Goal: Task Accomplishment & Management: Manage account settings

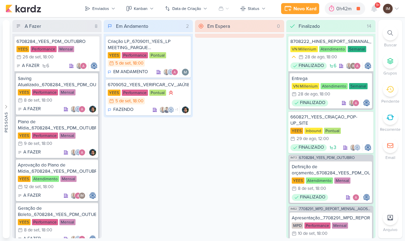
click at [378, 7] on span "9+" at bounding box center [378, 4] width 4 height 5
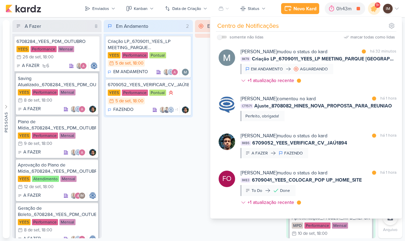
click at [177, 194] on div "Em Andamento 2 Criação LP_6709011_YEES_LP MEETING_PARQUE BUENA VISTA YEES Perfo…" at bounding box center [148, 129] width 89 height 218
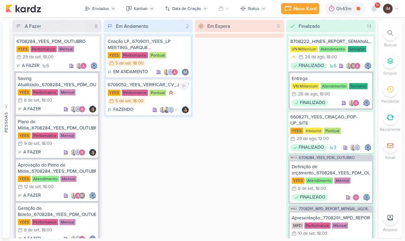
click at [182, 97] on div "YEES Performance Pontual 5/9 5 de set , 18:00" at bounding box center [148, 97] width 81 height 16
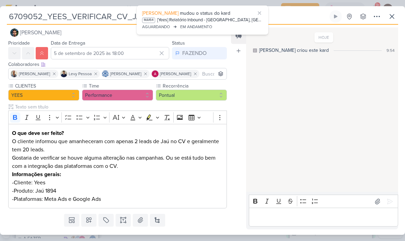
scroll to position [6, 0]
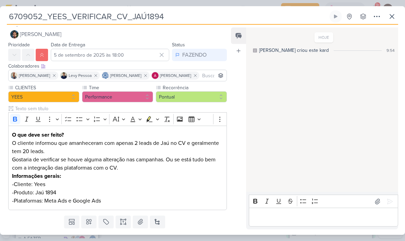
click at [391, 16] on icon at bounding box center [392, 16] width 8 height 8
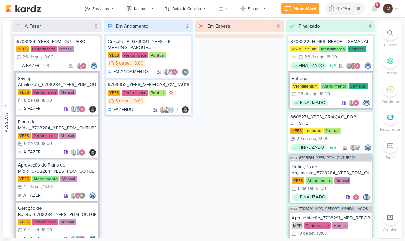
click at [375, 8] on icon at bounding box center [373, 8] width 5 height 6
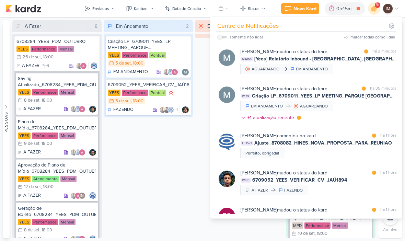
click at [221, 38] on input "checkbox" at bounding box center [219, 37] width 5 height 5
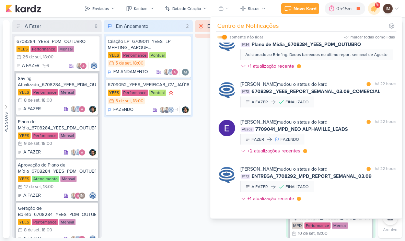
scroll to position [1436, 0]
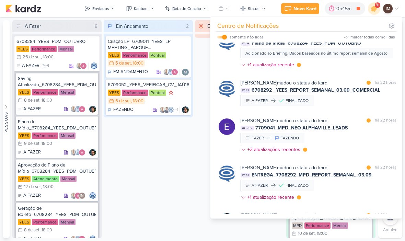
click at [226, 38] on input "checkbox" at bounding box center [224, 37] width 5 height 5
checkbox input "false"
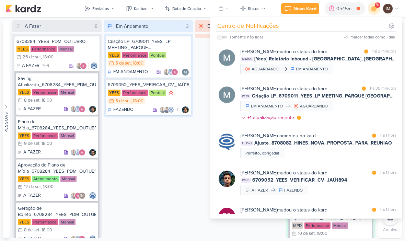
scroll to position [448, 0]
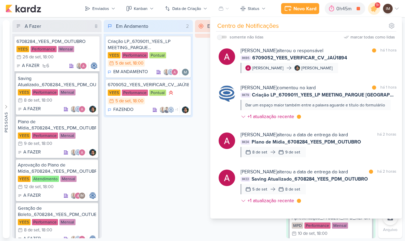
click at [197, 114] on div "Em Espera 0" at bounding box center [239, 129] width 89 height 218
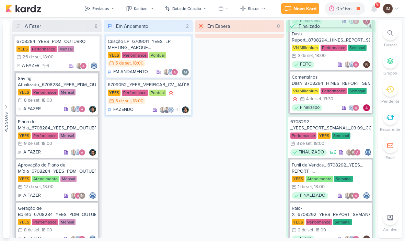
scroll to position [568, 0]
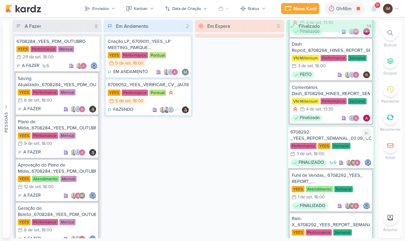
click at [337, 132] on div "6708292 _YEES_REPORT_SEMANAL_03.09_COMERCIAL" at bounding box center [330, 135] width 81 height 12
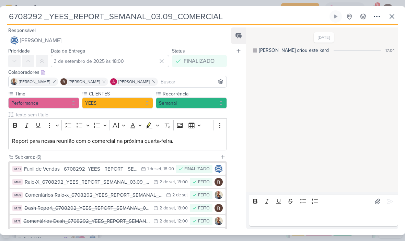
scroll to position [0, 0]
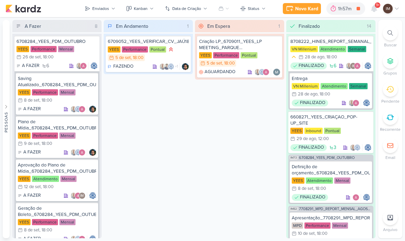
click at [307, 12] on div "Novo Kard" at bounding box center [306, 8] width 23 height 7
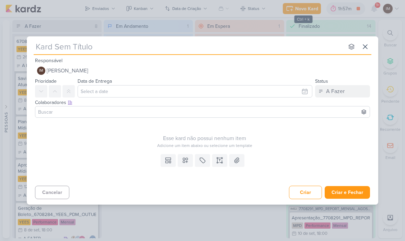
click at [150, 52] on input "text" at bounding box center [189, 46] width 310 height 12
click at [45, 47] on input "text" at bounding box center [189, 46] width 310 height 12
type input "6709053_YEES_REPORT_SEMANAL_09.09"
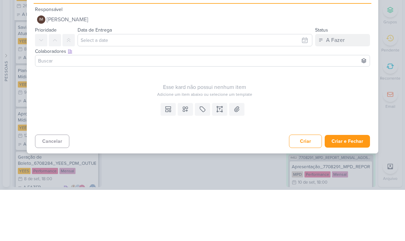
type input "6709053_YEES_REPORT_SEMANAL_09.09"
click at [301, 85] on input "text" at bounding box center [195, 91] width 235 height 12
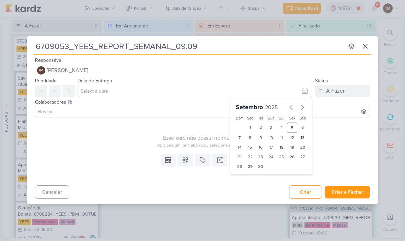
click at [251, 139] on div "8" at bounding box center [250, 138] width 11 height 10
click at [261, 135] on div "9" at bounding box center [260, 138] width 11 height 10
type input "9 de setembro de 2025 às 23:59"
click at [248, 178] on select "00 01 02 03 04 05 06 07 08 09 10 11 12 13 14 15 16 17 18 19 20 21 22 23" at bounding box center [250, 178] width 10 height 8
select select "18"
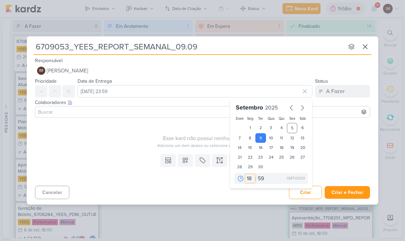
type input "9 de setembro de 2025 às 18:59"
click at [260, 178] on select "00 05 10 15 20 25 30 35 40 45 50 55 59" at bounding box center [261, 178] width 10 height 8
select select "0"
type input "9 de setembro de 2025 às 18:00"
click at [186, 161] on icon at bounding box center [185, 160] width 7 height 7
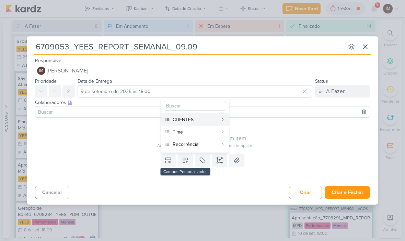
click at [206, 119] on div "CLIENTES" at bounding box center [195, 119] width 45 height 7
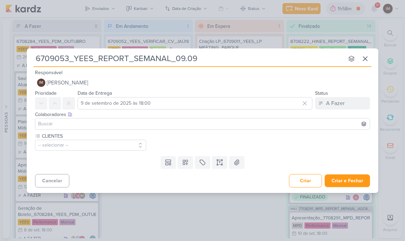
click at [186, 165] on icon at bounding box center [185, 162] width 7 height 7
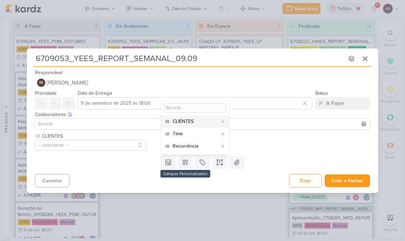
click at [202, 136] on div "Time" at bounding box center [195, 133] width 45 height 7
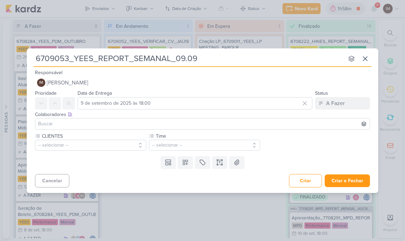
click at [187, 165] on icon at bounding box center [185, 162] width 7 height 7
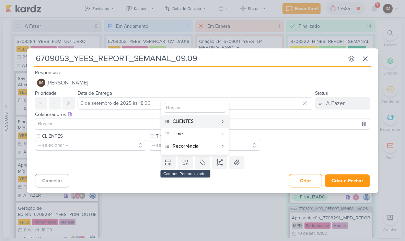
click at [198, 149] on div "Recorrência" at bounding box center [195, 145] width 45 height 7
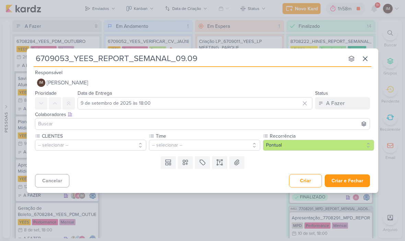
click at [130, 146] on button "-- selecionar --" at bounding box center [90, 145] width 111 height 11
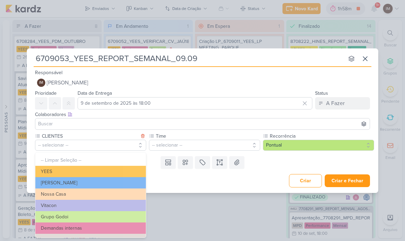
click at [113, 167] on button "YEES" at bounding box center [90, 171] width 110 height 11
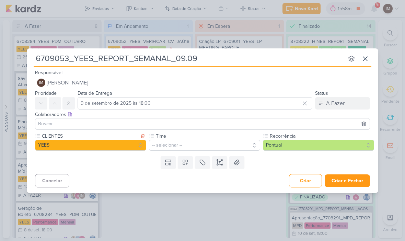
click at [162, 148] on button "-- selecionar --" at bounding box center [204, 145] width 111 height 11
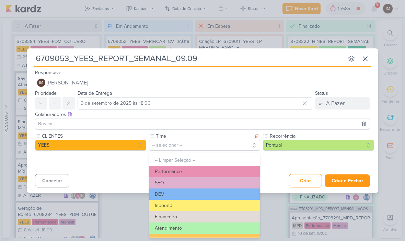
click at [177, 169] on button "Performance" at bounding box center [204, 171] width 110 height 11
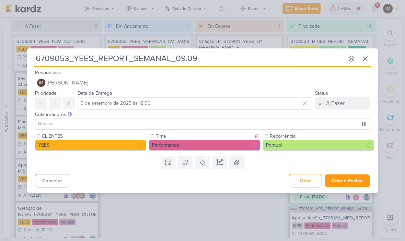
click at [349, 183] on button "Criar e Fechar" at bounding box center [347, 180] width 45 height 13
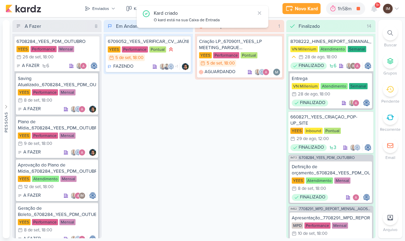
click at [110, 9] on button "Enviados" at bounding box center [100, 8] width 39 height 11
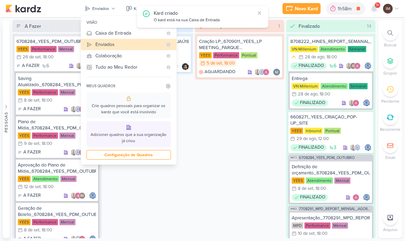
click at [136, 34] on div "Caixa de Entrada" at bounding box center [128, 33] width 67 height 7
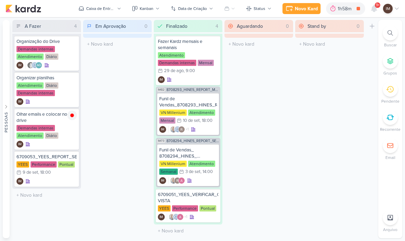
click at [119, 11] on button "Caixa de Entrada" at bounding box center [99, 8] width 51 height 11
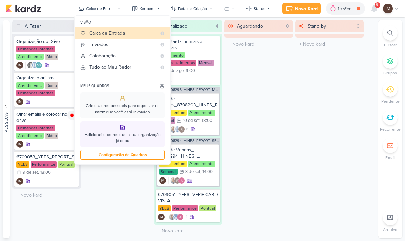
click at [305, 8] on div "Novo Kard" at bounding box center [306, 8] width 23 height 7
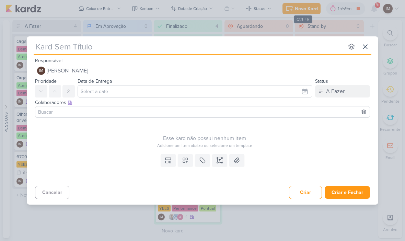
click at [161, 51] on input "text" at bounding box center [189, 46] width 310 height 12
click at [43, 48] on input "text" at bounding box center [189, 46] width 310 height 12
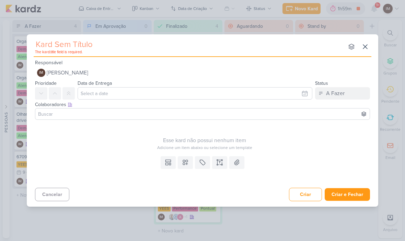
paste input "6709053_YEES_REPORT_SEMANAL_10.09"
type input "6709053_YEES_REPORT_SEMANAL_10.09"
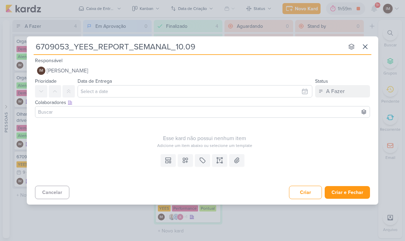
click at [39, 45] on input "6709053_YEES_REPORT_SEMANAL_10.09" at bounding box center [189, 46] width 310 height 12
type input "_6709053_YEES_REPORT_SEMANAL_10.09"
type input "Fu_6709053_YEES_REPORT_SEMANAL_10.09"
type input "Funi_6709053_YEES_REPORT_SEMANAL_10.09"
type input "Funil_6709053_YEES_REPORT_SEMANAL_10.09"
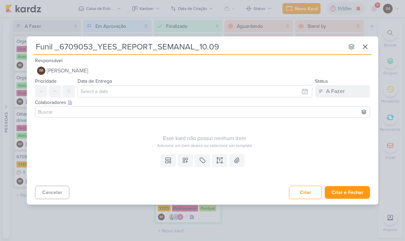
type input "Funil d_6709053_YEES_REPORT_SEMANAL_10.09"
type input "Funil de _6709053_YEES_REPORT_SEMANAL_10.09"
type input "Funil de Ve_6709053_YEES_REPORT_SEMANAL_10.09"
type input "Funil de Ven_6709053_YEES_REPORT_SEMANAL_10.09"
type input "Funil de Vend_6709053_YEES_REPORT_SEMANAL_10.09"
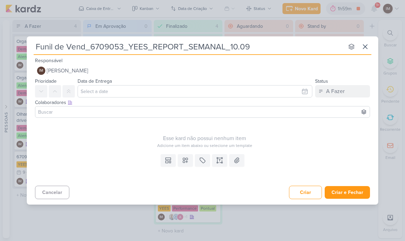
type input "Funil de Venda_6709053_YEES_REPORT_SEMANAL_10.09"
type input "Funil de Vendas_6709053_YEES_REPORT_SEMANAL_10.09"
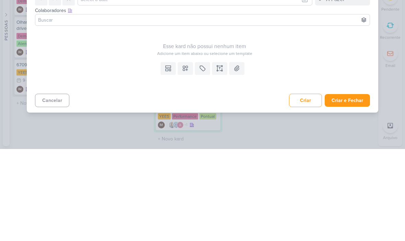
type input "Funil de Vendas_6709053_YEES_REPORT_SEMANAL_10.09"
click at [182, 157] on icon at bounding box center [185, 160] width 7 height 7
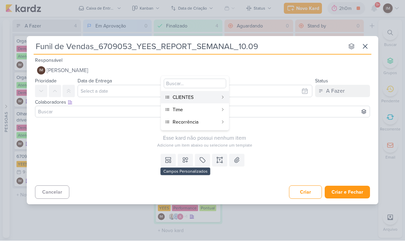
click at [199, 96] on div "CLIENTES" at bounding box center [195, 97] width 45 height 7
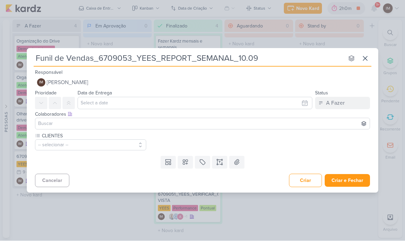
click at [184, 162] on icon at bounding box center [185, 162] width 7 height 7
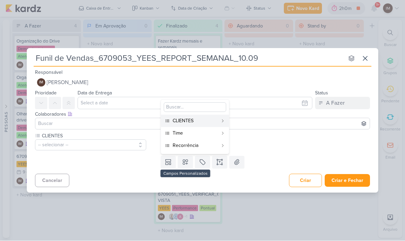
click at [192, 131] on div "Time" at bounding box center [195, 133] width 45 height 7
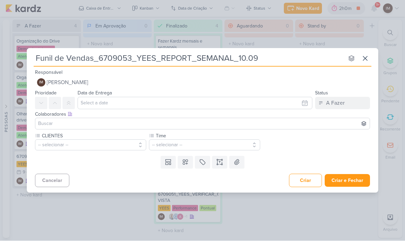
click at [187, 164] on icon at bounding box center [185, 162] width 5 height 5
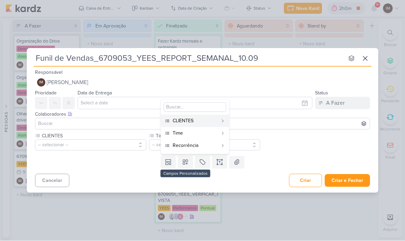
click at [189, 142] on div "Recorrência" at bounding box center [195, 145] width 45 height 7
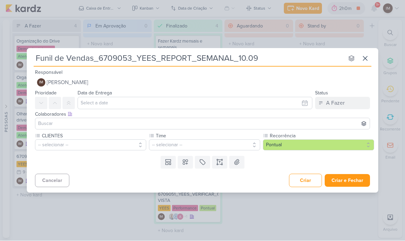
click at [127, 144] on button "-- selecionar --" at bounding box center [90, 145] width 111 height 11
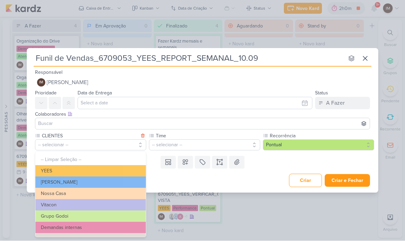
click at [127, 166] on button "YEES" at bounding box center [90, 170] width 110 height 11
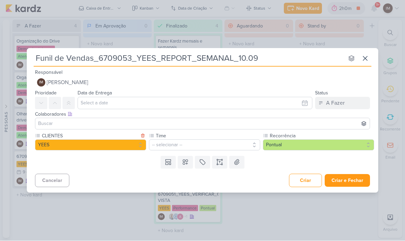
click at [167, 142] on button "-- selecionar --" at bounding box center [204, 145] width 111 height 11
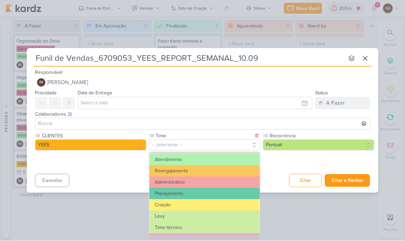
scroll to position [70, 0]
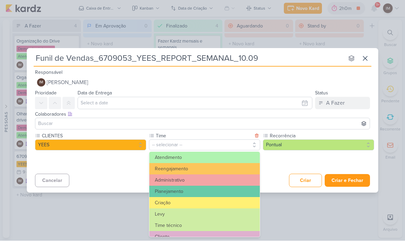
click at [203, 158] on button "Atendimento" at bounding box center [204, 157] width 110 height 11
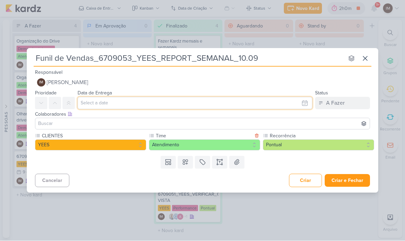
click at [232, 103] on input "text" at bounding box center [195, 103] width 235 height 12
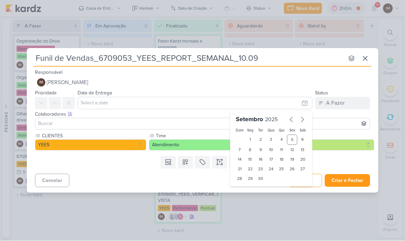
click at [249, 150] on div "8" at bounding box center [250, 150] width 11 height 10
type input "8 de setembro de 2025 às 23:59"
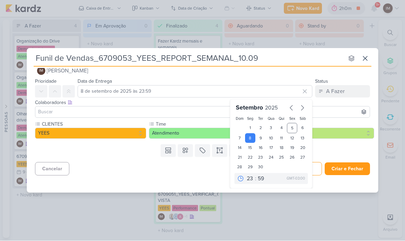
scroll to position [12, 0]
click at [249, 179] on select "00 01 02 03 04 05 06 07 08 09 10 11 12 13 14 15 16 17 18 19 20 21 22 23" at bounding box center [250, 179] width 10 height 8
click at [246, 182] on select "00 01 02 03 04 05 06 07 08 09 10 11 12 13 14 15 16 17 18 19 20 21 22 23" at bounding box center [250, 179] width 10 height 8
select select "18"
type input "8 de setembro de 2025 às 18:59"
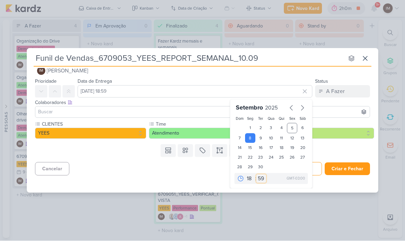
click at [260, 179] on select "00 05 10 15 20 25 30 35 40 45 50 55 59" at bounding box center [261, 179] width 10 height 8
select select "0"
type input "8 de setembro de 2025 às 18:00"
click at [154, 181] on div "Responsável IM Isabella Machado Guimarães Nenhum contato encontrado create new …" at bounding box center [202, 128] width 351 height 120
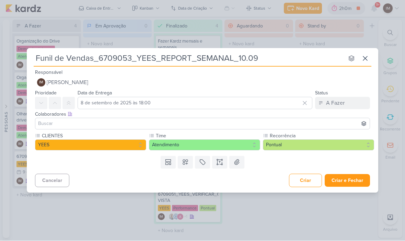
scroll to position [0, 0]
click at [350, 180] on button "Criar e Fechar" at bounding box center [347, 180] width 45 height 13
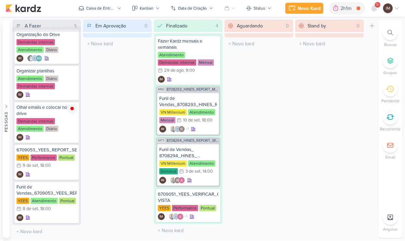
scroll to position [7, 0]
click at [297, 6] on button "Novo Kard" at bounding box center [304, 8] width 38 height 11
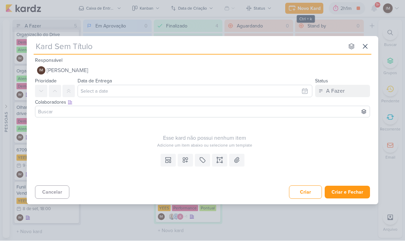
click at [130, 50] on input "text" at bounding box center [189, 46] width 310 height 12
click at [49, 48] on input "text" at bounding box center [189, 46] width 310 height 12
type input "6709053_YEES_REPORT_SEMANAL_10.09"
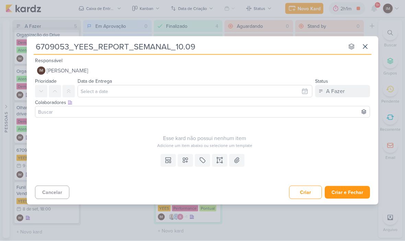
click at [38, 48] on input "6709053_YEES_REPORT_SEMANAL_10.09" at bounding box center [189, 46] width 310 height 12
type input "Ra6709053_YEES_REPORT_SEMANAL_10.09"
type input "Raio6709053_YEES_REPORT_SEMANAL_10.09"
type input "Raio-6709053_YEES_REPORT_SEMANAL_10.09"
type input "Raio-X6709053_YEES_REPORT_SEMANAL_10.09"
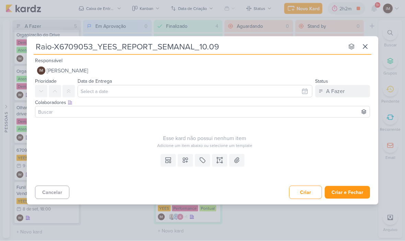
type input "Raio-X_6709053_YEES_REPORT_SEMANAL_10.09"
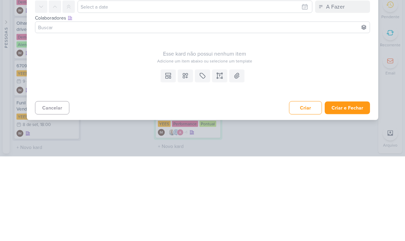
type input "Raio-X_6709053_YEES_REPORT_SEMANAL_10.09"
click at [185, 158] on icon at bounding box center [185, 160] width 5 height 5
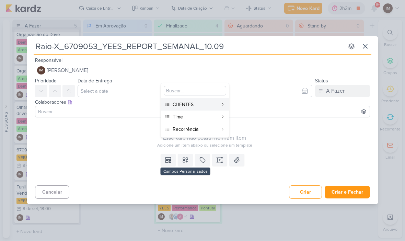
click at [213, 106] on div "CLIENTES" at bounding box center [195, 104] width 45 height 7
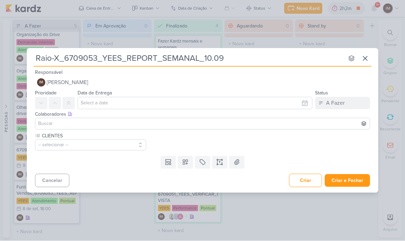
click at [184, 166] on button at bounding box center [185, 162] width 15 height 12
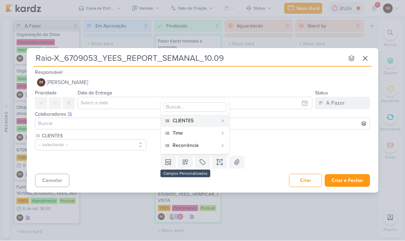
click at [203, 133] on div "Time" at bounding box center [195, 133] width 45 height 7
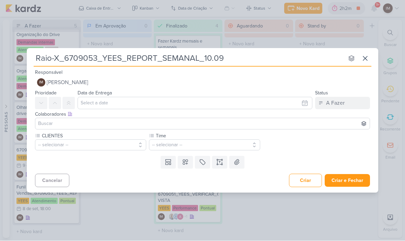
click at [191, 164] on button at bounding box center [185, 162] width 15 height 12
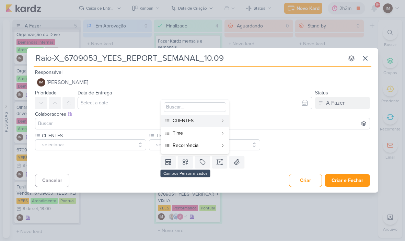
click at [215, 144] on div "Recorrência" at bounding box center [195, 145] width 45 height 7
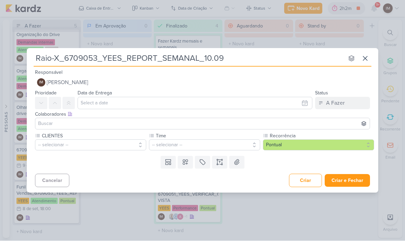
click at [105, 142] on button "-- selecionar --" at bounding box center [90, 145] width 111 height 11
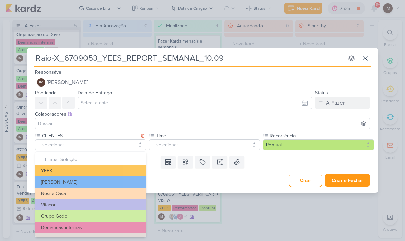
click at [91, 168] on button "YEES" at bounding box center [90, 170] width 110 height 11
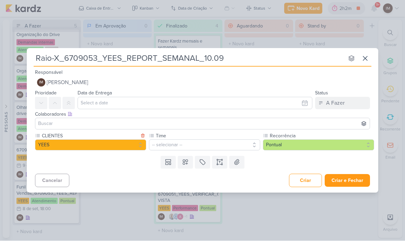
click at [187, 135] on label "Time" at bounding box center [207, 135] width 105 height 7
click at [190, 145] on button "-- selecionar --" at bounding box center [204, 145] width 111 height 11
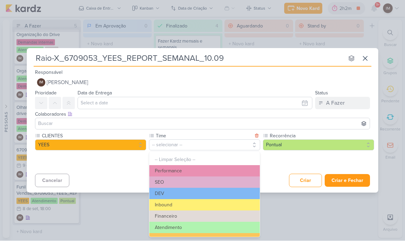
click at [201, 169] on button "Performance" at bounding box center [204, 170] width 110 height 11
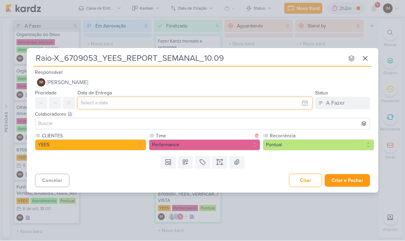
click at [214, 105] on input "text" at bounding box center [195, 103] width 235 height 12
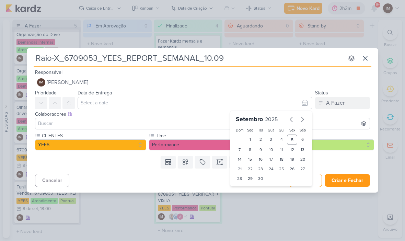
click at [256, 151] on div "9" at bounding box center [260, 150] width 11 height 10
type input "9 de setembro de 2025 às 23:59"
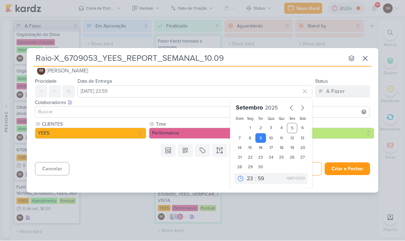
scroll to position [12, 0]
click at [247, 177] on select "00 01 02 03 04 05 06 07 08 09 10 11 12 13 14 15 16 17 18 19 20 21 22 23" at bounding box center [250, 179] width 10 height 8
select select "18"
type input "9 de setembro de 2025 às 18:59"
click at [259, 181] on select "00 05 10 15 20 25 30 35 40 45 50 55 59" at bounding box center [261, 179] width 10 height 8
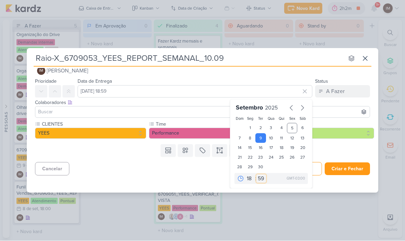
select select "0"
type input "9 de setembro de 2025 às 18:00"
click at [177, 166] on div "Cancelar Criar Criar e Fechar Ctrl + Enter" at bounding box center [202, 169] width 351 height 18
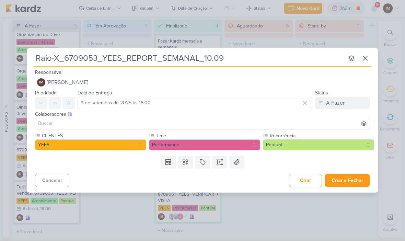
scroll to position [0, 0]
click at [358, 172] on div "Cancelar Criar Criar e Fechar Ctrl + Enter" at bounding box center [202, 180] width 351 height 18
click at [349, 181] on button "Criar e Fechar" at bounding box center [347, 180] width 45 height 13
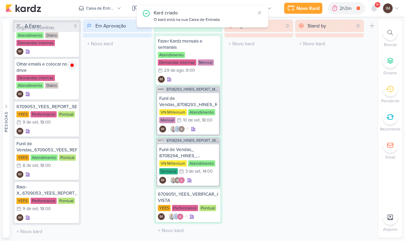
scroll to position [50, 0]
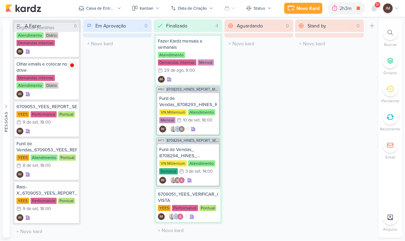
click at [346, 162] on div "Stand by 0 Mover Para Esquerda Mover Para Direita Deletar O título do kard deve…" at bounding box center [329, 129] width 69 height 218
click at [300, 7] on div "Novo Kard" at bounding box center [307, 8] width 23 height 7
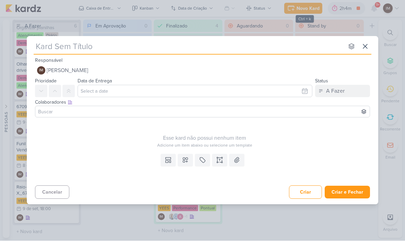
click at [217, 45] on input "text" at bounding box center [189, 46] width 310 height 12
click at [215, 46] on input "text" at bounding box center [189, 46] width 310 height 12
type input "6709053_YEES_REPORT_SEMANAL_10.09"
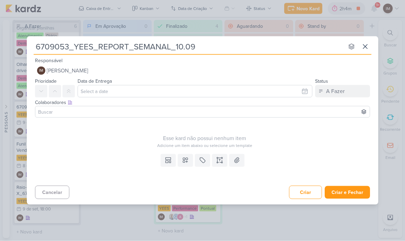
click at [39, 41] on input "6709053_YEES_REPORT_SEMANAL_10.09" at bounding box center [189, 46] width 310 height 12
type input "C6709053_YEES_REPORT_SEMANAL_10.09"
type input "Co6709053_YEES_REPORT_SEMANAL_10.09"
type input "Com6709053_YEES_REPORT_SEMANAL_10.09"
type input "Come6709053_YEES_REPORT_SEMANAL_10.09"
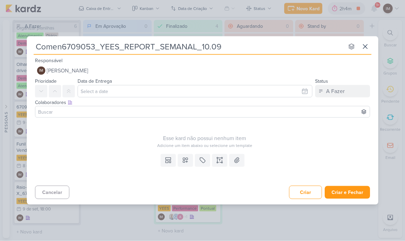
type input "Coment6709053_YEES_REPORT_SEMANAL_10.09"
type input "Comentar6709053_YEES_REPORT_SEMANAL_10.09"
type input "Comentario6709053_YEES_REPORT_SEMANAL_10.09"
type input "Comentário 6709053_YEES_REPORT_SEMANAL_10.09"
type input "Comentário Ra6709053_YEES_REPORT_SEMANAL_10.09"
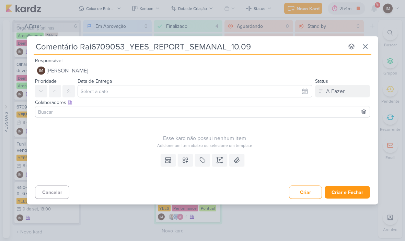
type input "Comentário Raio6709053_YEES_REPORT_SEMANAL_10.09"
type input "Comentário Raio-6709053_YEES_REPORT_SEMANAL_10.09"
type input "Comentário Raio-x6709053_YEES_REPORT_SEMANAL_10.09"
type input "Comentário Raio-X 6709053_YEES_REPORT_SEMANAL_10.09"
type input "Comentário Raio-X6709053_YEES_REPORT_SEMANAL_10.09"
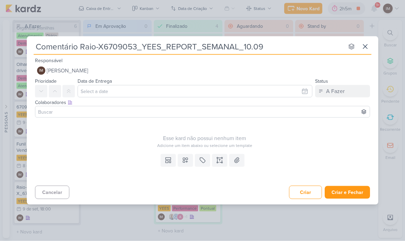
type input "Comentário Raio-X_6709053_YEES_REPORT_SEMANAL_10.09"
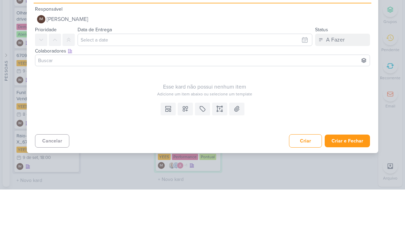
type input "Comentário Raio-X_6709053_YEES_REPORT_SEMANAL_10.09"
click at [169, 134] on div "Esse kard não possui nenhum item" at bounding box center [204, 138] width 339 height 8
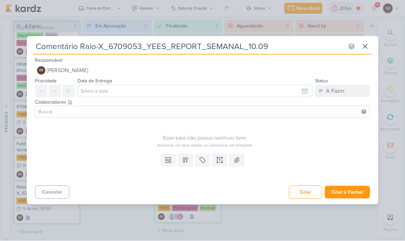
click at [190, 165] on button at bounding box center [185, 160] width 15 height 12
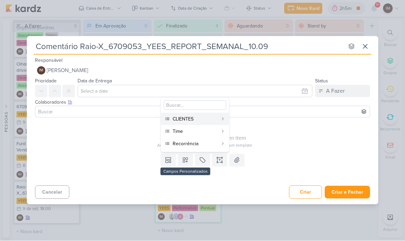
click at [189, 116] on div "CLIENTES" at bounding box center [195, 119] width 45 height 7
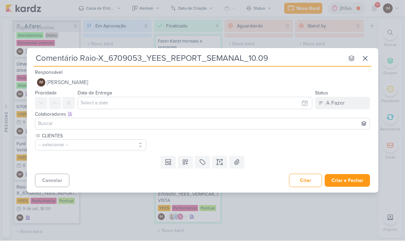
click at [187, 162] on icon at bounding box center [185, 162] width 7 height 7
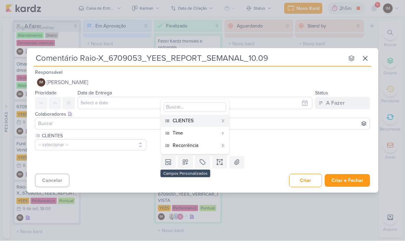
click at [195, 130] on div "Time" at bounding box center [195, 133] width 45 height 7
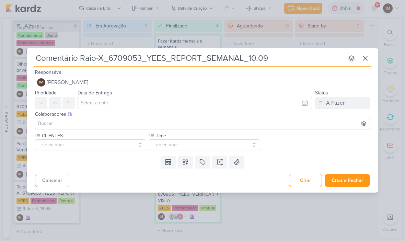
click at [187, 165] on icon at bounding box center [185, 162] width 7 height 7
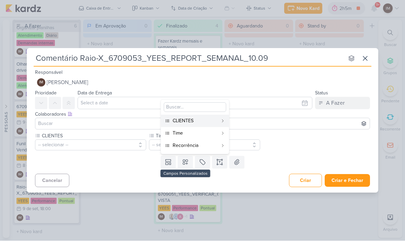
click at [191, 146] on div "Recorrência" at bounding box center [195, 145] width 45 height 7
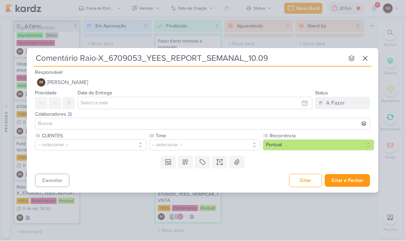
click at [138, 143] on button "-- selecionar --" at bounding box center [90, 145] width 111 height 11
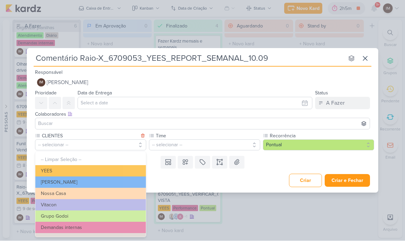
click at [133, 169] on button "YEES" at bounding box center [90, 170] width 110 height 11
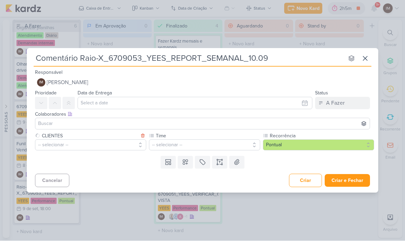
click at [176, 141] on button "-- selecionar --" at bounding box center [204, 145] width 111 height 11
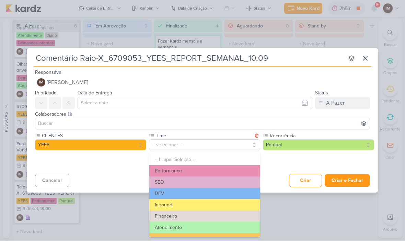
click at [183, 167] on button "Performance" at bounding box center [204, 170] width 110 height 11
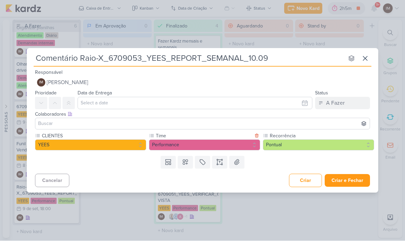
click at [355, 180] on button "Criar e Fechar" at bounding box center [347, 180] width 45 height 13
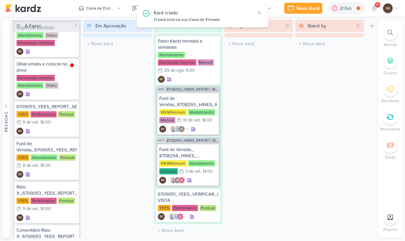
click at [302, 8] on div "Novo Kard" at bounding box center [307, 8] width 23 height 7
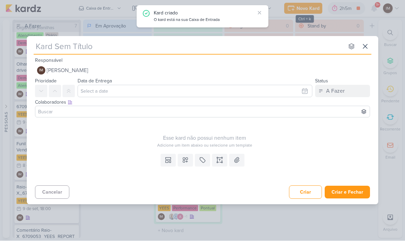
click at [213, 51] on input "text" at bounding box center [189, 46] width 310 height 12
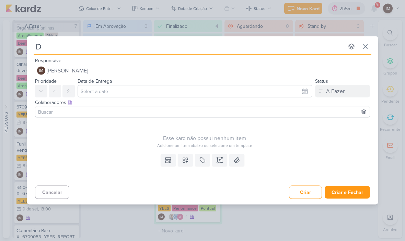
type input "Da"
type input "Das"
type input "Dash"
type input "Dash Re"
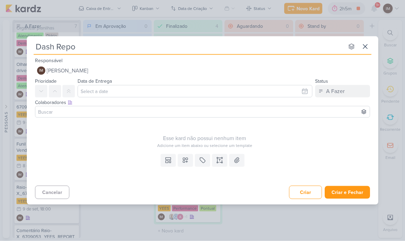
type input "Dash Repor"
type input "Dash Report"
type input "Dash Report 6709053_YEES_REPORT_SEMANAL_10.09"
click at [85, 44] on input "Dash Report 6709053_YEES_REPORT_SEMANAL_10.09" at bounding box center [189, 46] width 310 height 12
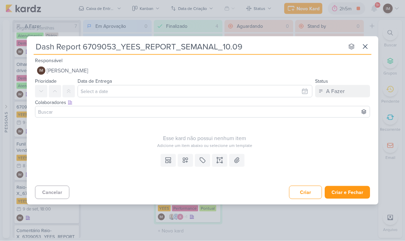
type input "Dash Report6709053_YEES_REPORT_SEMANAL_10.09"
type input "Dash Report%6709053_YEES_REPORT_SEMANAL_10.09"
type input "Dash Report6709053_YEES_REPORT_SEMANAL_10.09"
type input "Dash Report_6709053_YEES_REPORT_SEMANAL_10.09"
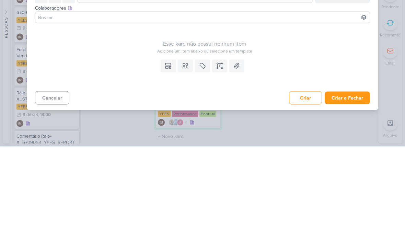
type input "Dash Report_6709053_YEES_REPORT_SEMANAL_10.09"
click at [184, 157] on icon at bounding box center [185, 160] width 7 height 7
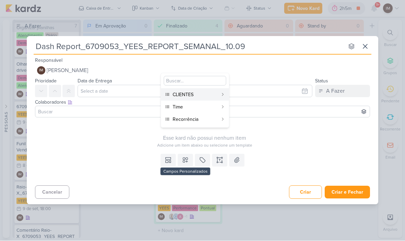
click at [191, 95] on div "CLIENTES" at bounding box center [195, 94] width 45 height 7
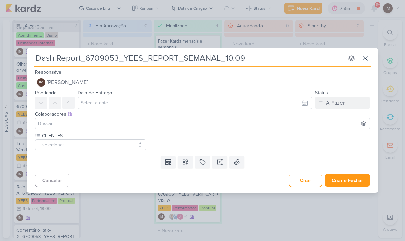
click at [183, 165] on button at bounding box center [185, 162] width 15 height 12
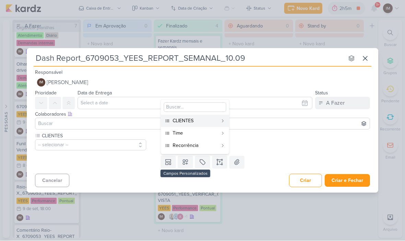
click at [197, 134] on div "Time" at bounding box center [195, 133] width 45 height 7
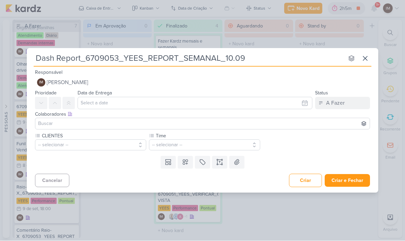
click at [187, 160] on icon at bounding box center [185, 162] width 5 height 5
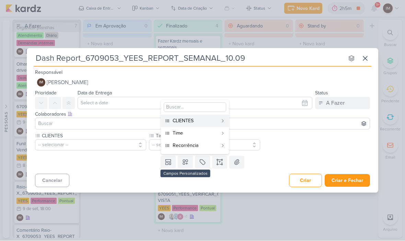
click at [190, 144] on div "Recorrência" at bounding box center [195, 145] width 45 height 7
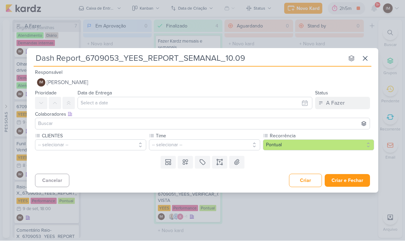
click at [124, 144] on button "-- selecionar --" at bounding box center [90, 145] width 111 height 11
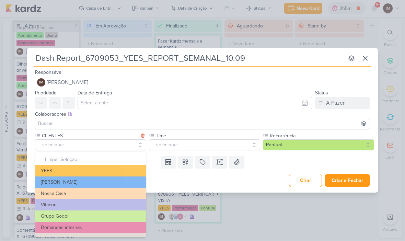
click at [126, 169] on button "YEES" at bounding box center [90, 170] width 110 height 11
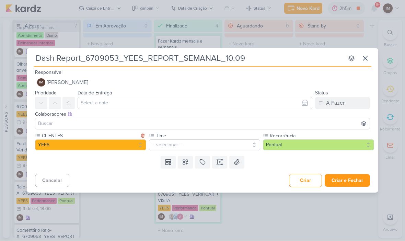
click at [178, 144] on button "-- selecionar --" at bounding box center [204, 145] width 111 height 11
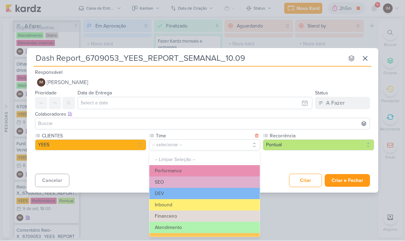
click at [188, 168] on button "Performance" at bounding box center [204, 170] width 110 height 11
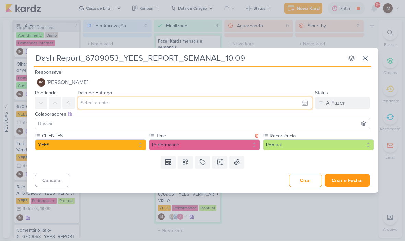
click at [307, 103] on input "text" at bounding box center [195, 103] width 235 height 12
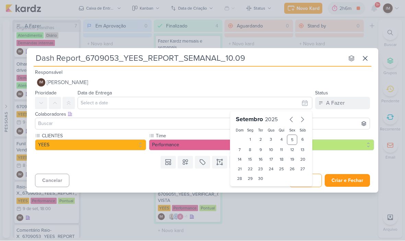
click at [263, 144] on div "2" at bounding box center [260, 140] width 11 height 10
type input "2 de setembro de 2025 às 23:59"
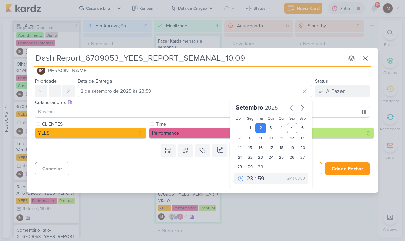
scroll to position [12, 0]
click at [250, 177] on select "00 01 02 03 04 05 06 07 08 09 10 11 12 13 14 15 16 17 18 19 20 21 22 23" at bounding box center [250, 179] width 10 height 8
select select "18"
type input "2 de setembro de 2025 às 18:59"
click at [268, 177] on div "00 01 02 03 04 05 06 07 08 09 10 11 12 13 14 15 16 17 18 19 20 21 22 23 : 00 05…" at bounding box center [270, 178] width 73 height 11
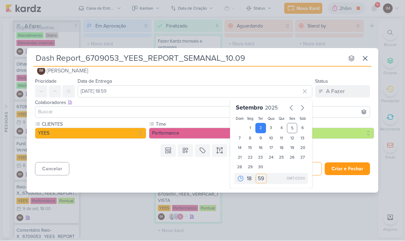
click at [261, 177] on select "00 05 10 15 20 25 30 35 40 45 50 55 59" at bounding box center [261, 179] width 10 height 8
select select "0"
type input "2 de setembro de 2025 às 18:00"
click at [350, 175] on button "Criar e Fechar" at bounding box center [347, 169] width 45 height 13
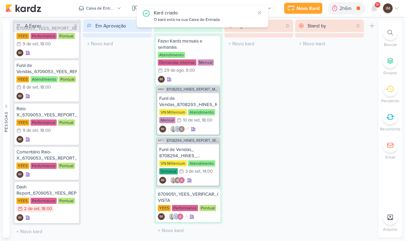
scroll to position [128, 0]
click at [56, 174] on div "IM" at bounding box center [46, 174] width 60 height 7
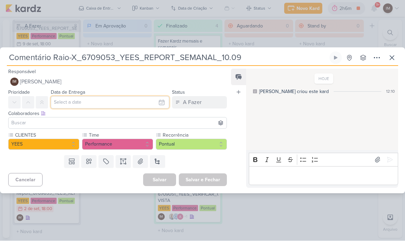
click at [158, 103] on input "text" at bounding box center [110, 102] width 118 height 12
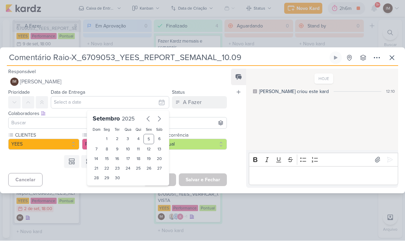
click at [120, 149] on div "9" at bounding box center [117, 149] width 11 height 10
type input "9 de setembro de 2025 às 23:59"
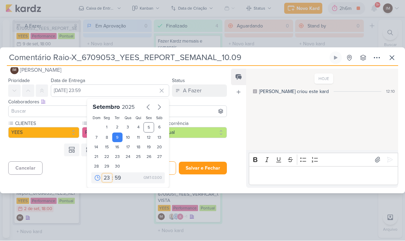
click at [108, 176] on select "00 01 02 03 04 05 06 07 08 09 10 11 12 13 14 15 16 17 18 19 20 21 22 23" at bounding box center [107, 178] width 10 height 8
select select "18"
type input "9 de setembro de 2025 às 18:59"
click at [114, 176] on select "00 05 10 15 20 25 30 35 40 45 50 55 59" at bounding box center [118, 178] width 10 height 8
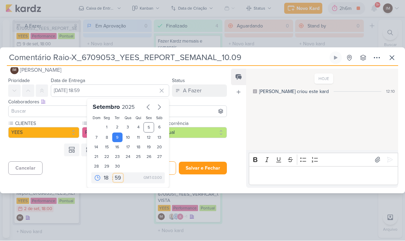
select select "0"
type input "9 de setembro de 2025 às 18:00"
click at [217, 167] on button "Salvar e Fechar" at bounding box center [203, 168] width 48 height 13
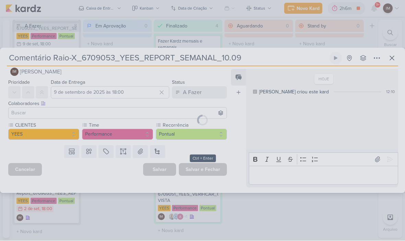
scroll to position [0, 0]
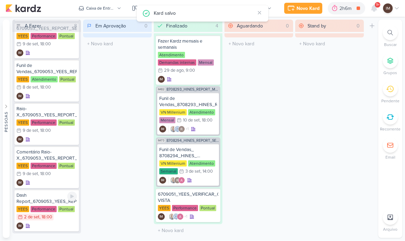
click at [58, 224] on div "IM" at bounding box center [46, 226] width 60 height 7
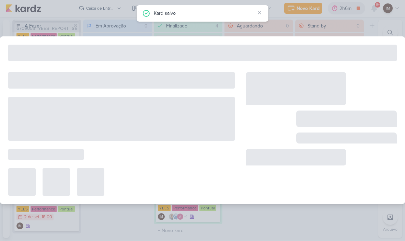
type input "Dash Report_6709053_YEES_REPORT_SEMANAL_10.09"
type input "2 de setembro de 2025 às 18:00"
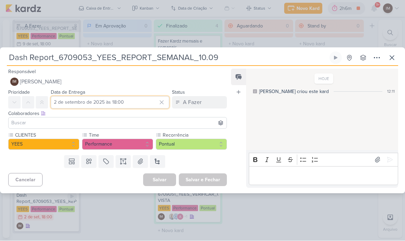
click at [137, 99] on input "2 de setembro de 2025 às 18:00" at bounding box center [110, 102] width 118 height 12
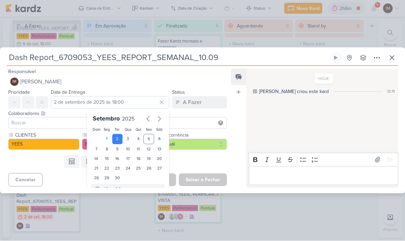
click at [118, 149] on div "9" at bounding box center [117, 149] width 11 height 10
type input "9 de setembro de 2025 às 18:00"
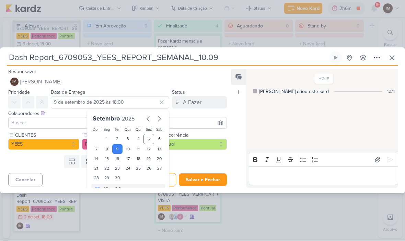
click at [204, 176] on button "Salvar e Fechar" at bounding box center [203, 180] width 48 height 13
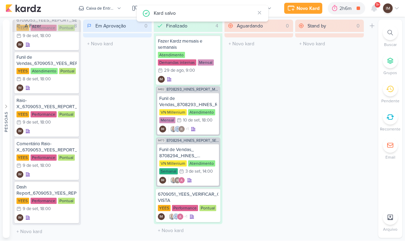
scroll to position [136, 0]
click at [312, 7] on div "Novo Kard" at bounding box center [308, 8] width 23 height 7
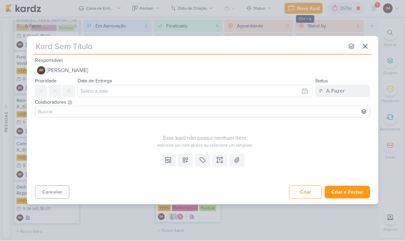
click at [96, 52] on input "text" at bounding box center [189, 46] width 310 height 12
click at [46, 49] on input "text" at bounding box center [189, 46] width 310 height 12
type input "C"
type input "Com"
type input "Comen"
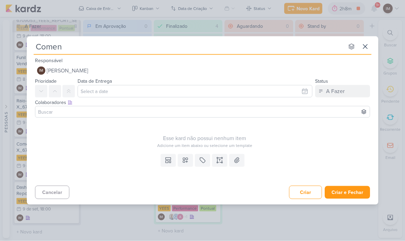
type input "Coment"
type input "Comen"
type input "Comentário"
type input "Comentário Das"
type input "Comentário Dash"
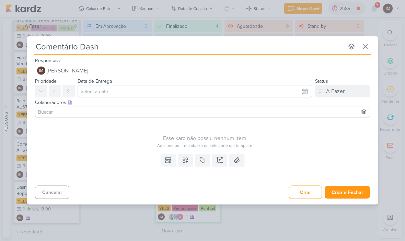
type input "Comentário Dash"
type input "Comentário Dash Re"
type input "Comentário Dash Rep"
type input "Comentário Dash Report"
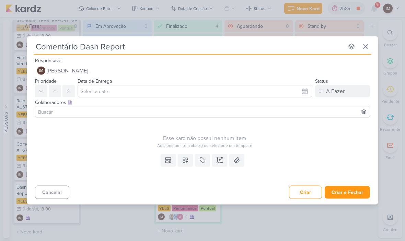
type input "Comentário Dash Report_"
type input "Comentário Dash Report_6709053_YEES_REPORT_SEMANAL_10.09"
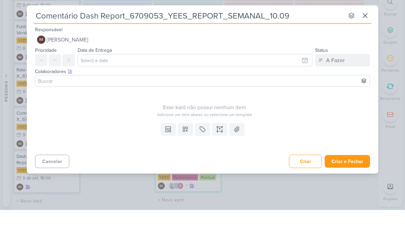
type input "Comentário Dash Report_6709053_YEES_REPORT_SEMANAL_10.09"
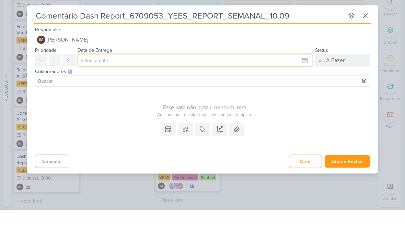
click at [299, 85] on input "text" at bounding box center [195, 91] width 235 height 12
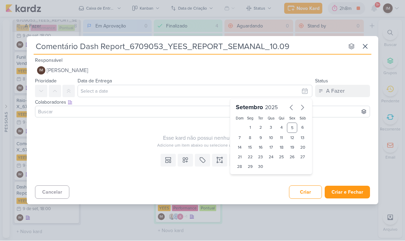
click at [259, 141] on div "9" at bounding box center [260, 138] width 11 height 10
click at [251, 168] on div "29" at bounding box center [250, 167] width 11 height 10
click at [262, 136] on div "9" at bounding box center [260, 138] width 11 height 10
type input "9 de setembro de 2025 às 23:59"
click at [251, 179] on select "00 01 02 03 04 05 06 07 08 09 10 11 12 13 14 15 16 17 18 19 20 21 22 23" at bounding box center [250, 178] width 10 height 8
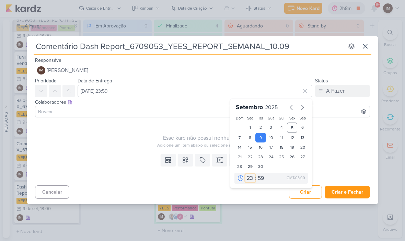
select select "18"
type input "9 de setembro de 2025 às 18:59"
click at [260, 181] on select "00 05 10 15 20 25 30 35 40 45 50 55 59" at bounding box center [261, 178] width 10 height 8
select select "0"
type input "9 de setembro de 2025 às 18:00"
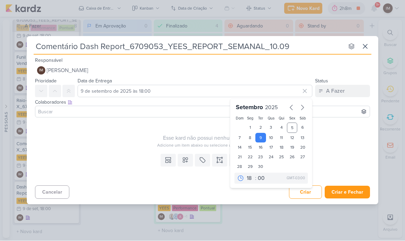
click at [190, 172] on div "Templates Campos Personalizados Marcadores Caixa De Texto Anexo" at bounding box center [202, 167] width 351 height 32
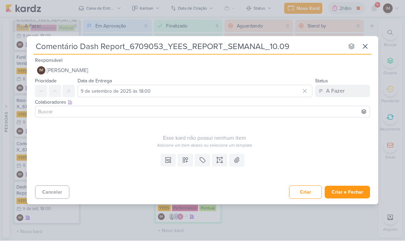
click at [185, 162] on icon at bounding box center [185, 160] width 7 height 7
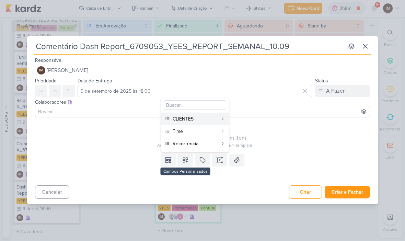
click at [224, 116] on button "CLIENTES" at bounding box center [195, 119] width 68 height 12
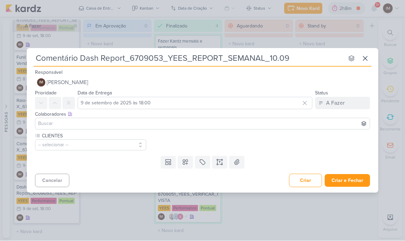
click at [185, 164] on icon at bounding box center [185, 162] width 7 height 7
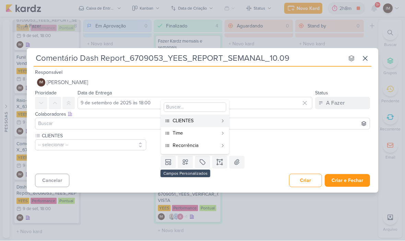
click at [216, 132] on div "Time" at bounding box center [195, 133] width 45 height 7
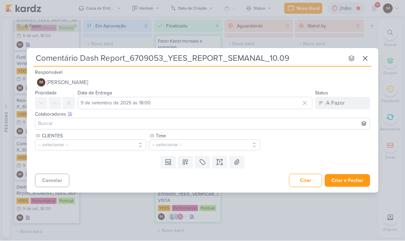
click at [189, 164] on button at bounding box center [185, 162] width 15 height 12
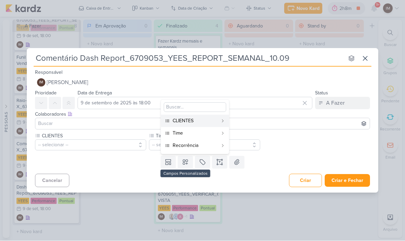
click at [209, 149] on button "Recorrência" at bounding box center [195, 146] width 68 height 12
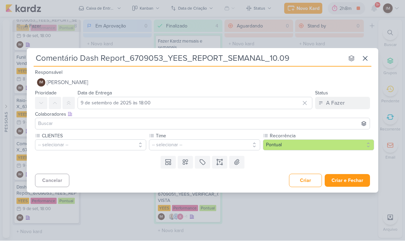
click at [121, 140] on button "-- selecionar --" at bounding box center [90, 145] width 111 height 11
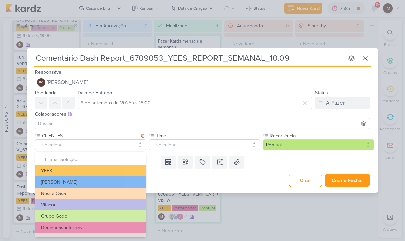
click at [115, 166] on button "YEES" at bounding box center [90, 170] width 110 height 11
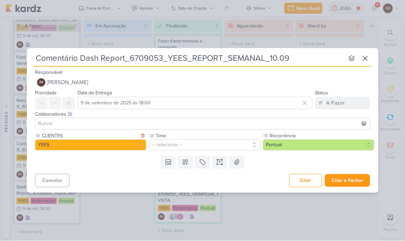
click at [165, 147] on button "-- selecionar --" at bounding box center [204, 145] width 111 height 11
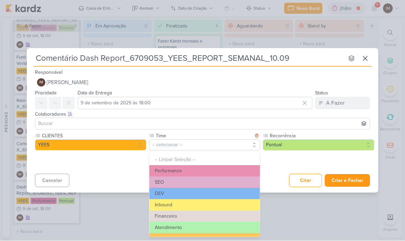
click at [187, 166] on button "Performance" at bounding box center [204, 170] width 110 height 11
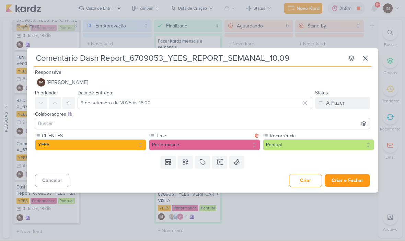
click at [352, 179] on button "Criar e Fechar" at bounding box center [347, 180] width 45 height 13
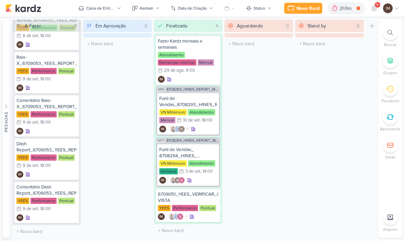
scroll to position [179, 0]
click at [302, 0] on div "Novo Kard Ctrl + k 2h9m Olhar emails e colocar no drive 0h13m Hoje 2h9m Semana …" at bounding box center [202, 8] width 394 height 17
click at [301, 10] on div "Novo Kard" at bounding box center [307, 8] width 23 height 7
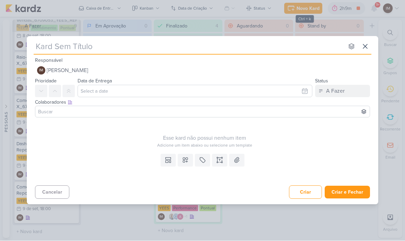
click at [193, 51] on input "text" at bounding box center [189, 46] width 310 height 12
type input "En"
type input "Ent"
type input "Entr"
type input "En"
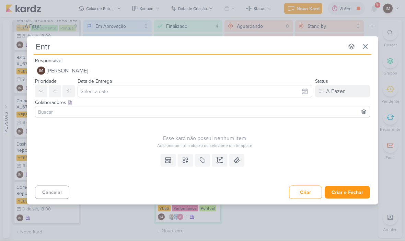
type input "Entre"
type input "Entreg"
type input "Entrega"
type input "Entrega_"
click at [81, 42] on input "Entrega_" at bounding box center [189, 46] width 310 height 12
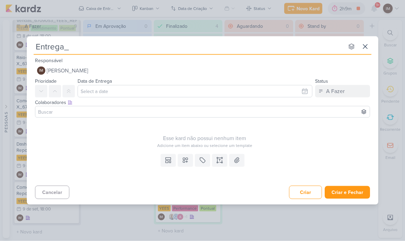
type input "Entrega_6709053_YEES_REPORT_SEMANAL_10.09"
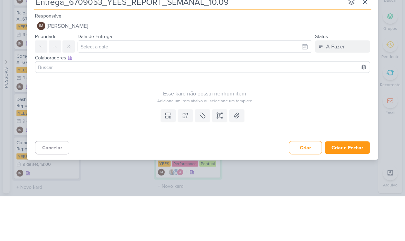
type input "Entrega_6709053_YEES_REPORT_SEMANAL_10.09"
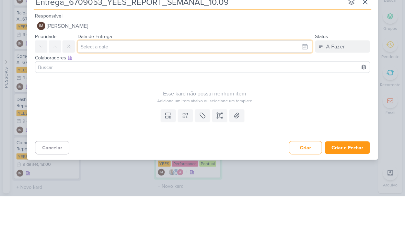
click at [124, 85] on input "text" at bounding box center [195, 91] width 235 height 12
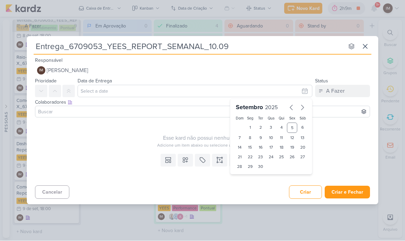
click at [275, 136] on div "10" at bounding box center [271, 138] width 11 height 10
type input "10 de setembro de 2025 às 23:59"
click at [253, 177] on select "00 01 02 03 04 05 06 07 08 09 10 11 12 13 14 15 16 17 18 19 20 21 22 23" at bounding box center [250, 178] width 10 height 8
select select "18"
type input "10 de setembro de 2025 às 18:59"
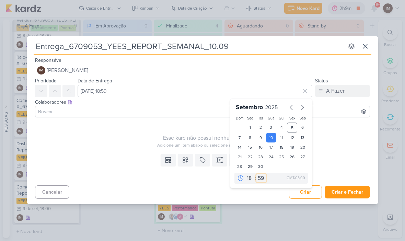
click at [262, 176] on select "00 05 10 15 20 25 30 35 40 45 50 55 59" at bounding box center [261, 178] width 10 height 8
select select "0"
type input "10 de setembro de 2025 às 18:00"
click at [189, 163] on button at bounding box center [185, 160] width 15 height 12
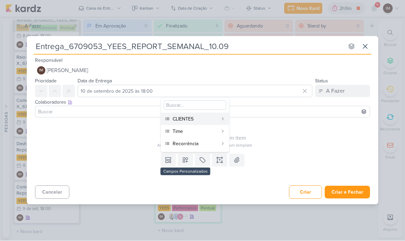
click at [211, 113] on button "CLIENTES" at bounding box center [195, 119] width 68 height 12
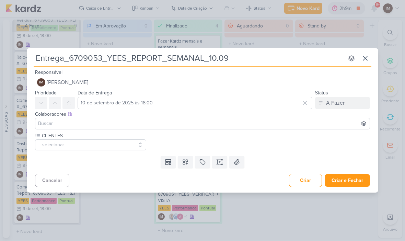
click at [185, 164] on icon at bounding box center [185, 162] width 7 height 7
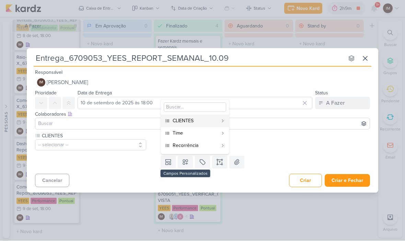
click at [200, 132] on div "Time" at bounding box center [195, 133] width 45 height 7
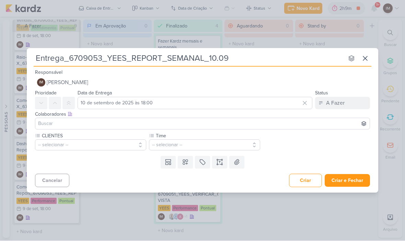
click at [188, 166] on button at bounding box center [185, 162] width 15 height 12
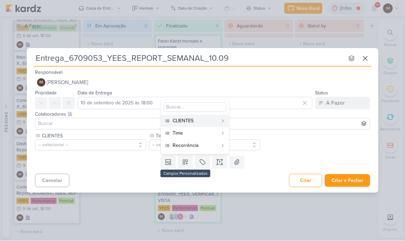
click at [197, 147] on div "Recorrência" at bounding box center [195, 145] width 45 height 7
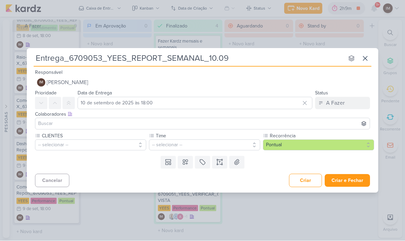
click at [121, 140] on button "-- selecionar --" at bounding box center [90, 145] width 111 height 11
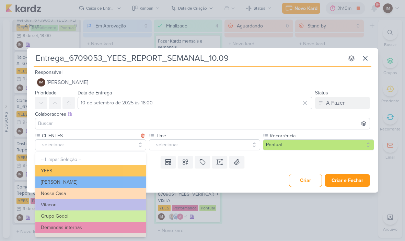
click at [142, 168] on button "YEES" at bounding box center [90, 170] width 110 height 11
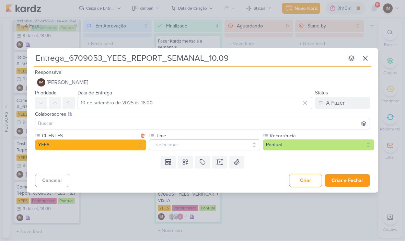
click at [176, 142] on button "-- selecionar --" at bounding box center [204, 145] width 111 height 11
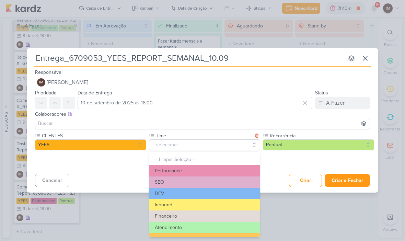
click at [183, 228] on button "Atendimento" at bounding box center [204, 227] width 110 height 11
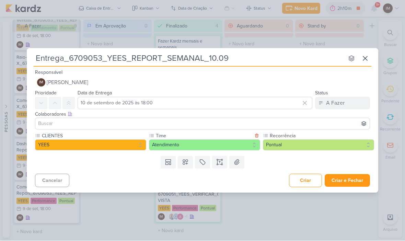
click at [284, 140] on button "Pontual" at bounding box center [318, 145] width 111 height 11
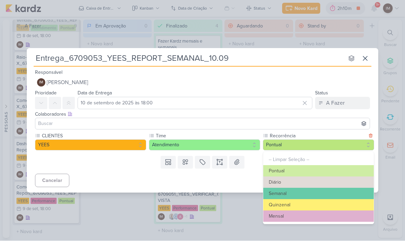
click at [298, 190] on button "Semanal" at bounding box center [318, 193] width 110 height 11
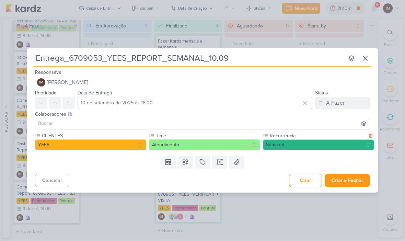
click at [352, 178] on button "Criar e Fechar" at bounding box center [347, 180] width 45 height 13
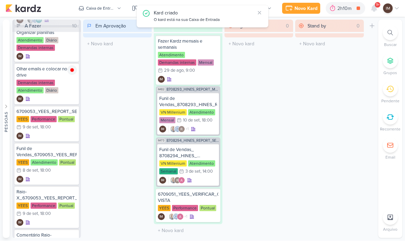
scroll to position [43, 0]
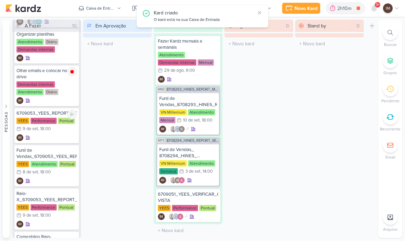
click at [66, 137] on div "IM" at bounding box center [46, 138] width 60 height 7
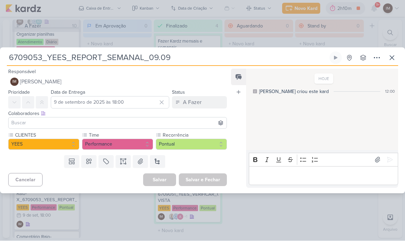
click at [199, 141] on button "Pontual" at bounding box center [191, 144] width 71 height 11
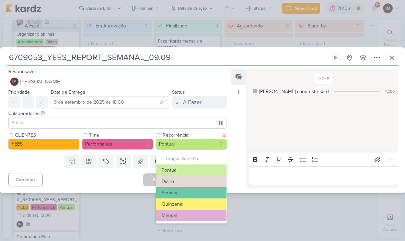
click at [196, 193] on button "Semanal" at bounding box center [191, 192] width 70 height 11
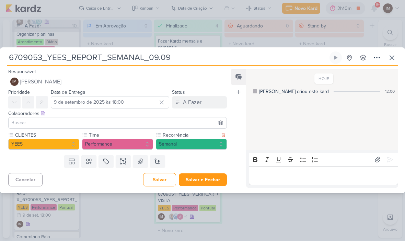
click at [206, 178] on button "Salvar e Fechar" at bounding box center [203, 180] width 48 height 13
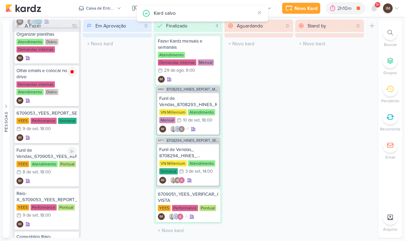
click at [65, 176] on div "Funil de Vendas_6709053_YEES_REPORT_SEMANAL_10.09 YEES Atendimento Pontual 8/9 …" at bounding box center [46, 166] width 65 height 42
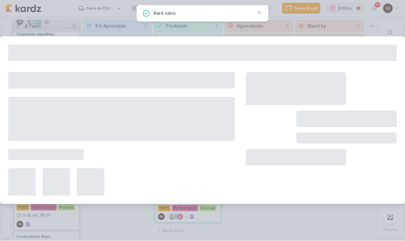
type input "Funil de Vendas_6709053_YEES_REPORT_SEMANAL_10.09"
type input "8 de setembro de 2025 às 18:00"
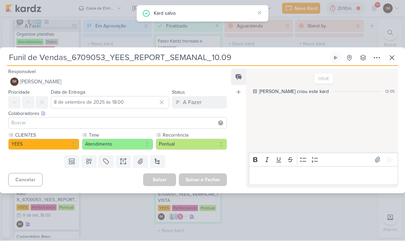
click at [194, 144] on button "Pontual" at bounding box center [191, 144] width 71 height 11
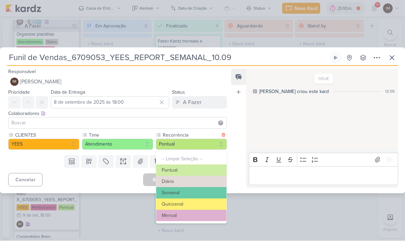
click at [195, 193] on button "Semanal" at bounding box center [191, 192] width 70 height 11
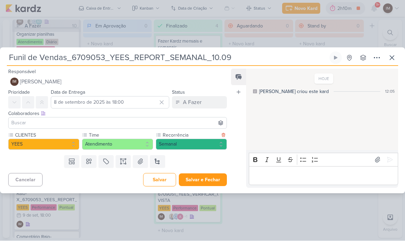
click at [205, 177] on button "Salvar e Fechar" at bounding box center [203, 180] width 48 height 13
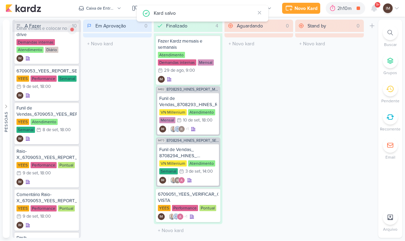
scroll to position [86, 0]
click at [65, 183] on div "IM" at bounding box center [46, 181] width 60 height 7
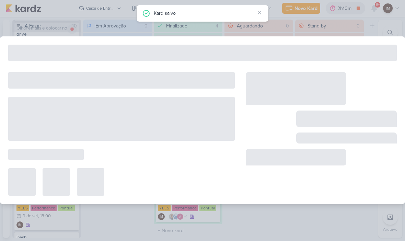
type input "Raio-X_6709053_YEES_REPORT_SEMANAL_10.09"
type input "9 de setembro de 2025 às 18:00"
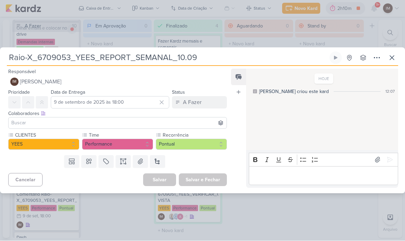
click at [186, 149] on button "Pontual" at bounding box center [191, 144] width 71 height 11
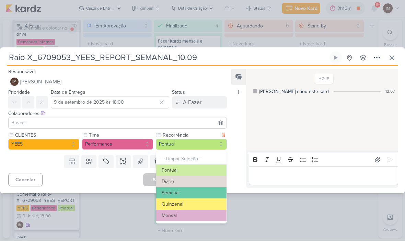
click at [205, 189] on button "Semanal" at bounding box center [191, 192] width 70 height 11
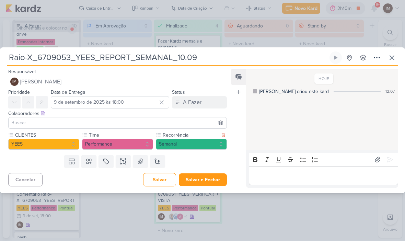
click at [211, 179] on button "Salvar e Fechar" at bounding box center [203, 180] width 48 height 13
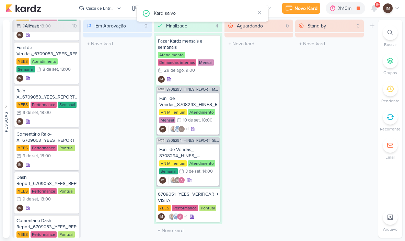
scroll to position [153, 0]
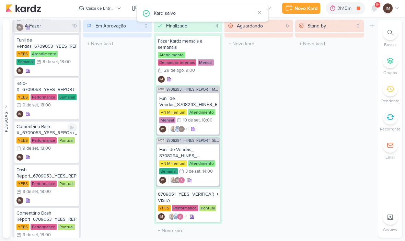
click at [69, 160] on div "IM" at bounding box center [46, 157] width 60 height 7
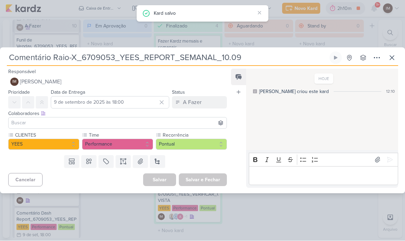
click at [206, 148] on button "Pontual" at bounding box center [191, 144] width 71 height 11
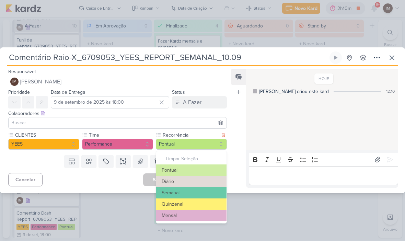
click at [204, 189] on button "Semanal" at bounding box center [191, 192] width 70 height 11
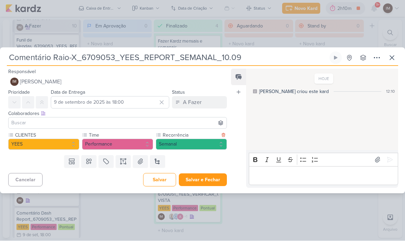
click at [201, 182] on button "Salvar e Fechar" at bounding box center [203, 180] width 48 height 13
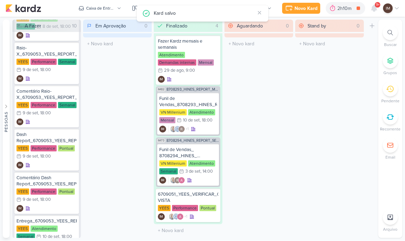
scroll to position [201, 0]
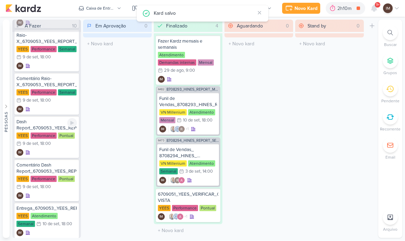
click at [67, 155] on div "IM" at bounding box center [46, 152] width 60 height 7
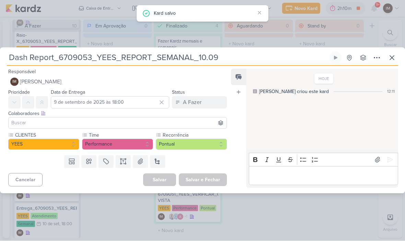
click at [199, 145] on button "Pontual" at bounding box center [191, 144] width 71 height 11
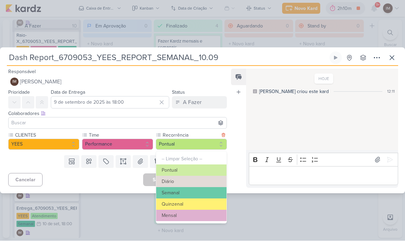
click at [209, 188] on button "Semanal" at bounding box center [191, 192] width 70 height 11
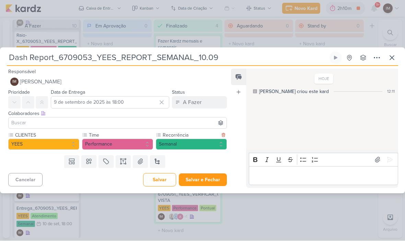
click at [207, 177] on button "Salvar e Fechar" at bounding box center [203, 180] width 48 height 13
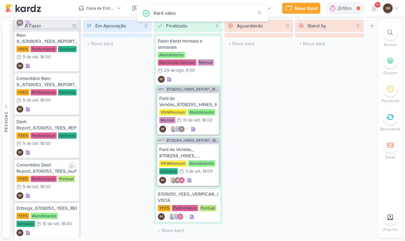
click at [64, 196] on div "IM" at bounding box center [46, 196] width 60 height 7
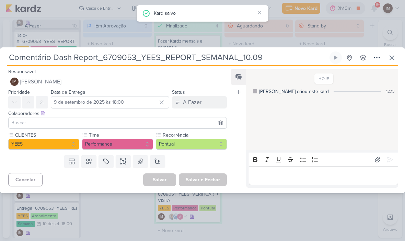
click at [206, 144] on button "Pontual" at bounding box center [191, 144] width 71 height 11
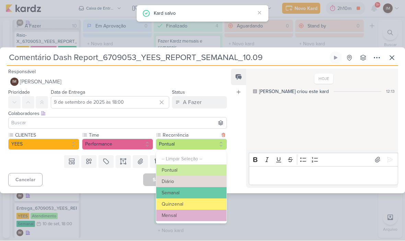
click at [206, 191] on button "Semanal" at bounding box center [191, 192] width 70 height 11
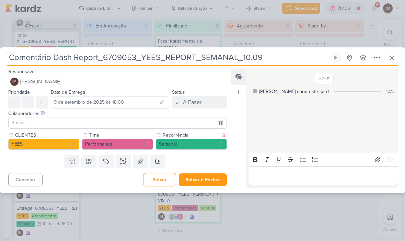
click at [206, 181] on button "Salvar e Fechar" at bounding box center [203, 180] width 48 height 13
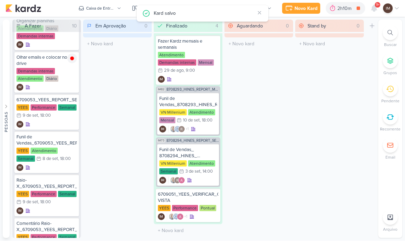
scroll to position [56, 0]
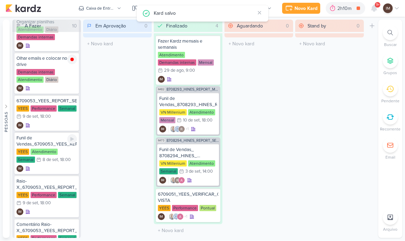
click at [65, 166] on div "IM" at bounding box center [46, 168] width 60 height 7
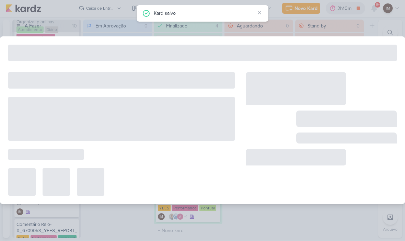
type input "Funil de Vendas_6709053_YEES_REPORT_SEMANAL_10.09"
type input "8 de setembro de 2025 às 18:00"
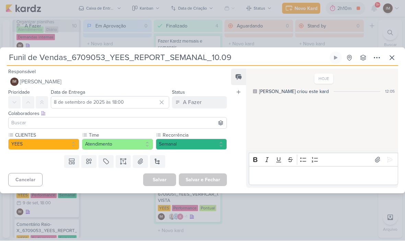
click at [380, 59] on icon at bounding box center [377, 58] width 8 height 8
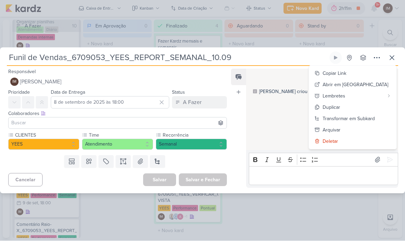
click at [367, 118] on div "Transformar em Subkard" at bounding box center [349, 118] width 52 height 7
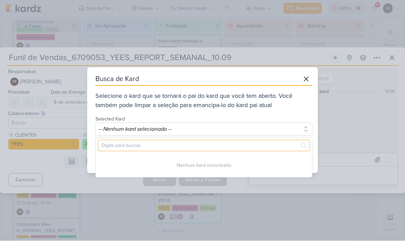
click at [278, 144] on input "text" at bounding box center [203, 145] width 211 height 11
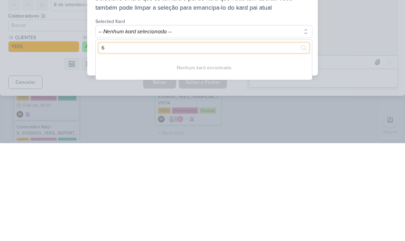
type input "67"
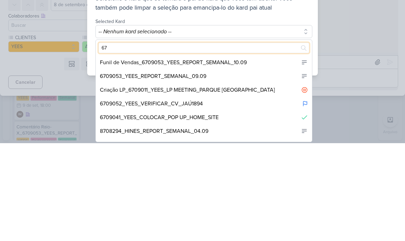
scroll to position [72, 0]
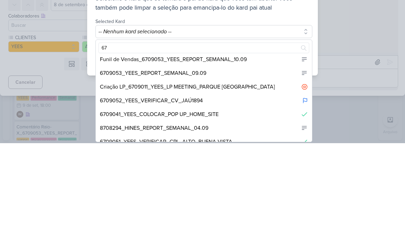
click at [201, 167] on div "6709053_YEES_REPORT_SEMANAL_09.09" at bounding box center [153, 171] width 106 height 8
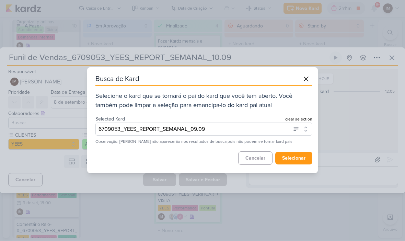
click at [290, 159] on button "selecionar" at bounding box center [293, 158] width 37 height 13
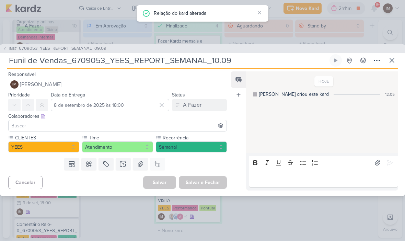
click at [397, 61] on button at bounding box center [392, 61] width 12 height 12
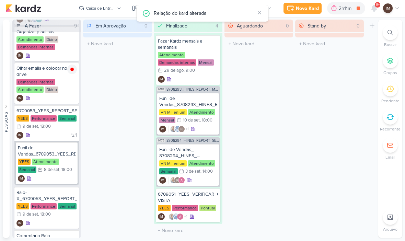
scroll to position [45, 0]
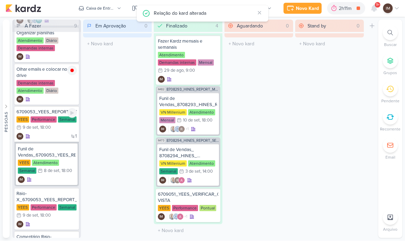
click at [58, 137] on div "1 IM" at bounding box center [46, 136] width 60 height 7
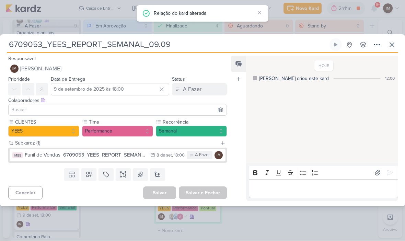
click at [196, 40] on input "6709053_YEES_REPORT_SEMANAL_09.09" at bounding box center [167, 45] width 321 height 12
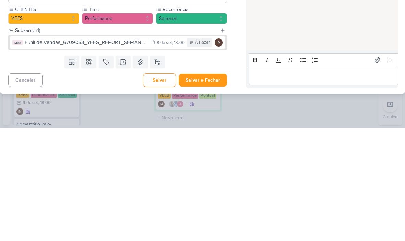
click at [214, 187] on button "Salvar e Fechar" at bounding box center [203, 193] width 48 height 13
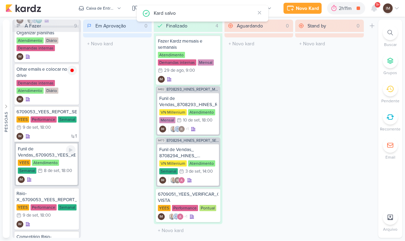
click at [62, 179] on div "IM" at bounding box center [47, 179] width 58 height 7
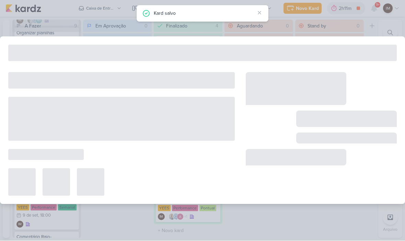
type input "Funil de Vendas_6709053_YEES_REPORT_SEMANAL_10.09"
type input "8 de setembro de 2025 às 18:00"
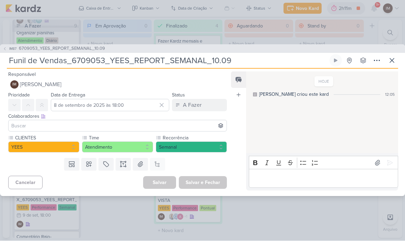
click at [397, 56] on button at bounding box center [392, 61] width 12 height 12
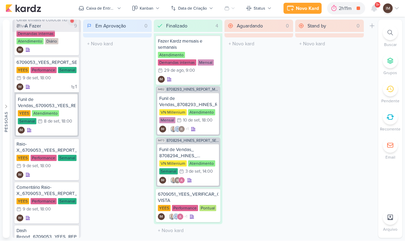
scroll to position [97, 0]
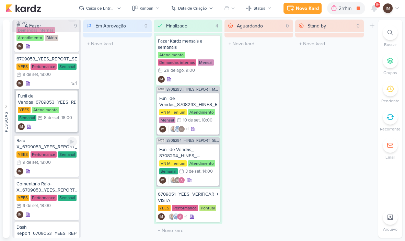
click at [63, 171] on div "IM" at bounding box center [46, 171] width 60 height 7
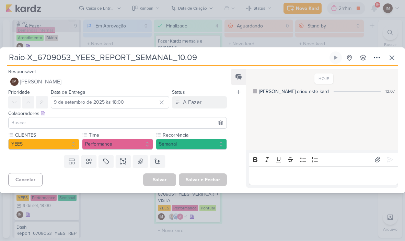
click at [375, 58] on icon at bounding box center [377, 58] width 8 height 8
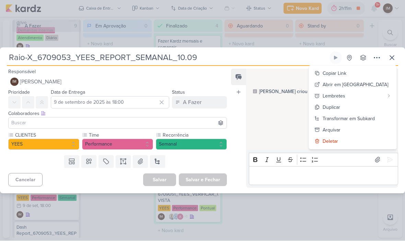
click at [349, 120] on div "Transformar em Subkard" at bounding box center [349, 118] width 52 height 7
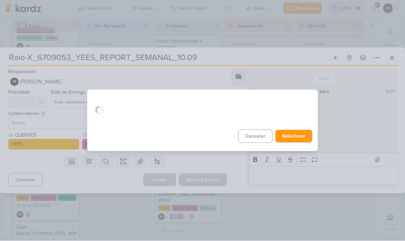
scroll to position [0, 0]
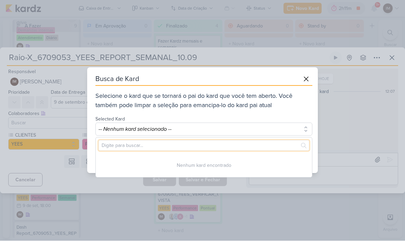
click at [218, 144] on input "text" at bounding box center [203, 145] width 211 height 11
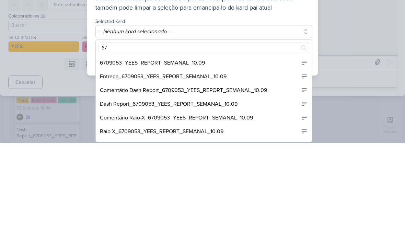
click at [227, 154] on div "6709053_YEES_REPORT_SEMANAL_10.09" at bounding box center [204, 161] width 216 height 14
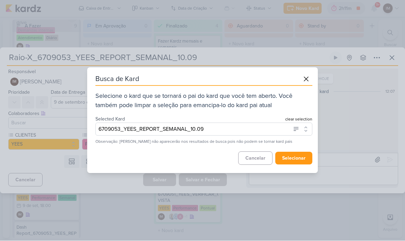
click at [298, 160] on button "selecionar" at bounding box center [293, 158] width 37 height 13
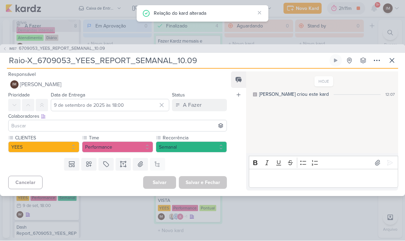
click at [392, 57] on icon at bounding box center [392, 61] width 8 height 8
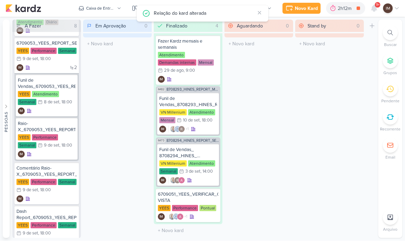
scroll to position [114, 0]
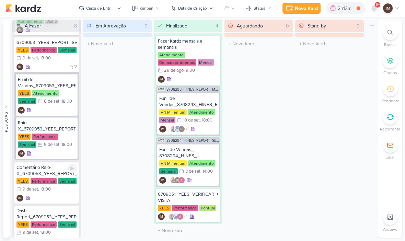
click at [68, 200] on div "IM" at bounding box center [46, 198] width 60 height 7
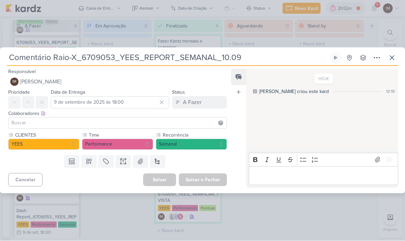
click at [377, 58] on icon at bounding box center [376, 58] width 5 height 1
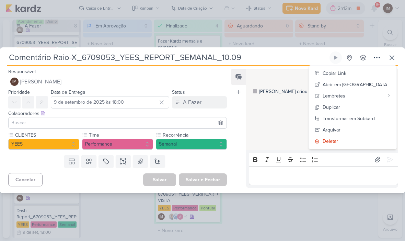
click at [368, 119] on div "Transformar em Subkard" at bounding box center [349, 118] width 52 height 7
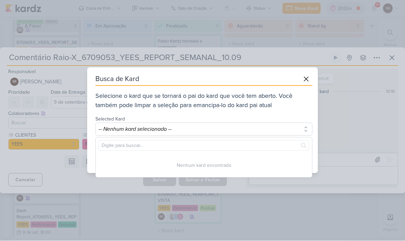
click at [229, 135] on button "-- Nenhum kard selecionado --" at bounding box center [203, 129] width 217 height 13
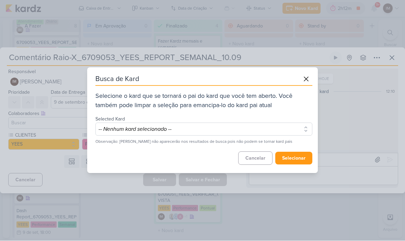
click at [305, 80] on icon at bounding box center [306, 79] width 4 height 4
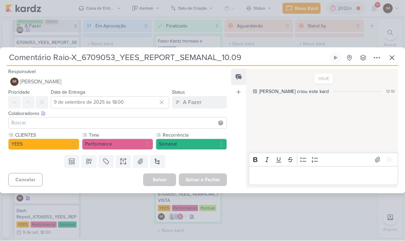
click at [376, 57] on icon at bounding box center [377, 58] width 8 height 8
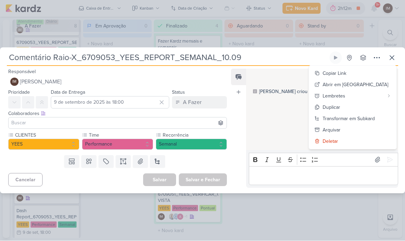
click at [358, 119] on div "Transformar em Subkard" at bounding box center [349, 118] width 52 height 7
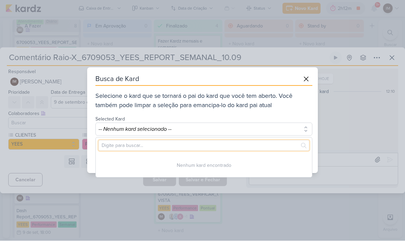
click at [216, 142] on input "text" at bounding box center [203, 145] width 211 height 11
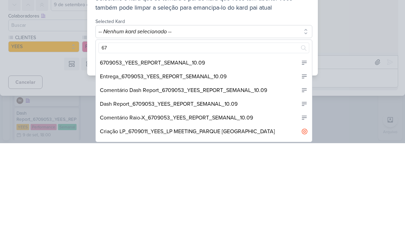
click at [238, 154] on div "6709053_YEES_REPORT_SEMANAL_10.09" at bounding box center [204, 161] width 216 height 14
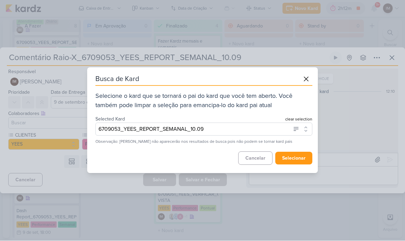
click at [298, 160] on button "selecionar" at bounding box center [293, 158] width 37 height 13
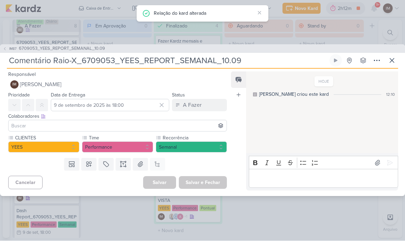
click at [388, 62] on icon at bounding box center [392, 61] width 8 height 8
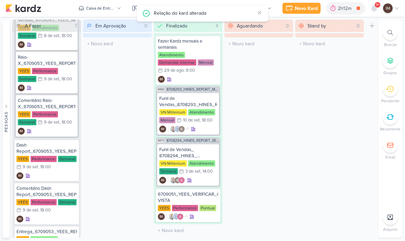
scroll to position [180, 0]
click at [70, 178] on div "IM" at bounding box center [46, 175] width 60 height 7
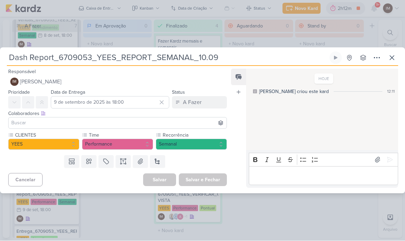
click at [374, 56] on icon at bounding box center [377, 58] width 8 height 8
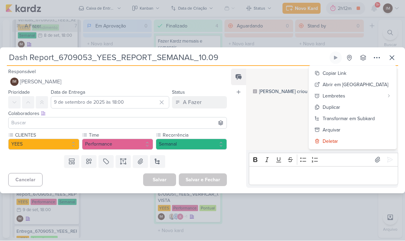
click at [374, 117] on div "Transformar em Subkard" at bounding box center [349, 118] width 52 height 7
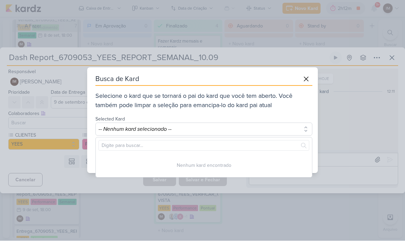
click at [224, 135] on button "-- Nenhum kard selecionado --" at bounding box center [203, 129] width 217 height 13
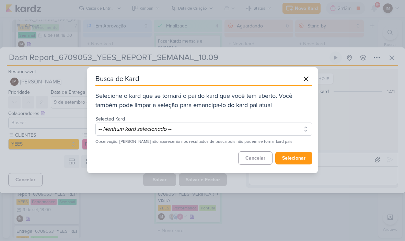
click at [242, 130] on button "-- Nenhum kard selecionado --" at bounding box center [203, 129] width 217 height 13
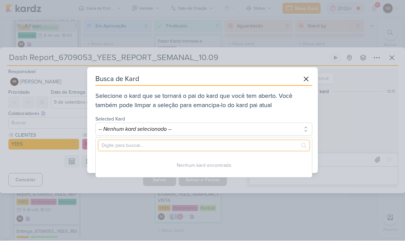
click at [221, 148] on input "text" at bounding box center [203, 145] width 211 height 11
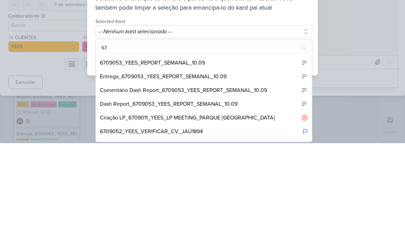
click at [230, 154] on div "6709053_YEES_REPORT_SEMANAL_10.09" at bounding box center [204, 161] width 216 height 14
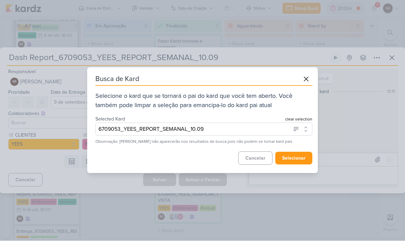
click at [306, 159] on button "selecionar" at bounding box center [293, 158] width 37 height 13
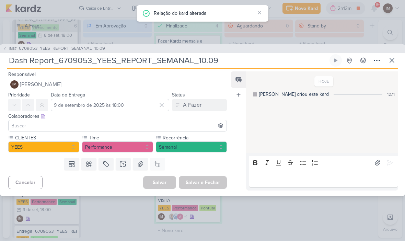
click at [393, 65] on button at bounding box center [392, 61] width 12 height 12
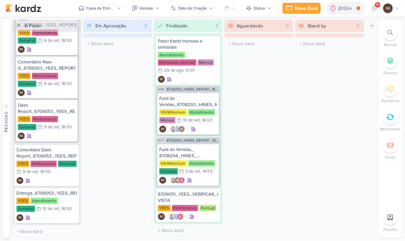
scroll to position [218, 0]
click at [65, 185] on div "Comentário Dash Report_6709053_YEES_REPORT_SEMANAL_10.09 YEES Performance Seman…" at bounding box center [46, 165] width 65 height 42
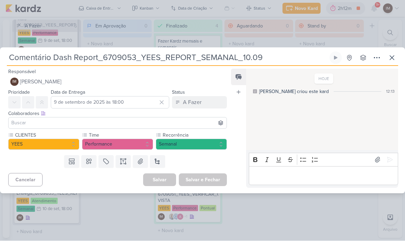
click at [375, 60] on icon at bounding box center [377, 58] width 8 height 8
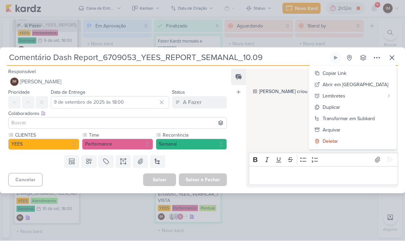
click at [373, 118] on div "Transformar em Subkard" at bounding box center [349, 118] width 52 height 7
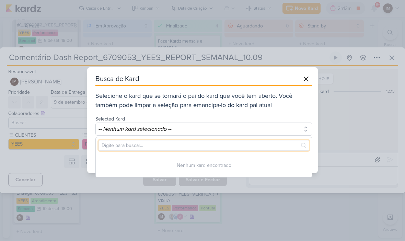
click at [266, 144] on input "text" at bounding box center [203, 145] width 211 height 11
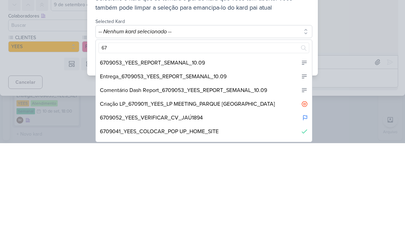
click at [228, 154] on div "6709053_YEES_REPORT_SEMANAL_10.09" at bounding box center [204, 161] width 216 height 14
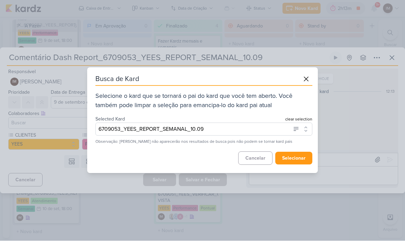
click at [304, 159] on button "selecionar" at bounding box center [293, 158] width 37 height 13
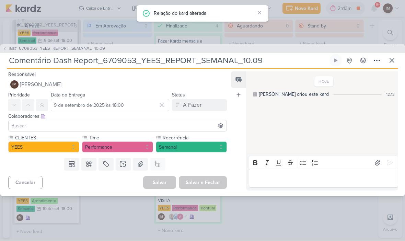
click at [395, 64] on icon at bounding box center [392, 61] width 8 height 8
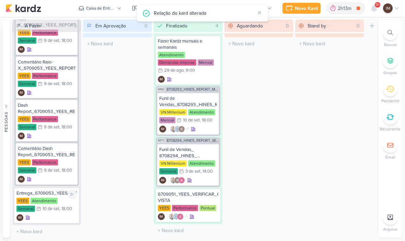
click at [69, 214] on div "Entrega_6709053_YEES_REPORT_SEMANAL_10.09 YEES Atendimento Semanal 10/9 10 de s…" at bounding box center [46, 206] width 65 height 36
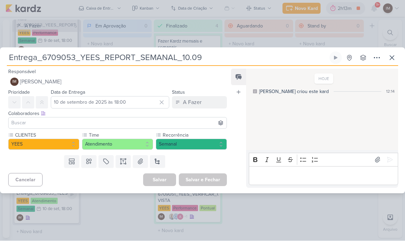
click at [380, 61] on icon at bounding box center [377, 58] width 8 height 8
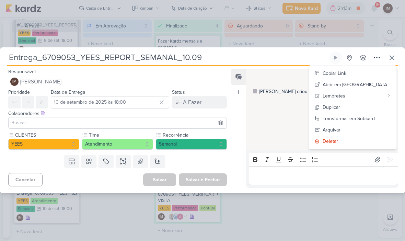
click at [359, 119] on div "Transformar em Subkard" at bounding box center [349, 118] width 52 height 7
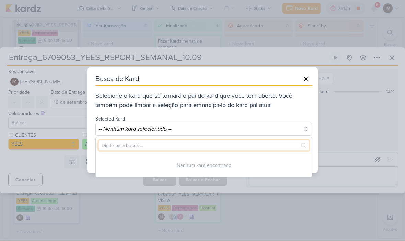
click at [267, 146] on input "text" at bounding box center [203, 145] width 211 height 11
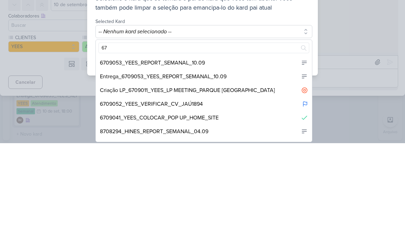
click at [231, 154] on div "6709053_YEES_REPORT_SEMANAL_10.09" at bounding box center [204, 161] width 216 height 14
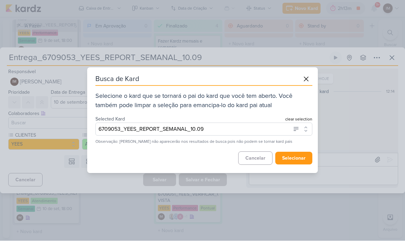
click at [301, 158] on button "selecionar" at bounding box center [293, 158] width 37 height 13
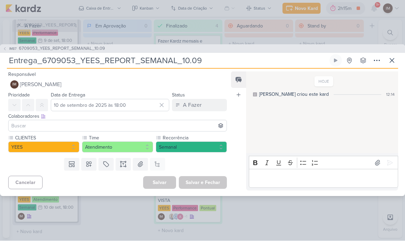
click at [394, 60] on icon at bounding box center [392, 61] width 8 height 8
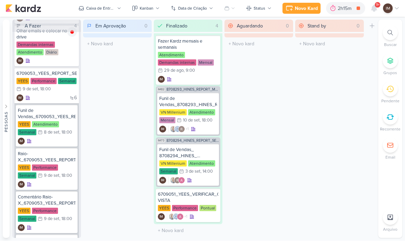
scroll to position [81, 0]
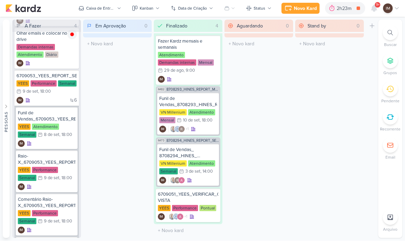
click at [308, 6] on div "Novo Kard" at bounding box center [305, 8] width 23 height 7
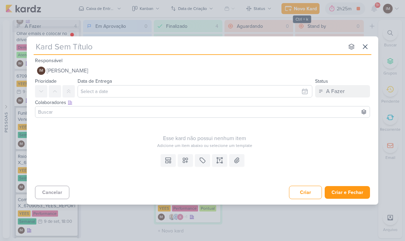
click at [47, 44] on input "text" at bounding box center [189, 46] width 310 height 12
paste input "7709031_MPD_REPORT_SEMANAL_10.09"
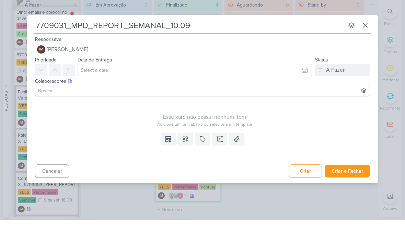
click at [28, 36] on div "7709031_MPD_REPORT_SEMANAL_10.09 nenhum grupo disponível esc Responsável IM Isa…" at bounding box center [202, 118] width 351 height 164
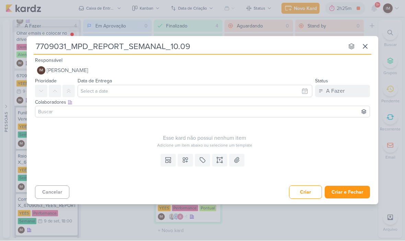
click at [44, 42] on input "7709031_MPD_REPORT_SEMANAL_10.09" at bounding box center [189, 46] width 310 height 12
click at [43, 45] on input "7709031_MPD_REPORT_SEMANAL_10.09" at bounding box center [189, 46] width 310 height 12
click at [37, 46] on input "7709031_MPD_REPORT_SEMANAL_10.09" at bounding box center [189, 46] width 310 height 12
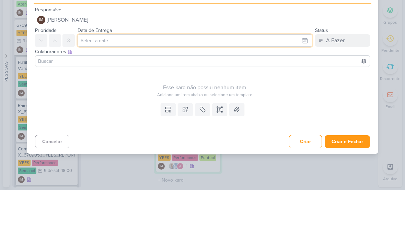
click at [180, 85] on input "text" at bounding box center [195, 91] width 235 height 12
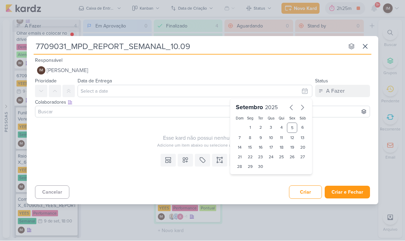
click at [260, 138] on div "9" at bounding box center [260, 138] width 11 height 10
click at [257, 177] on select "00 05 10 15 20 25 30 35 40 45 50 55 59" at bounding box center [261, 178] width 10 height 8
click at [247, 180] on select "00 01 02 03 04 05 06 07 08 09 10 11 12 13 14 15 16 17 18 19 20 21 22 23" at bounding box center [250, 178] width 10 height 8
click at [265, 177] on select "00 05 10 15 20 25 30 35 40 45 50 55 59" at bounding box center [261, 178] width 10 height 8
click at [191, 156] on button at bounding box center [185, 160] width 15 height 12
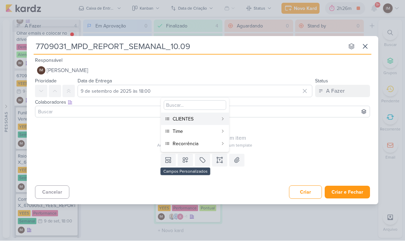
click at [210, 117] on div "CLIENTES" at bounding box center [195, 119] width 45 height 7
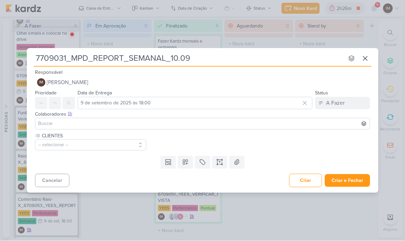
click at [188, 164] on icon at bounding box center [185, 162] width 7 height 7
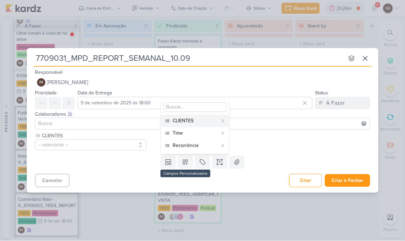
click at [216, 133] on div "Time" at bounding box center [195, 133] width 45 height 7
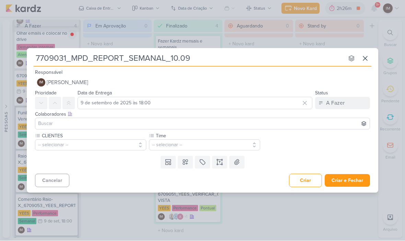
click at [189, 164] on button at bounding box center [185, 162] width 15 height 12
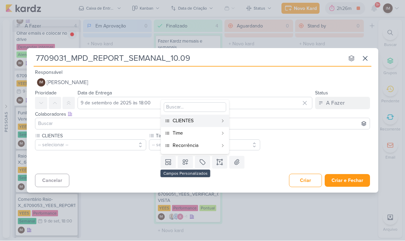
click at [218, 148] on button "Recorrência" at bounding box center [195, 146] width 68 height 12
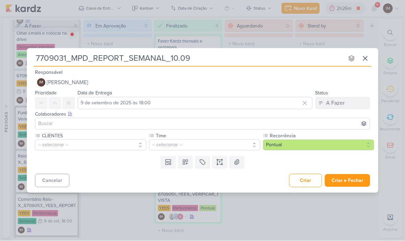
click at [301, 144] on button "Pontual" at bounding box center [318, 145] width 111 height 11
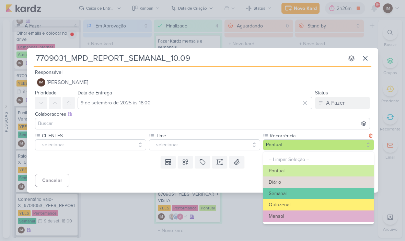
click at [300, 191] on button "Semanal" at bounding box center [318, 193] width 110 height 11
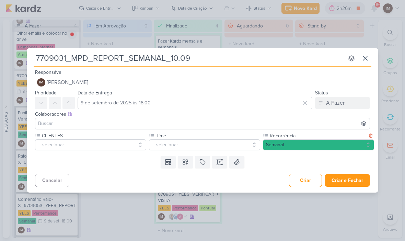
click at [242, 144] on button "-- selecionar --" at bounding box center [204, 145] width 111 height 11
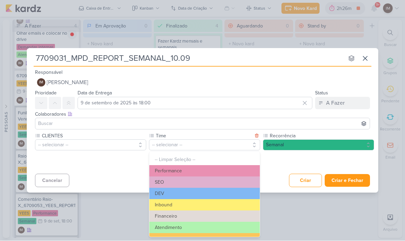
click at [211, 172] on button "Performance" at bounding box center [204, 170] width 110 height 11
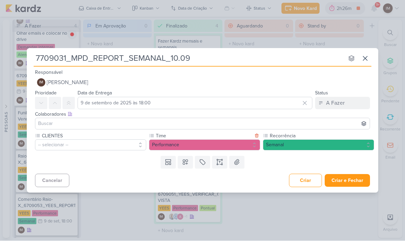
click at [129, 146] on button "-- selecionar --" at bounding box center [90, 145] width 111 height 11
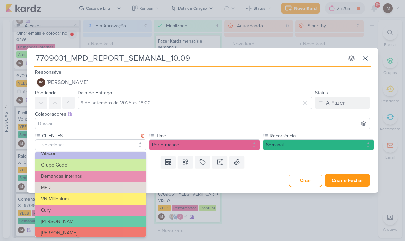
scroll to position [56, 0]
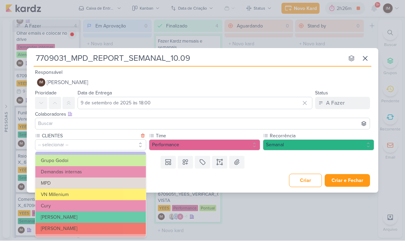
click at [133, 184] on button "MPD" at bounding box center [90, 183] width 110 height 11
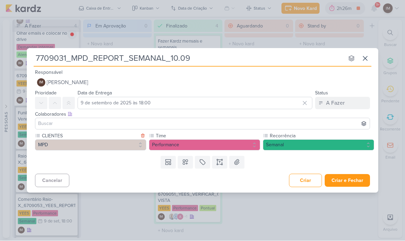
click at [338, 183] on button "Criar e Fechar" at bounding box center [347, 180] width 45 height 13
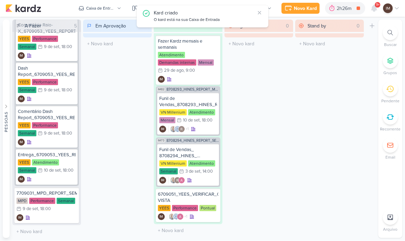
scroll to position [255, 0]
click at [302, 10] on div "Novo Kard" at bounding box center [305, 8] width 23 height 7
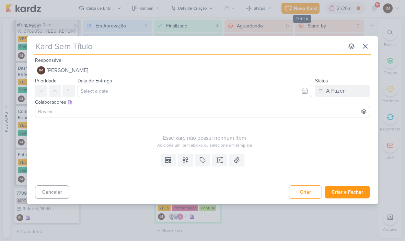
click at [90, 48] on input "text" at bounding box center [189, 46] width 310 height 12
click at [112, 45] on input "Funil de Vendas_" at bounding box center [189, 46] width 310 height 12
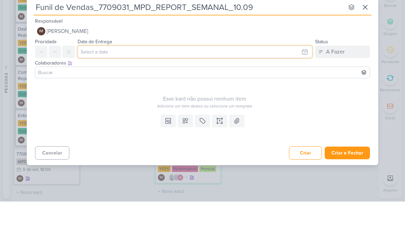
click at [234, 85] on input "text" at bounding box center [195, 91] width 235 height 12
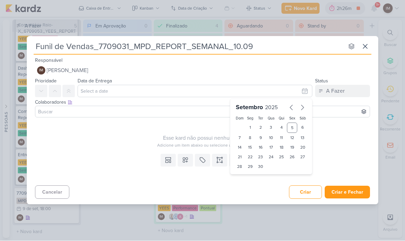
click at [263, 137] on div "9" at bounding box center [260, 138] width 11 height 10
click at [254, 176] on select "00 01 02 03 04 05 06 07 08 09 10 11 12 13 14 15 16 17 18 19 20 21 22 23" at bounding box center [250, 178] width 10 height 8
click at [259, 170] on div "30" at bounding box center [260, 167] width 11 height 10
click at [259, 179] on select "00 05 10 15 20 25 30 35 40 45 50 55 59" at bounding box center [261, 178] width 10 height 8
click at [187, 161] on icon at bounding box center [185, 160] width 5 height 5
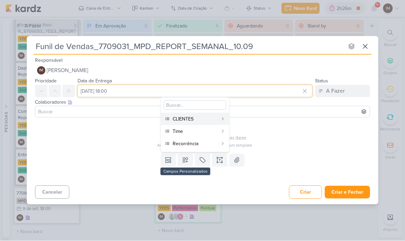
click at [153, 95] on input "30 de setembro de 2025 às 18:00" at bounding box center [195, 91] width 235 height 12
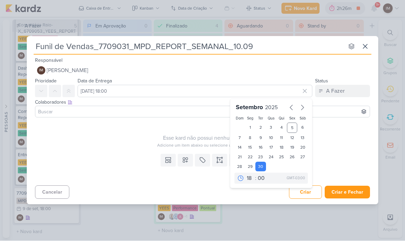
click at [260, 140] on div "9" at bounding box center [260, 138] width 11 height 10
click at [135, 187] on div "Cancelar Criar Criar e Fechar Ctrl + Enter" at bounding box center [202, 192] width 351 height 18
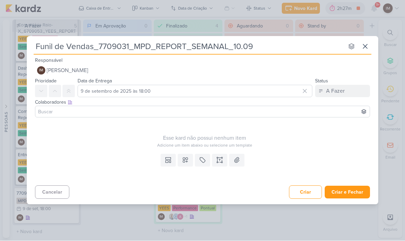
click at [187, 165] on button at bounding box center [185, 160] width 15 height 12
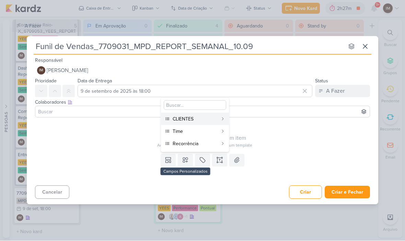
click at [214, 119] on div "CLIENTES" at bounding box center [195, 119] width 45 height 7
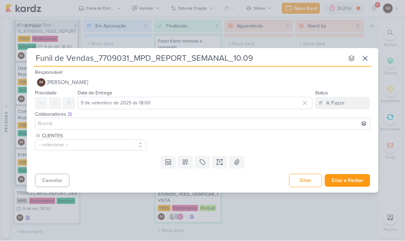
click at [121, 146] on button "-- selecionar --" at bounding box center [90, 145] width 111 height 11
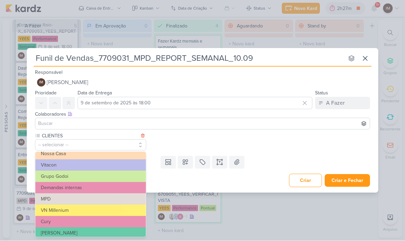
scroll to position [43, 0]
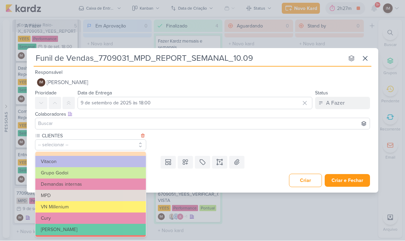
click at [113, 193] on button "MPD" at bounding box center [90, 195] width 110 height 11
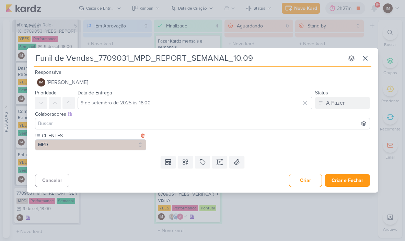
click at [185, 165] on icon at bounding box center [185, 162] width 7 height 7
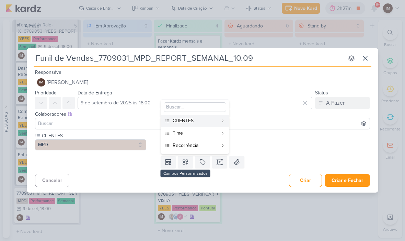
click at [204, 134] on div "Time" at bounding box center [195, 133] width 45 height 7
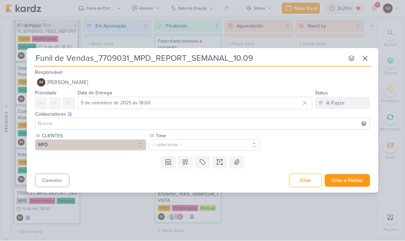
click at [210, 148] on button "-- selecionar --" at bounding box center [204, 145] width 111 height 11
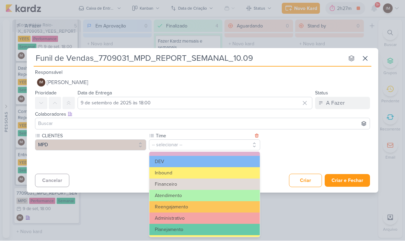
scroll to position [33, 0]
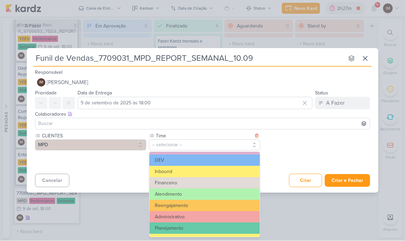
click at [200, 191] on button "Atendimento" at bounding box center [204, 194] width 110 height 11
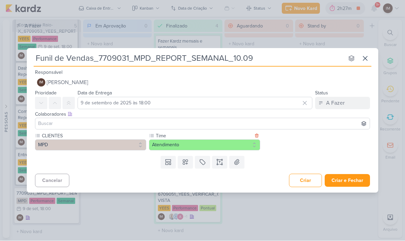
click at [189, 164] on button at bounding box center [185, 162] width 15 height 12
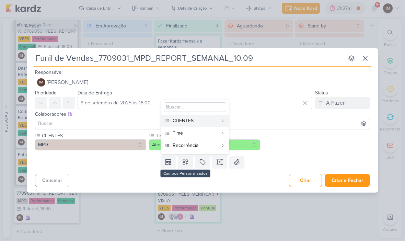
click at [215, 149] on div "Recorrência" at bounding box center [195, 145] width 45 height 7
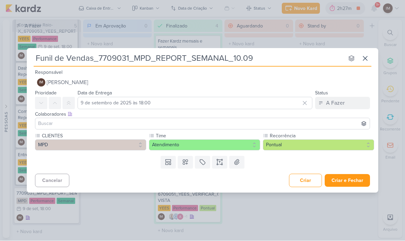
click at [298, 148] on button "Pontual" at bounding box center [318, 145] width 111 height 11
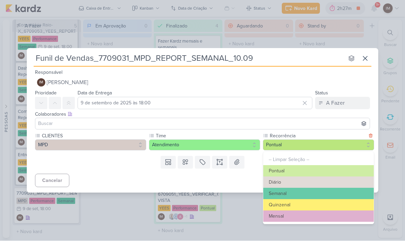
click at [304, 193] on button "Semanal" at bounding box center [318, 193] width 110 height 11
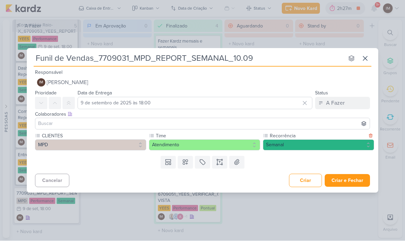
click at [345, 179] on button "Criar e Fechar" at bounding box center [347, 180] width 45 height 13
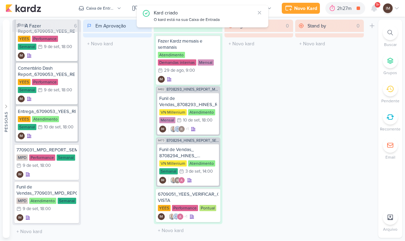
scroll to position [298, 0]
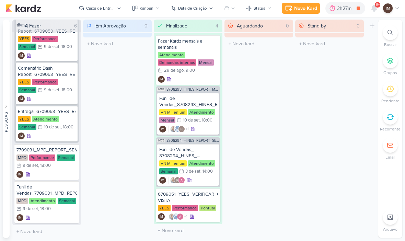
click at [305, 126] on div "Stand by 0 Mover Para Esquerda Mover Para Direita Deletar O título do kard deve…" at bounding box center [329, 129] width 69 height 218
click at [294, 8] on div "Novo Kard" at bounding box center [305, 8] width 23 height 7
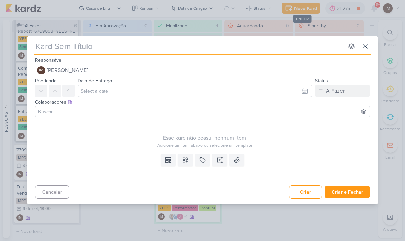
click at [51, 48] on input "text" at bounding box center [189, 46] width 310 height 12
click at [78, 47] on input "Raio-X_" at bounding box center [189, 46] width 310 height 12
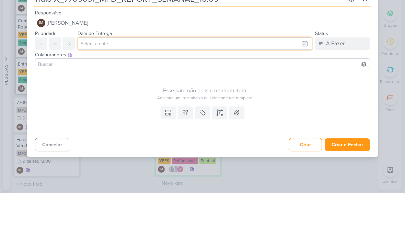
click at [170, 85] on input "text" at bounding box center [195, 91] width 235 height 12
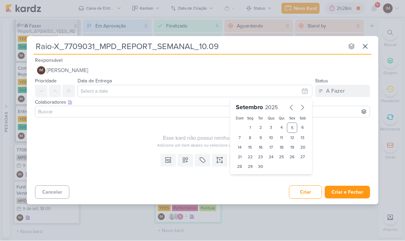
click at [260, 136] on div "9" at bounding box center [260, 138] width 11 height 10
click at [252, 176] on select "00 01 02 03 04 05 06 07 08 09 10 11 12 13 14 15 16 17 18 19 20 21 22 23" at bounding box center [250, 178] width 10 height 8
click at [259, 180] on select "00 05 10 15 20 25 30 35 40 45 50 55 59" at bounding box center [261, 178] width 10 height 8
click at [187, 163] on button at bounding box center [185, 160] width 15 height 12
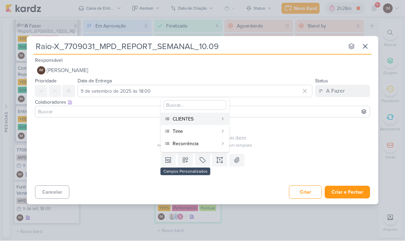
click at [205, 117] on div "CLIENTES" at bounding box center [195, 119] width 45 height 7
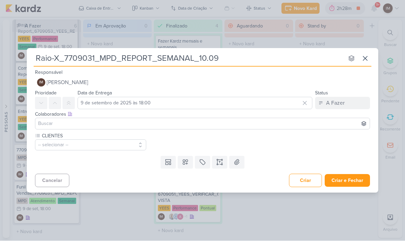
click at [188, 163] on icon at bounding box center [185, 162] width 7 height 7
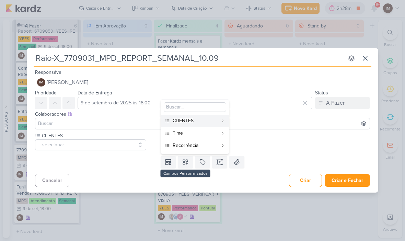
click at [200, 133] on div "Time" at bounding box center [195, 133] width 45 height 7
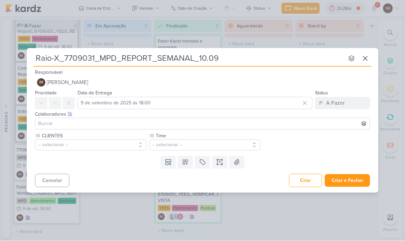
click at [189, 162] on button at bounding box center [185, 162] width 15 height 12
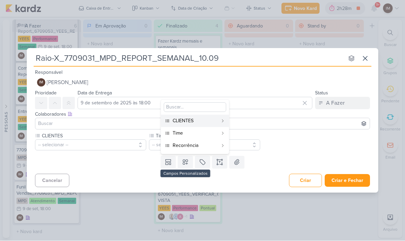
click at [200, 148] on div "Recorrência" at bounding box center [195, 145] width 45 height 7
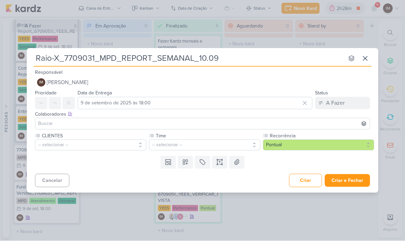
click at [127, 147] on button "-- selecionar --" at bounding box center [90, 145] width 111 height 11
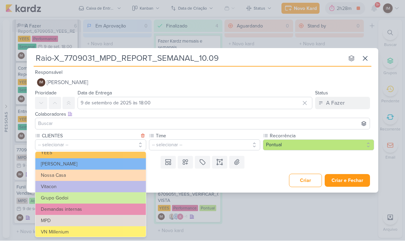
scroll to position [21, 0]
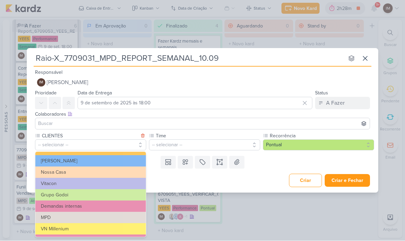
click at [86, 217] on button "MPD" at bounding box center [90, 217] width 110 height 11
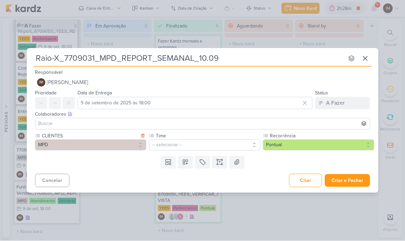
click at [173, 142] on button "-- selecionar --" at bounding box center [204, 145] width 111 height 11
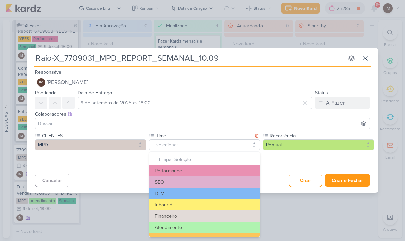
scroll to position [0, 0]
click at [191, 167] on button "Performance" at bounding box center [204, 170] width 110 height 11
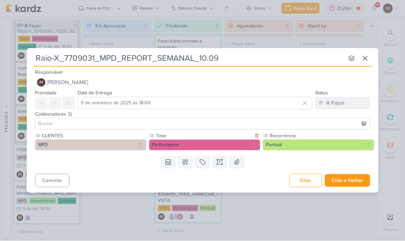
click at [350, 175] on button "Criar e Fechar" at bounding box center [347, 180] width 45 height 13
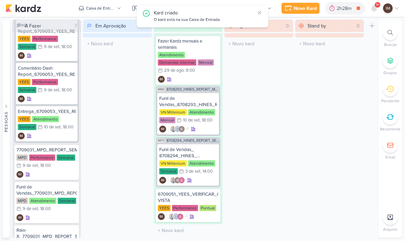
click at [294, 11] on div "Novo Kard" at bounding box center [305, 8] width 23 height 7
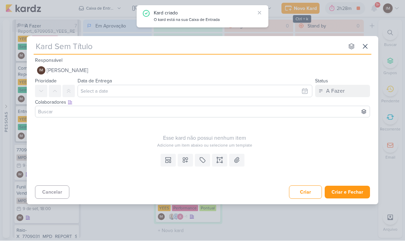
click at [231, 51] on input "text" at bounding box center [189, 46] width 310 height 12
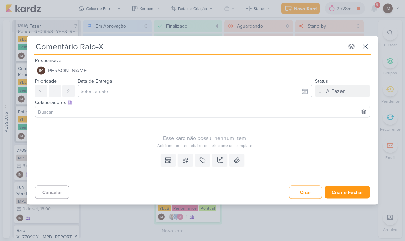
click at [116, 45] on input "Comentário Raio-X_" at bounding box center [189, 46] width 310 height 12
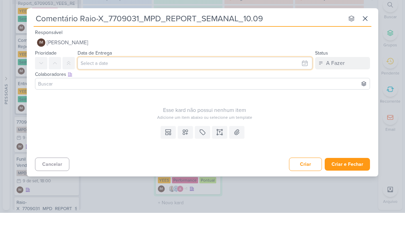
click at [132, 85] on input "text" at bounding box center [195, 91] width 235 height 12
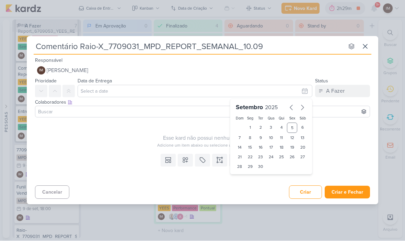
click at [261, 138] on div "9" at bounding box center [260, 138] width 11 height 10
click at [251, 175] on select "00 01 02 03 04 05 06 07 08 09 10 11 12 13 14 15 16 17 18 19 20 21 22 23" at bounding box center [250, 178] width 10 height 8
click at [270, 175] on div "00 01 02 03 04 05 06 07 08 09 10 11 12 13 14 15 16 17 18 19 20 21 22 23 : 00 05…" at bounding box center [270, 178] width 73 height 11
click at [261, 180] on select "00 05 10 15 20 25 30 35 40 45 50 55 59" at bounding box center [261, 178] width 10 height 8
click at [184, 162] on icon at bounding box center [185, 160] width 7 height 7
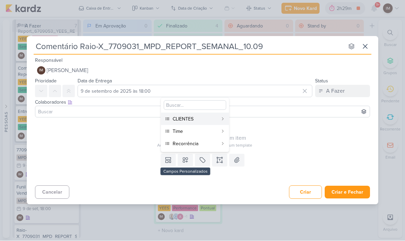
click at [214, 121] on div "CLIENTES" at bounding box center [195, 119] width 45 height 7
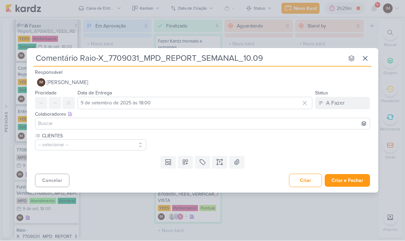
click at [126, 146] on button "-- selecionar --" at bounding box center [90, 145] width 111 height 11
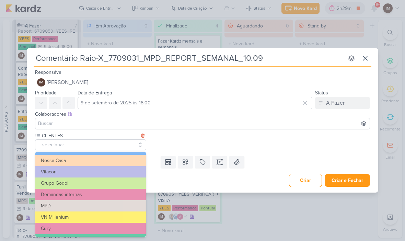
scroll to position [35, 0]
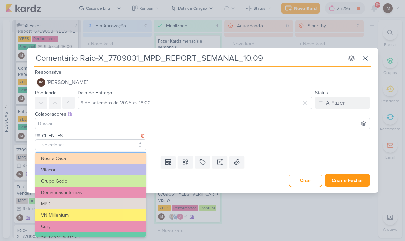
click at [114, 202] on button "MPD" at bounding box center [90, 203] width 110 height 11
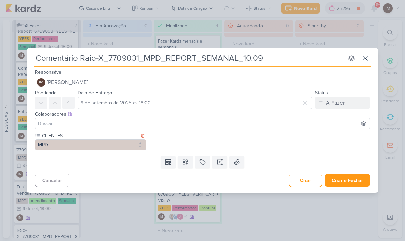
click at [189, 164] on button at bounding box center [185, 162] width 15 height 12
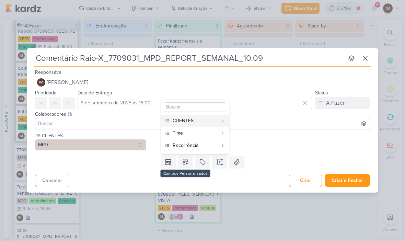
click at [206, 132] on div "Time" at bounding box center [195, 133] width 45 height 7
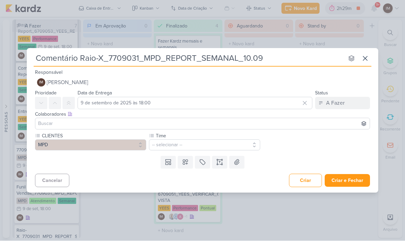
click at [195, 140] on button "-- selecionar --" at bounding box center [204, 145] width 111 height 11
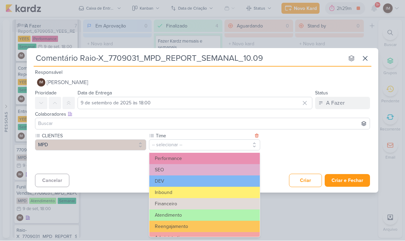
scroll to position [12, 0]
click at [183, 154] on button "Performance" at bounding box center [204, 158] width 110 height 11
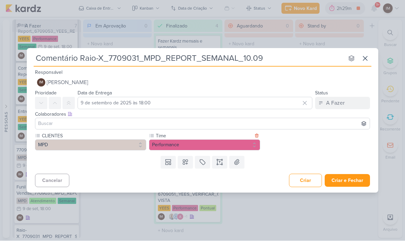
click at [189, 165] on button at bounding box center [185, 162] width 15 height 12
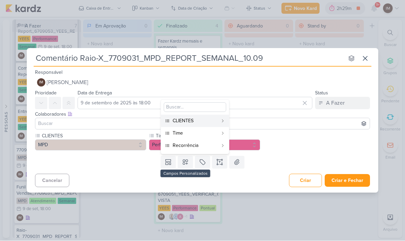
click at [200, 149] on div "Recorrência" at bounding box center [195, 145] width 45 height 7
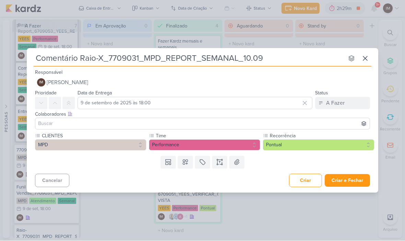
click at [281, 143] on button "Pontual" at bounding box center [318, 145] width 111 height 11
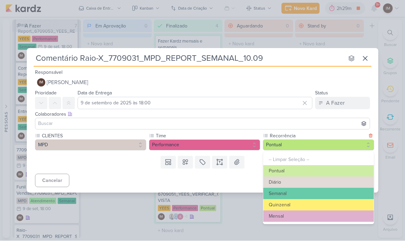
click at [277, 192] on button "Semanal" at bounding box center [318, 193] width 110 height 11
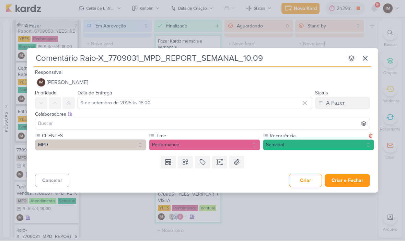
click at [344, 179] on button "Criar e Fechar" at bounding box center [347, 180] width 45 height 13
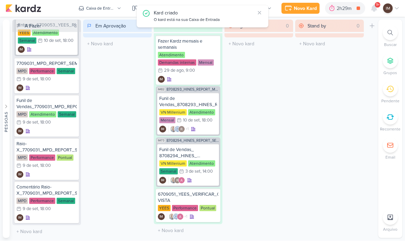
scroll to position [385, 0]
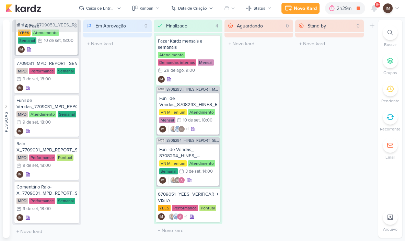
click at [303, 11] on div "Novo Kard" at bounding box center [305, 8] width 23 height 7
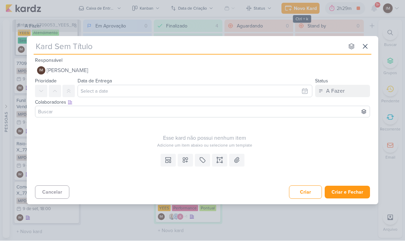
click at [250, 58] on div "Responsável IM Isabella Machado Guimarães Nenhum contato encontrado create new …" at bounding box center [202, 66] width 351 height 21
click at [243, 51] on input "text" at bounding box center [189, 46] width 310 height 12
click at [98, 46] on input "Dash Report_" at bounding box center [189, 46] width 310 height 12
paste input "7709031_MPD_REPORT_SEMANAL_10.09"
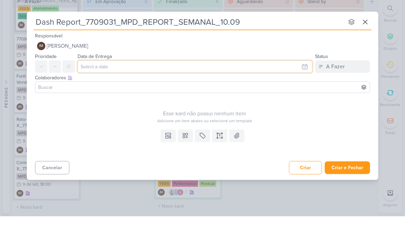
click at [142, 85] on input "text" at bounding box center [195, 91] width 235 height 12
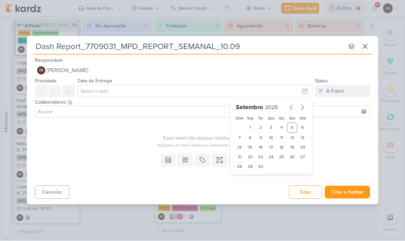
click at [259, 137] on div "9" at bounding box center [260, 138] width 11 height 10
click at [262, 135] on div "9" at bounding box center [260, 138] width 11 height 10
click at [253, 179] on select "00 01 02 03 04 05 06 07 08 09 10 11 12 13 14 15 16 17 18 19 20 21 22 23" at bounding box center [250, 178] width 10 height 8
click at [262, 176] on select "00 05 10 15 20 25 30 35 40 45 50 55 59" at bounding box center [261, 178] width 10 height 8
click at [185, 163] on button at bounding box center [185, 160] width 15 height 12
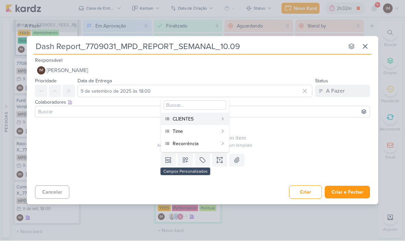
click at [207, 116] on div "CLIENTES" at bounding box center [195, 119] width 45 height 7
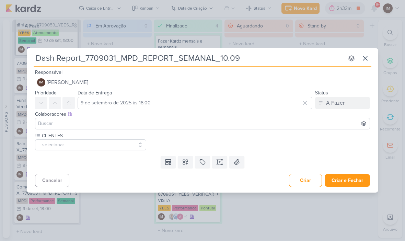
click at [184, 162] on icon at bounding box center [185, 162] width 7 height 7
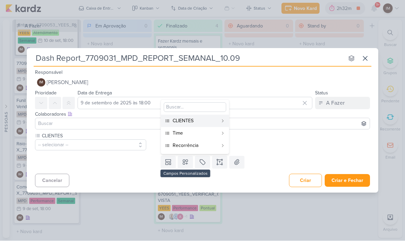
click at [189, 135] on div "Time" at bounding box center [195, 133] width 45 height 7
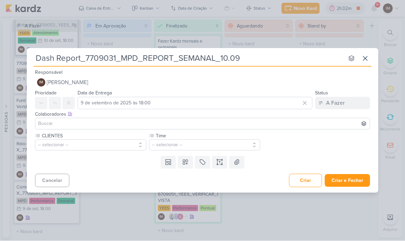
click at [187, 164] on icon at bounding box center [185, 162] width 5 height 5
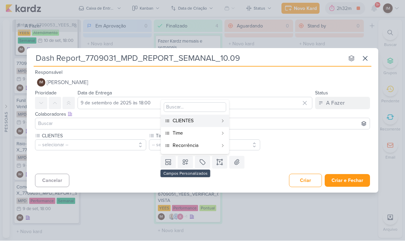
click at [198, 146] on div "Recorrência" at bounding box center [195, 145] width 45 height 7
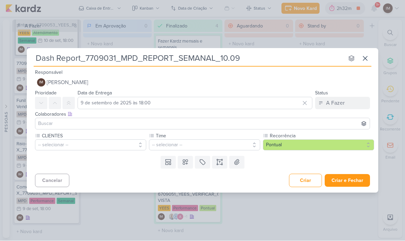
click at [115, 144] on button "-- selecionar --" at bounding box center [90, 145] width 111 height 11
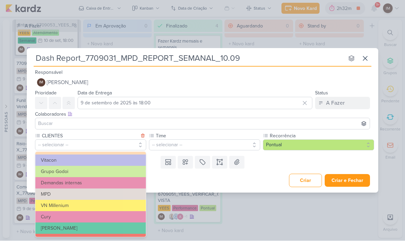
scroll to position [52, 0]
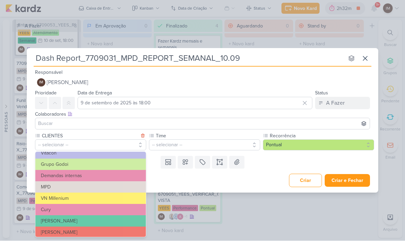
click at [104, 186] on button "MPD" at bounding box center [90, 187] width 110 height 11
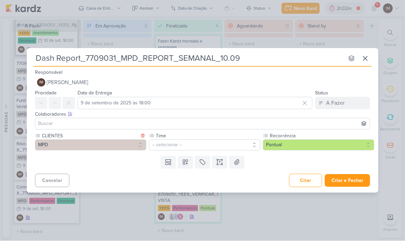
click at [165, 144] on button "-- selecionar --" at bounding box center [204, 145] width 111 height 11
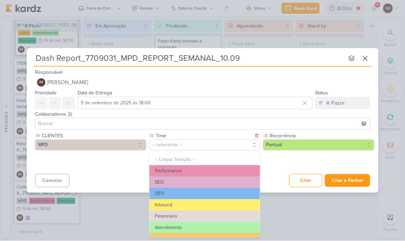
click at [234, 168] on button "Performance" at bounding box center [204, 170] width 110 height 11
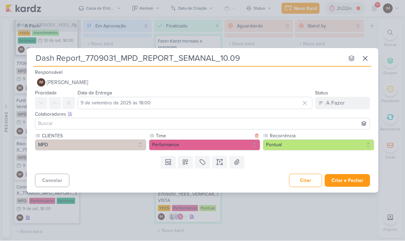
click at [281, 149] on button "Pontual" at bounding box center [318, 145] width 111 height 11
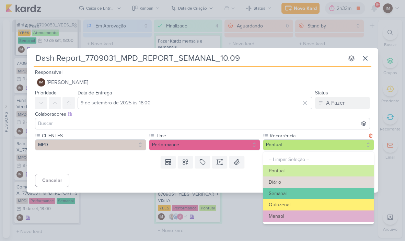
click at [301, 192] on button "Semanal" at bounding box center [318, 193] width 110 height 11
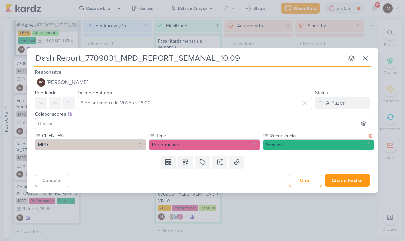
click at [345, 183] on button "Criar e Fechar" at bounding box center [347, 180] width 45 height 13
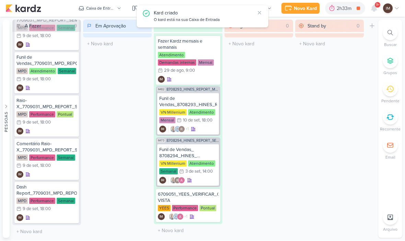
scroll to position [428, 0]
click at [309, 8] on div "Novo Kard" at bounding box center [305, 8] width 23 height 7
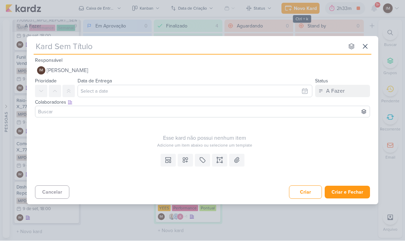
click at [169, 48] on input "text" at bounding box center [189, 46] width 310 height 12
click at [143, 44] on input "Comentário Dash Report_" at bounding box center [189, 46] width 310 height 12
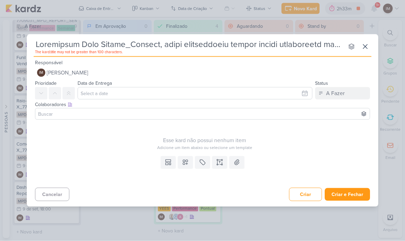
click at [159, 44] on input "text" at bounding box center [189, 44] width 310 height 12
click at [156, 45] on input "text" at bounding box center [189, 44] width 310 height 12
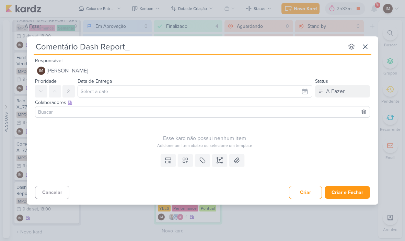
click at [136, 46] on input "Comentário Dash Report_" at bounding box center [189, 46] width 310 height 12
paste input "7709031_MPD_REPORT_SEMANAL_10.09"
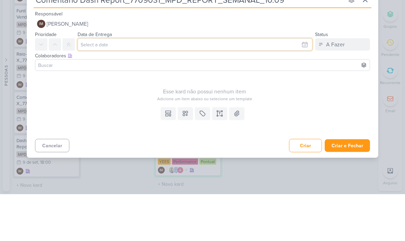
click at [150, 85] on input "text" at bounding box center [195, 91] width 235 height 12
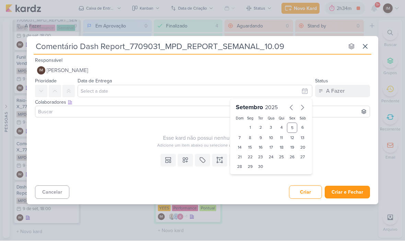
click at [262, 137] on div "9" at bounding box center [260, 138] width 11 height 10
click at [248, 182] on select "00 01 02 03 04 05 06 07 08 09 10 11 12 13 14 15 16 17 18 19 20 21 22 23" at bounding box center [250, 178] width 10 height 8
click at [260, 180] on select "00 05 10 15 20 25 30 35 40 45 50 55 59" at bounding box center [261, 178] width 10 height 8
click at [184, 163] on button at bounding box center [185, 160] width 15 height 12
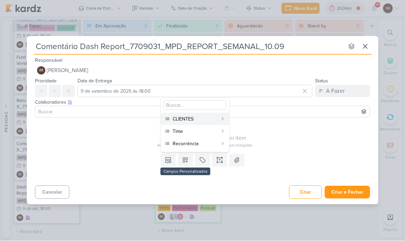
click at [207, 120] on div "CLIENTES" at bounding box center [195, 119] width 45 height 7
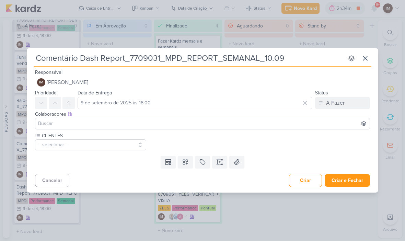
click at [185, 165] on icon at bounding box center [185, 162] width 7 height 7
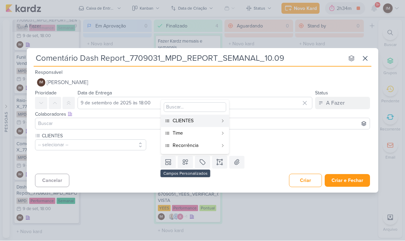
click at [189, 131] on div "Time" at bounding box center [195, 133] width 45 height 7
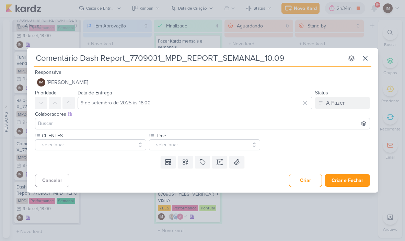
click at [189, 162] on button at bounding box center [185, 162] width 15 height 12
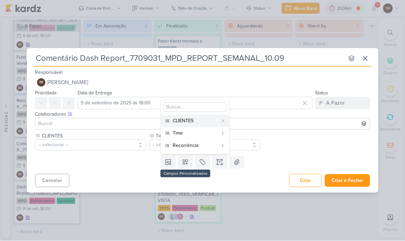
click at [194, 146] on div "Recorrência" at bounding box center [195, 145] width 45 height 7
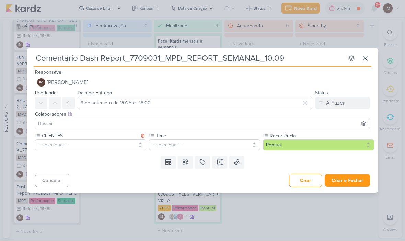
click at [122, 136] on label "CLIENTES" at bounding box center [89, 135] width 97 height 7
click at [118, 145] on button "-- selecionar --" at bounding box center [90, 145] width 111 height 11
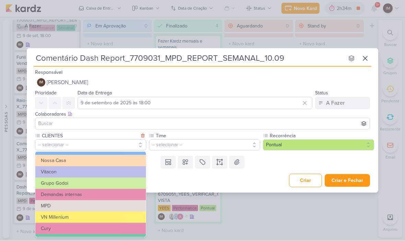
scroll to position [39, 0]
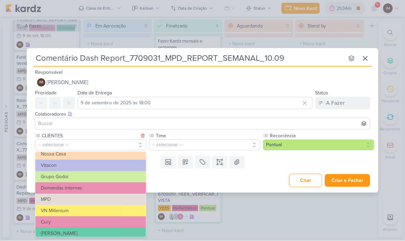
click at [101, 196] on button "MPD" at bounding box center [90, 199] width 110 height 11
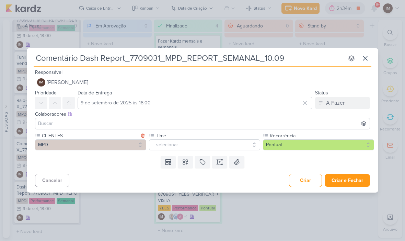
click at [198, 147] on button "-- selecionar --" at bounding box center [204, 145] width 111 height 11
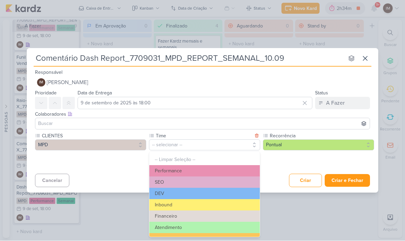
scroll to position [0, 0]
click at [212, 163] on button "-- Limpar Seleção --" at bounding box center [204, 159] width 110 height 11
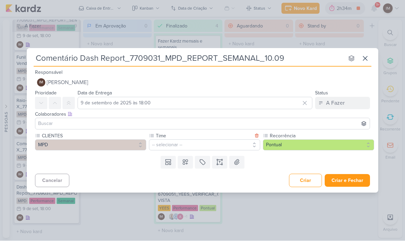
click at [222, 146] on button "-- selecionar --" at bounding box center [204, 145] width 111 height 11
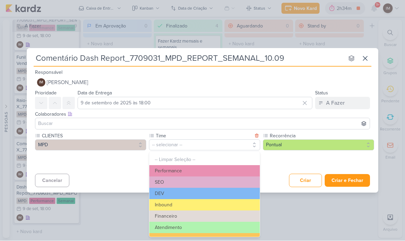
click at [211, 172] on button "Performance" at bounding box center [204, 170] width 110 height 11
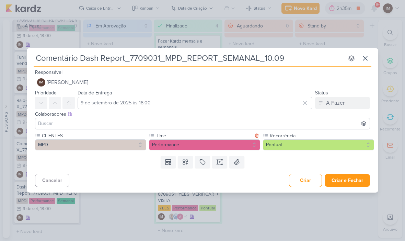
click at [363, 177] on button "Criar e Fechar" at bounding box center [347, 180] width 45 height 13
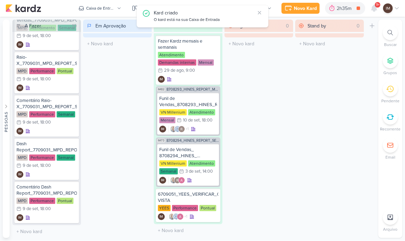
scroll to position [471, 0]
click at [305, 10] on div "Novo Kard" at bounding box center [305, 8] width 23 height 7
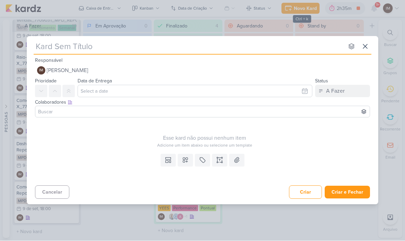
click at [200, 52] on input "text" at bounding box center [189, 46] width 310 height 12
click at [97, 44] on input "Entrega_" at bounding box center [189, 46] width 310 height 12
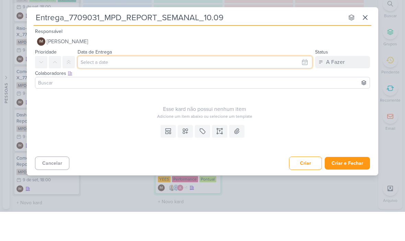
click at [126, 85] on input "text" at bounding box center [195, 91] width 235 height 12
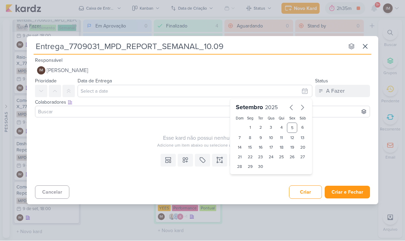
click at [260, 135] on div "9" at bounding box center [260, 138] width 11 height 10
click at [249, 180] on select "00 01 02 03 04 05 06 07 08 09 10 11 12 13 14 15 16 17 18 19 20 21 22 23" at bounding box center [250, 178] width 10 height 8
click at [264, 178] on select "00 05 10 15 20 25 30 35 40 45 50 55 59" at bounding box center [261, 178] width 10 height 8
click at [186, 164] on button at bounding box center [185, 160] width 15 height 12
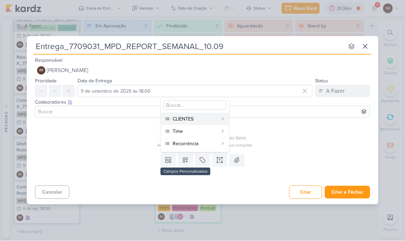
click at [197, 119] on div "CLIENTES" at bounding box center [195, 119] width 45 height 7
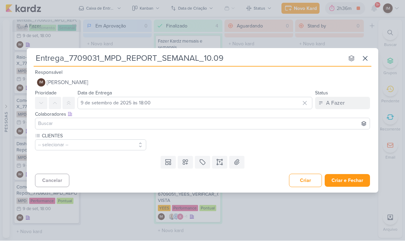
click at [187, 166] on button at bounding box center [185, 162] width 15 height 12
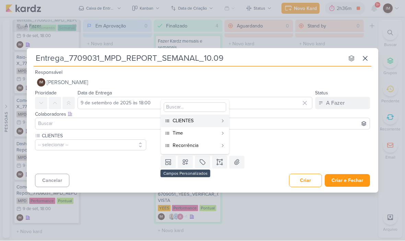
click at [189, 130] on div "Time" at bounding box center [195, 133] width 45 height 7
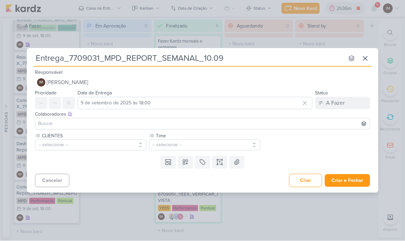
click at [187, 160] on icon at bounding box center [185, 162] width 7 height 7
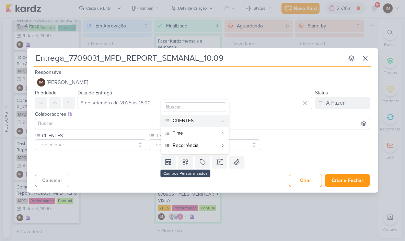
click at [189, 144] on div "Recorrência" at bounding box center [195, 145] width 45 height 7
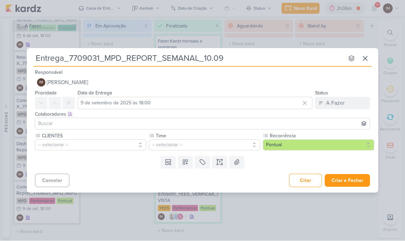
click at [136, 142] on button "-- selecionar --" at bounding box center [90, 145] width 111 height 11
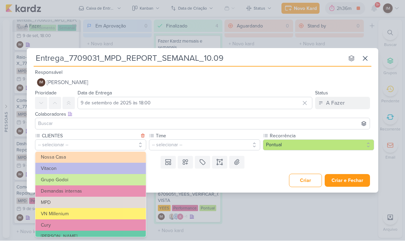
scroll to position [39, 0]
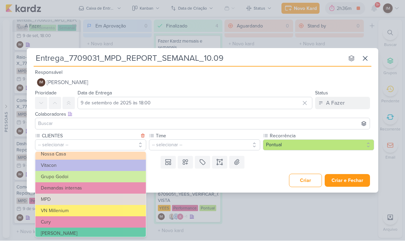
click at [123, 200] on button "MPD" at bounding box center [90, 199] width 110 height 11
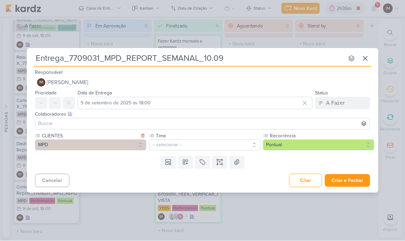
click at [169, 144] on button "-- selecionar --" at bounding box center [204, 145] width 111 height 11
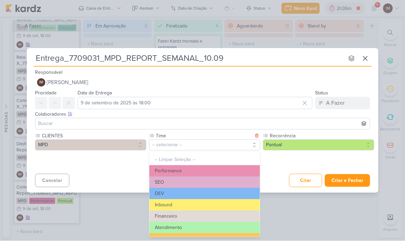
scroll to position [0, 0]
click at [218, 229] on button "Atendimento" at bounding box center [204, 227] width 110 height 11
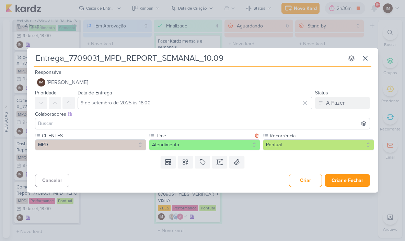
click at [294, 143] on button "Pontual" at bounding box center [318, 145] width 111 height 11
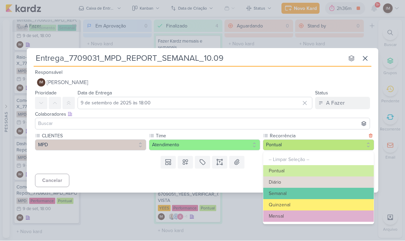
click at [293, 191] on button "Semanal" at bounding box center [318, 193] width 110 height 11
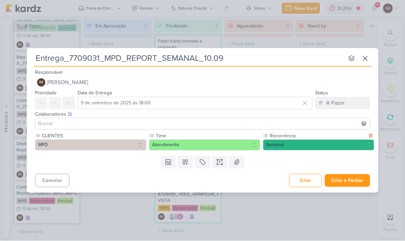
click at [362, 179] on button "Criar e Fechar" at bounding box center [347, 180] width 45 height 13
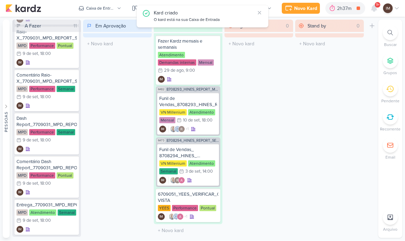
scroll to position [498, 0]
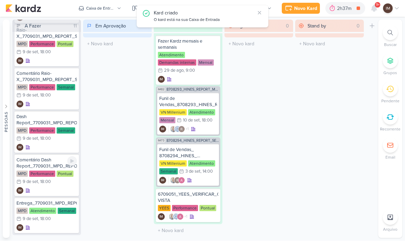
click at [64, 190] on div "IM" at bounding box center [46, 190] width 60 height 7
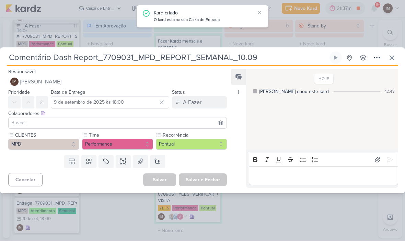
click at [215, 139] on button "Pontual" at bounding box center [191, 144] width 71 height 11
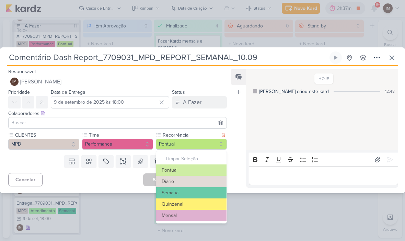
click at [205, 190] on button "Semanal" at bounding box center [191, 192] width 70 height 11
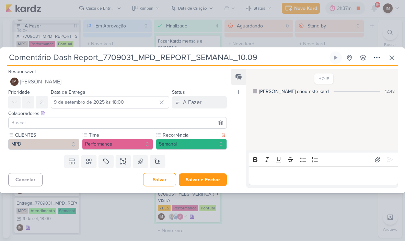
click at [213, 181] on button "Salvar e Fechar" at bounding box center [203, 180] width 48 height 13
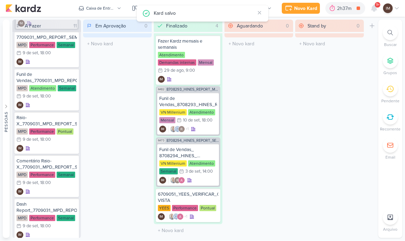
scroll to position [406, 0]
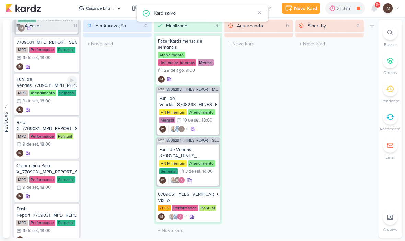
click at [60, 113] on div "IM" at bounding box center [46, 110] width 60 height 7
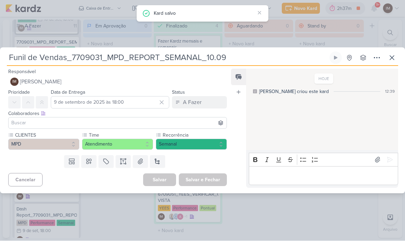
click at [376, 54] on icon at bounding box center [377, 58] width 8 height 8
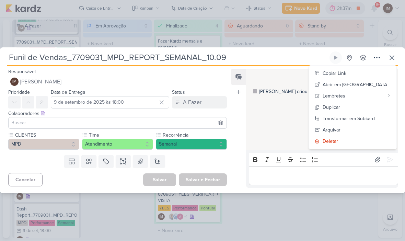
click at [375, 116] on div "Transformar em Subkard" at bounding box center [349, 118] width 52 height 7
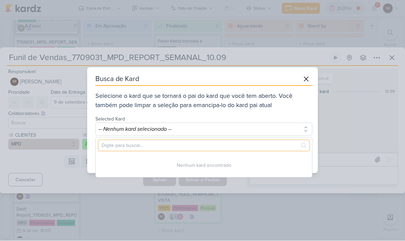
click at [272, 145] on input "text" at bounding box center [203, 145] width 211 height 11
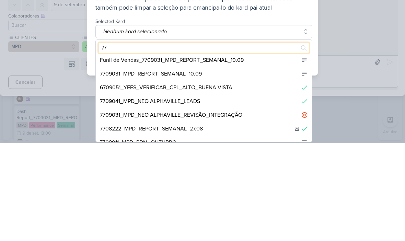
scroll to position [73, 0]
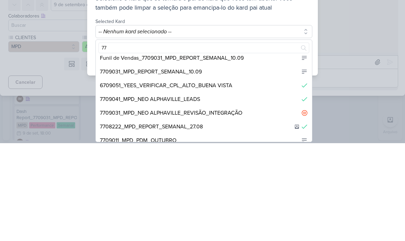
click at [177, 165] on div "7709031_MPD_REPORT_SEMANAL_10.09" at bounding box center [151, 169] width 102 height 8
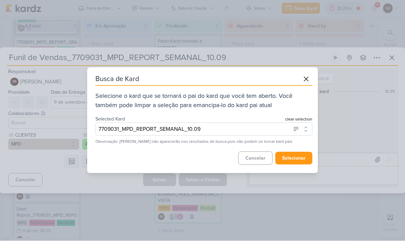
click at [304, 161] on button "selecionar" at bounding box center [293, 158] width 37 height 13
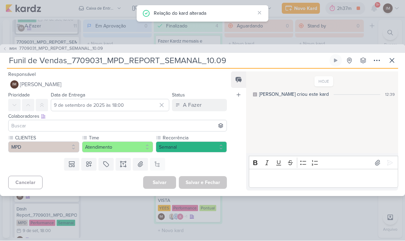
click at [392, 61] on icon at bounding box center [392, 61] width 8 height 8
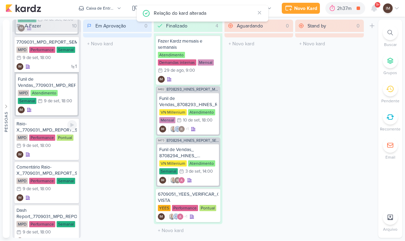
click at [58, 155] on div "IM" at bounding box center [46, 154] width 60 height 7
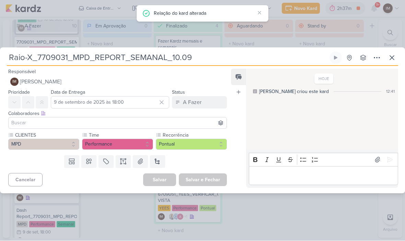
click at [377, 59] on icon at bounding box center [377, 58] width 8 height 8
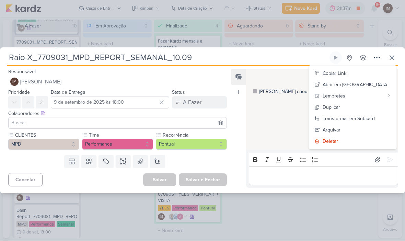
click at [369, 119] on div "Transformar em Subkard" at bounding box center [349, 118] width 52 height 7
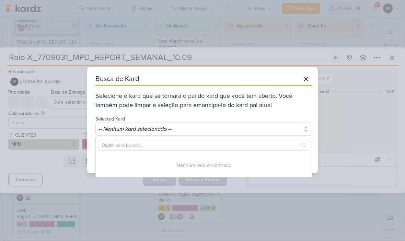
scroll to position [0, 0]
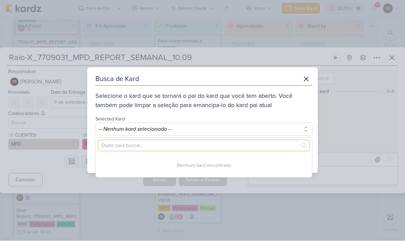
click at [233, 146] on input "text" at bounding box center [203, 145] width 211 height 11
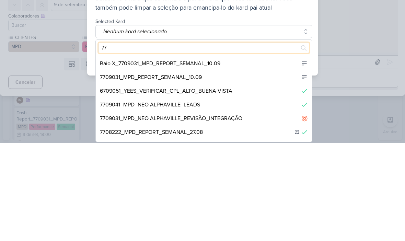
scroll to position [56, 0]
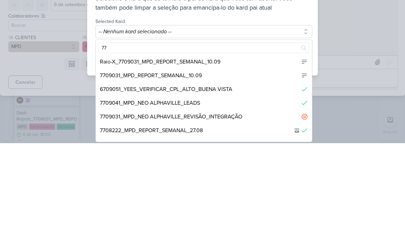
click at [172, 166] on div "7709031_MPD_REPORT_SEMANAL_10.09" at bounding box center [204, 173] width 216 height 14
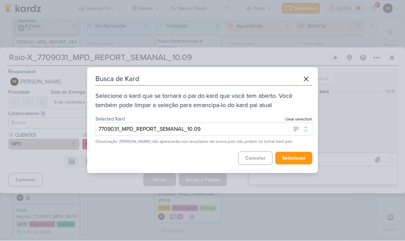
click at [300, 161] on button "selecionar" at bounding box center [293, 158] width 37 height 13
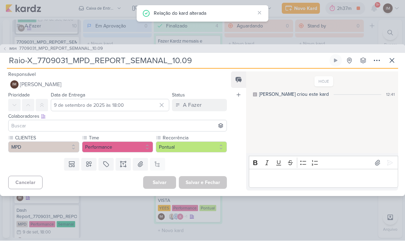
click at [387, 66] on button at bounding box center [392, 61] width 12 height 12
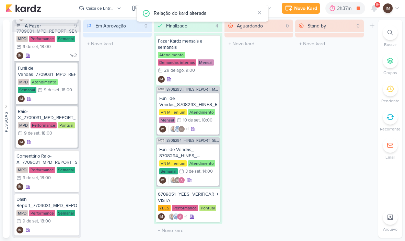
scroll to position [435, 0]
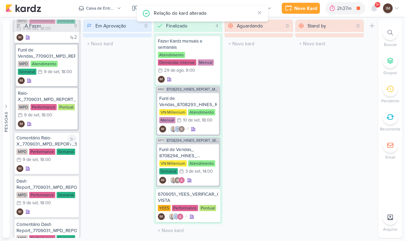
click at [57, 173] on div "Comentário Raio-X_7709031_MPD_REPORT_SEMANAL_10.09 MPD Performance Semanal 9/9 …" at bounding box center [46, 153] width 65 height 42
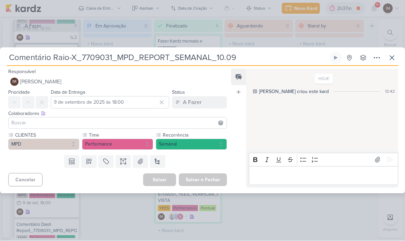
click at [377, 56] on icon at bounding box center [377, 58] width 8 height 8
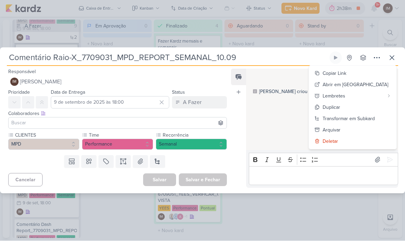
click at [376, 114] on button "Transformar em Subkard" at bounding box center [353, 118] width 88 height 11
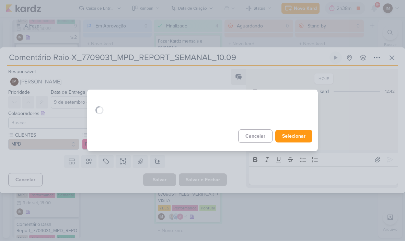
scroll to position [0, 0]
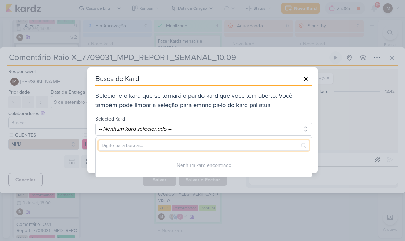
click at [255, 143] on input "text" at bounding box center [203, 145] width 211 height 11
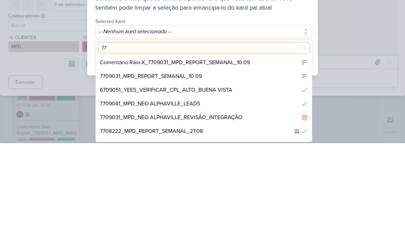
scroll to position [41, 0]
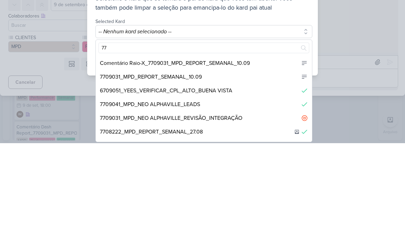
click at [190, 171] on div "7709031_MPD_REPORT_SEMANAL_10.09" at bounding box center [151, 175] width 102 height 8
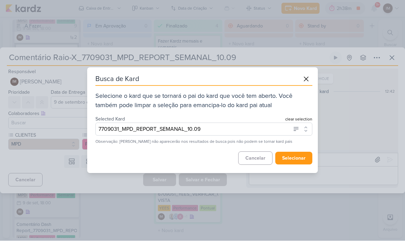
click at [302, 156] on button "selecionar" at bounding box center [293, 158] width 37 height 13
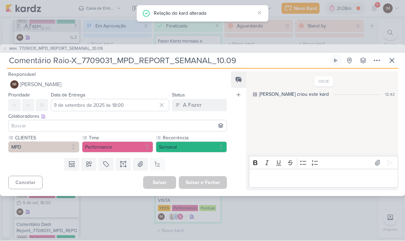
click at [396, 59] on icon at bounding box center [392, 61] width 8 height 8
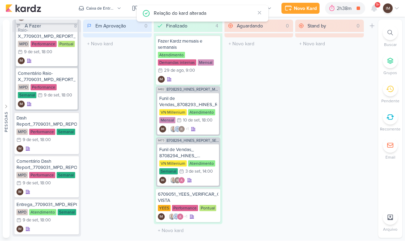
scroll to position [499, 0]
click at [65, 148] on div "IM" at bounding box center [46, 148] width 60 height 7
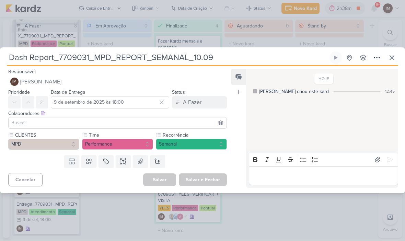
click at [376, 58] on icon at bounding box center [377, 58] width 8 height 8
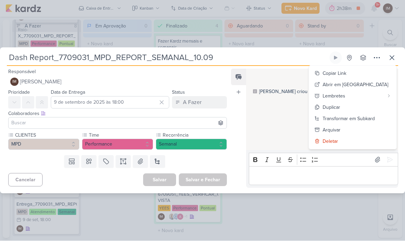
click at [370, 117] on div "Transformar em Subkard" at bounding box center [349, 118] width 52 height 7
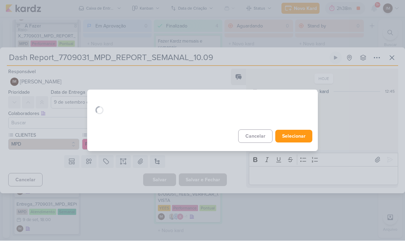
scroll to position [0, 0]
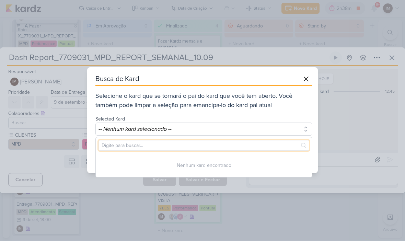
click at [148, 147] on input "text" at bounding box center [203, 145] width 211 height 11
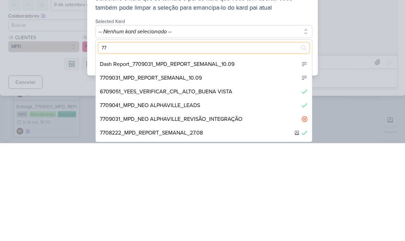
scroll to position [27, 0]
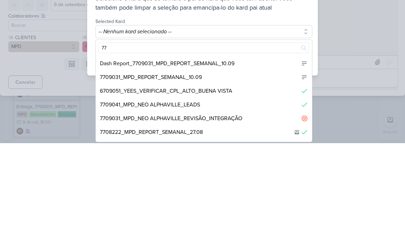
click at [196, 171] on div "7709031_MPD_REPORT_SEMANAL_10.09" at bounding box center [151, 175] width 102 height 8
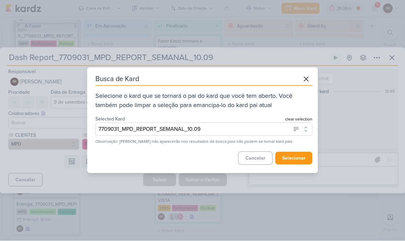
click at [302, 159] on button "selecionar" at bounding box center [293, 158] width 37 height 13
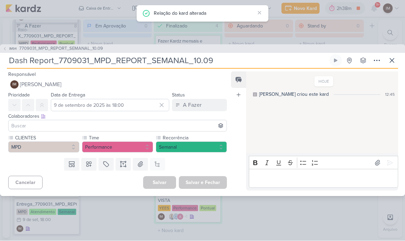
click at [394, 61] on icon at bounding box center [392, 61] width 8 height 8
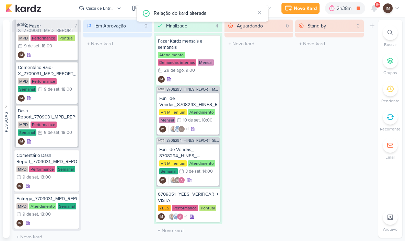
scroll to position [509, 0]
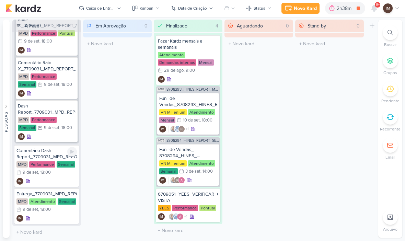
click at [58, 179] on div "IM" at bounding box center [46, 181] width 60 height 7
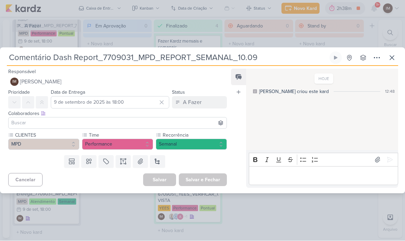
click at [375, 56] on icon at bounding box center [377, 58] width 8 height 8
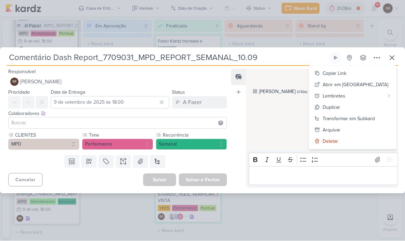
click at [363, 118] on div "Transformar em Subkard" at bounding box center [349, 118] width 52 height 7
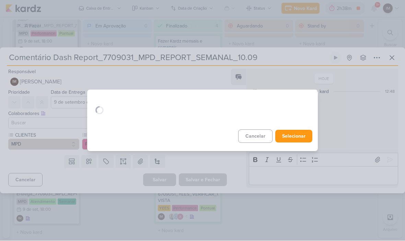
scroll to position [0, 0]
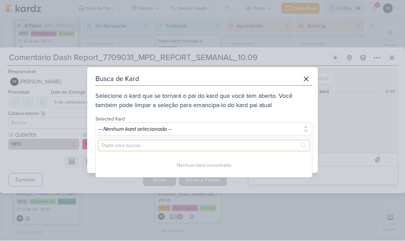
click at [144, 143] on input "text" at bounding box center [203, 145] width 211 height 11
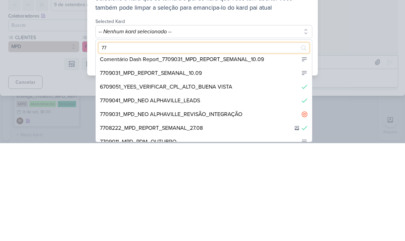
scroll to position [21, 0]
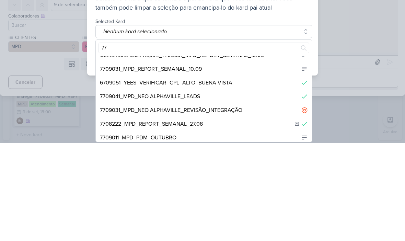
click at [202, 163] on div "7709031_MPD_REPORT_SEMANAL_10.09" at bounding box center [151, 167] width 102 height 8
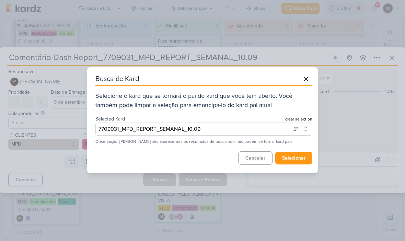
click at [298, 158] on button "selecionar" at bounding box center [293, 158] width 37 height 13
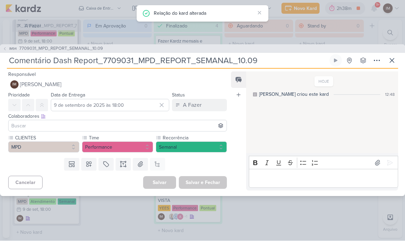
click at [397, 60] on button at bounding box center [392, 61] width 12 height 12
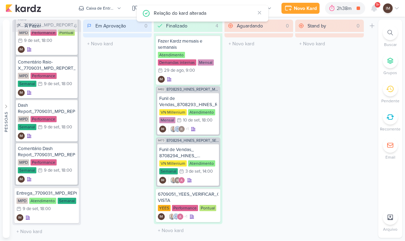
scroll to position [510, 0]
click at [60, 214] on div "IM" at bounding box center [46, 217] width 60 height 7
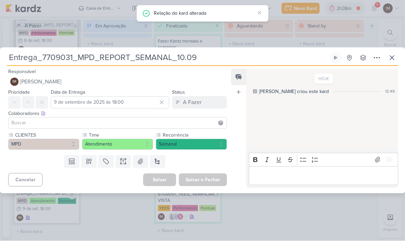
click at [373, 58] on icon at bounding box center [377, 58] width 8 height 8
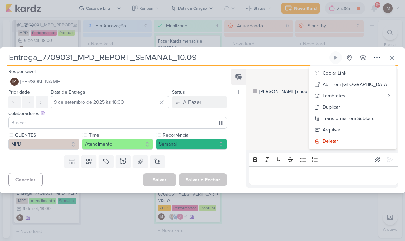
click at [370, 117] on div "Transformar em Subkard" at bounding box center [349, 118] width 52 height 7
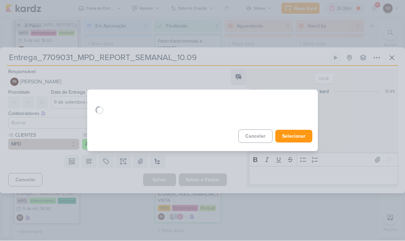
scroll to position [0, 0]
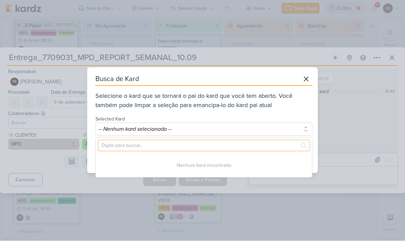
click at [275, 142] on input "text" at bounding box center [203, 145] width 211 height 11
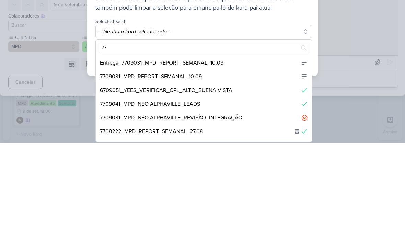
click at [224, 167] on div "7709031_MPD_REPORT_SEMANAL_10.09" at bounding box center [204, 174] width 216 height 14
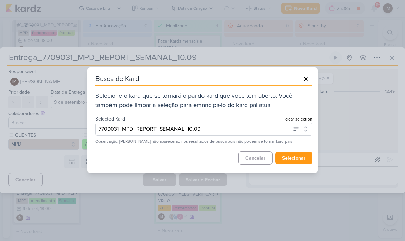
click at [300, 161] on button "selecionar" at bounding box center [293, 158] width 37 height 13
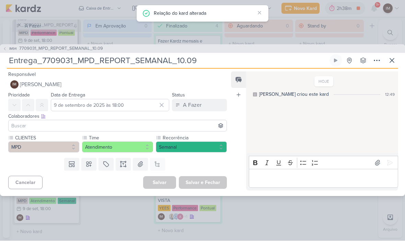
click at [389, 55] on button at bounding box center [392, 61] width 12 height 12
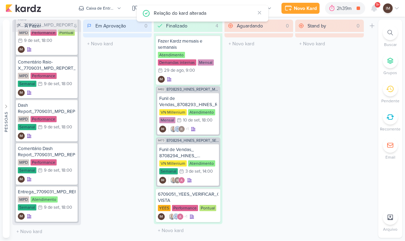
click at [301, 8] on div "Novo Kard" at bounding box center [305, 8] width 23 height 7
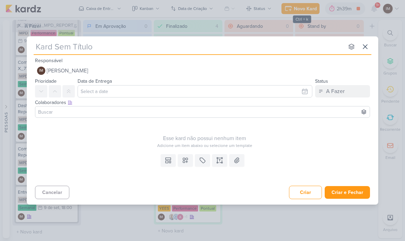
click at [83, 43] on input "text" at bounding box center [189, 46] width 310 height 12
paste input "8709051_HINES_REPORT_SEMANAL_11.09"
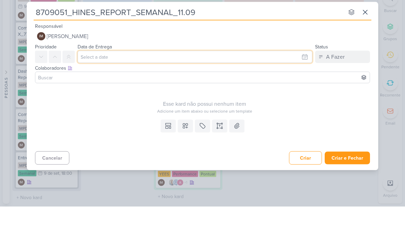
click at [203, 85] on input "text" at bounding box center [195, 91] width 235 height 12
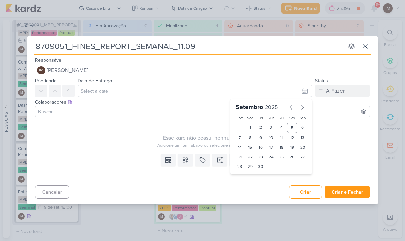
click at [273, 137] on div "10" at bounding box center [271, 138] width 11 height 10
click at [249, 180] on select "00 01 02 03 04 05 06 07 08 09 10 11 12 13 14 15 16 17 18 19 20 21 22 23" at bounding box center [250, 178] width 10 height 8
click at [258, 182] on select "00 05 10 15 20 25 30 35 40 45 50 55 59" at bounding box center [261, 178] width 10 height 8
click at [188, 159] on icon at bounding box center [185, 160] width 5 height 5
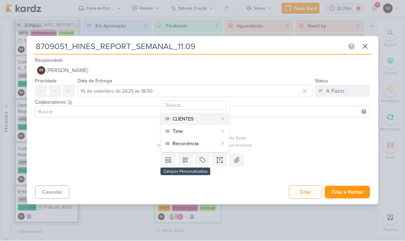
click at [218, 131] on button "Time" at bounding box center [195, 131] width 68 height 12
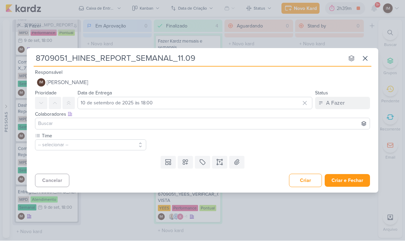
click at [187, 163] on icon at bounding box center [185, 162] width 5 height 5
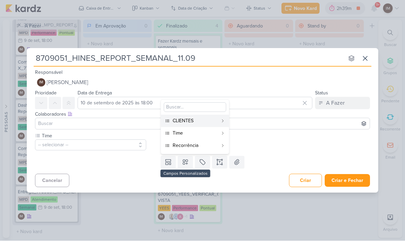
click at [125, 146] on button "-- selecionar --" at bounding box center [90, 145] width 111 height 11
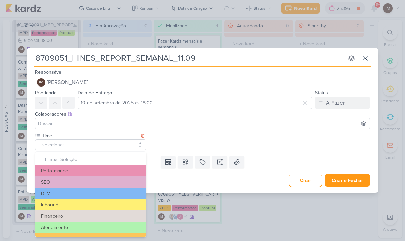
click at [143, 133] on icon at bounding box center [142, 135] width 5 height 5
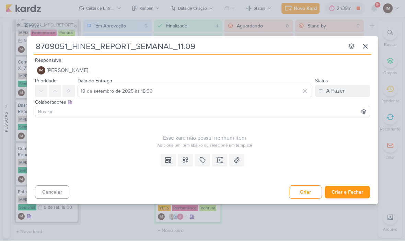
click at [185, 159] on icon at bounding box center [185, 160] width 5 height 5
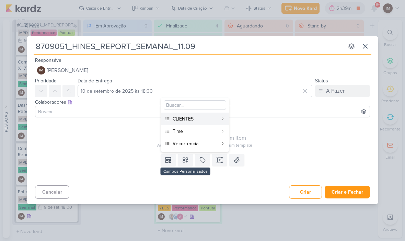
click at [212, 119] on div "CLIENTES" at bounding box center [195, 119] width 45 height 7
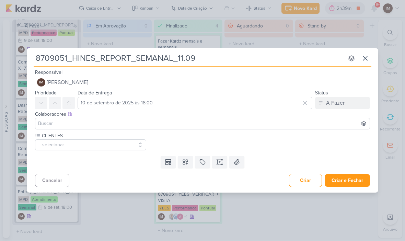
click at [184, 163] on icon at bounding box center [185, 162] width 7 height 7
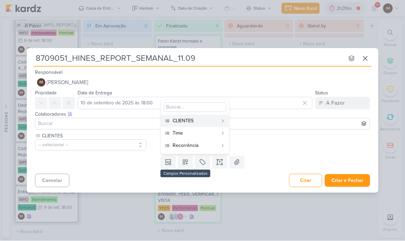
click at [200, 133] on div "Time" at bounding box center [195, 133] width 45 height 7
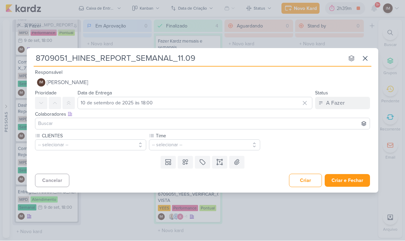
click at [187, 162] on icon at bounding box center [185, 162] width 7 height 7
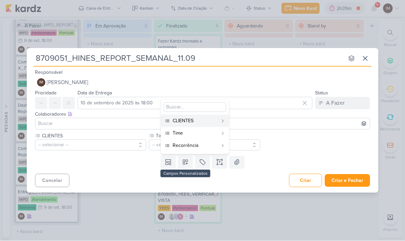
click at [206, 144] on div "Recorrência" at bounding box center [195, 145] width 45 height 7
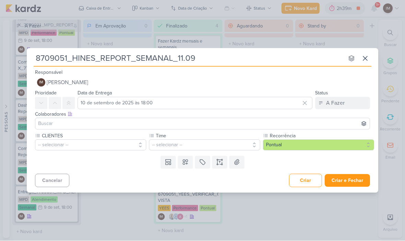
click at [133, 146] on button "-- selecionar --" at bounding box center [90, 145] width 111 height 11
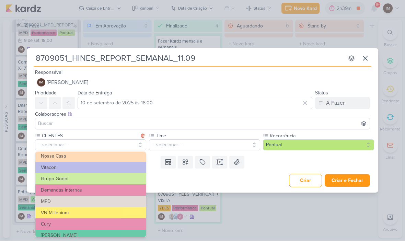
scroll to position [39, 0]
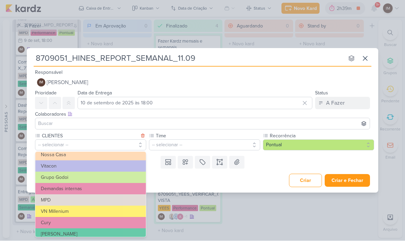
click at [125, 211] on button "VN Millenium" at bounding box center [90, 211] width 110 height 11
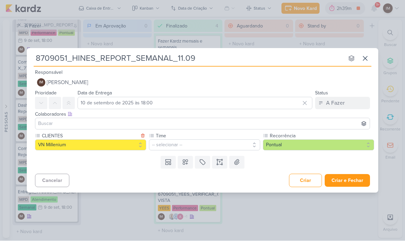
click at [207, 146] on button "-- selecionar --" at bounding box center [204, 145] width 111 height 11
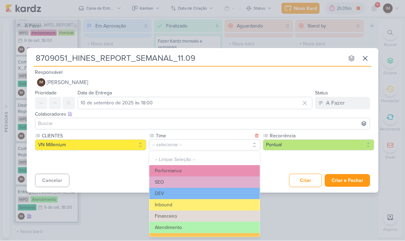
click at [204, 167] on button "Performance" at bounding box center [204, 170] width 110 height 11
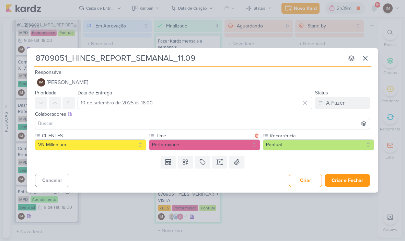
click at [311, 144] on button "Pontual" at bounding box center [318, 145] width 111 height 11
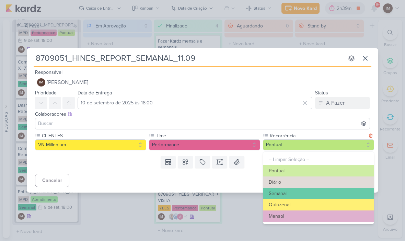
click at [313, 191] on button "Semanal" at bounding box center [318, 193] width 110 height 11
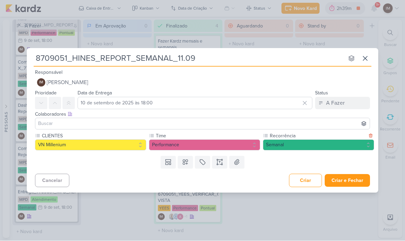
click at [355, 177] on button "Criar e Fechar" at bounding box center [347, 180] width 45 height 13
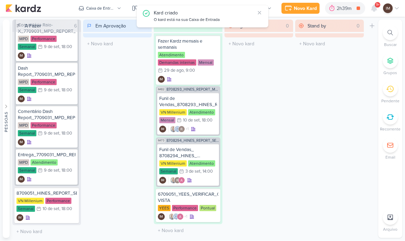
scroll to position [547, 0]
click at [307, 6] on div "Novo Kard" at bounding box center [305, 8] width 23 height 7
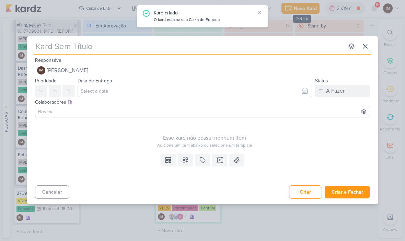
click at [141, 48] on input "text" at bounding box center [189, 46] width 310 height 12
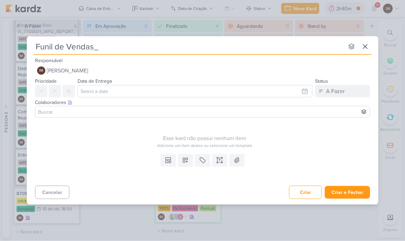
click at [105, 44] on input "Funil de Vendas_" at bounding box center [189, 46] width 310 height 12
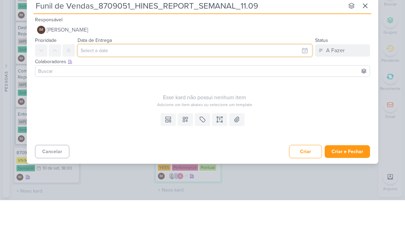
click at [199, 85] on input "text" at bounding box center [195, 91] width 235 height 12
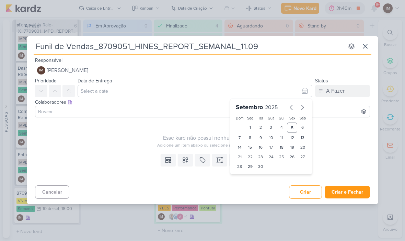
click at [271, 138] on div "10" at bounding box center [271, 138] width 11 height 10
click at [251, 181] on select "00 01 02 03 04 05 06 07 08 09 10 11 12 13 14 15 16 17 18 19 20 21 22 23" at bounding box center [250, 178] width 10 height 8
click at [262, 179] on select "00 05 10 15 20 25 30 35 40 45 50 55 59" at bounding box center [261, 178] width 10 height 8
click at [188, 165] on button at bounding box center [185, 160] width 15 height 12
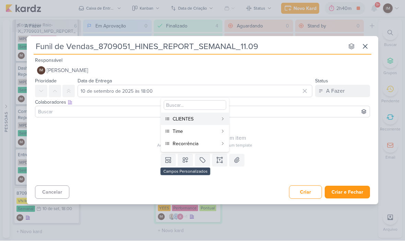
click at [198, 116] on div "CLIENTES" at bounding box center [195, 119] width 45 height 7
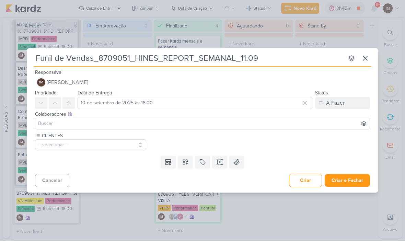
click at [190, 159] on button at bounding box center [185, 162] width 15 height 12
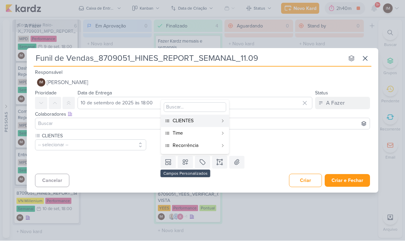
click at [190, 131] on div "Time" at bounding box center [195, 133] width 45 height 7
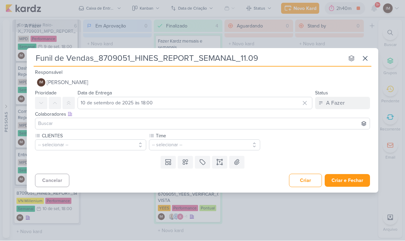
click at [190, 164] on button at bounding box center [185, 162] width 15 height 12
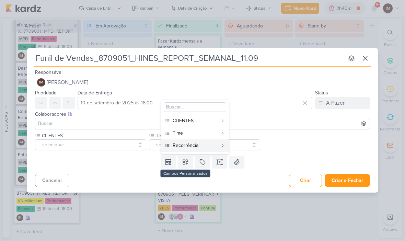
click at [194, 146] on div "Recorrência" at bounding box center [195, 145] width 45 height 7
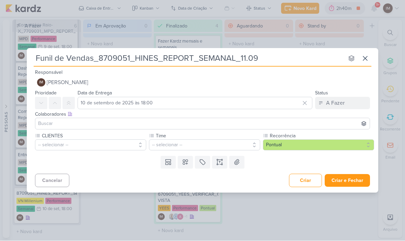
click at [116, 146] on button "-- selecionar --" at bounding box center [90, 145] width 111 height 11
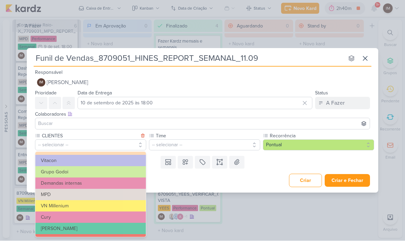
scroll to position [50, 0]
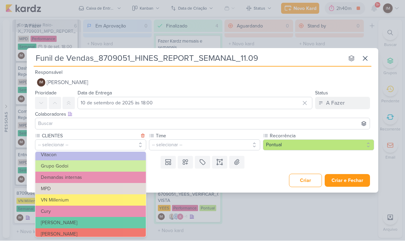
click at [109, 199] on button "VN Millenium" at bounding box center [90, 200] width 110 height 11
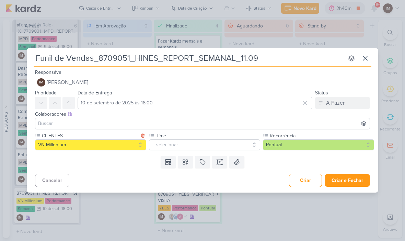
click at [168, 143] on button "-- selecionar --" at bounding box center [204, 145] width 111 height 11
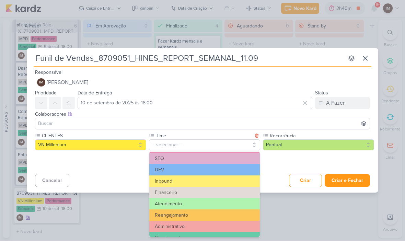
scroll to position [24, 0]
click at [186, 204] on button "Atendimento" at bounding box center [204, 203] width 110 height 11
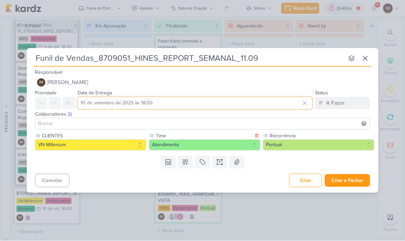
click at [199, 103] on input "10 de setembro de 2025 às 18:00" at bounding box center [195, 103] width 235 height 12
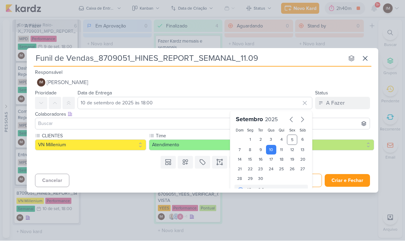
click at [306, 77] on button "IM Isabella Machado Guimarães" at bounding box center [202, 83] width 335 height 12
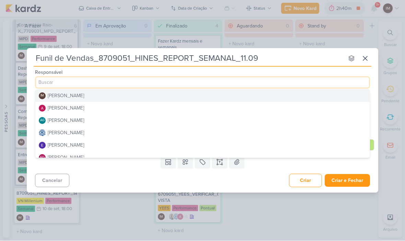
click at [191, 167] on button at bounding box center [185, 162] width 15 height 12
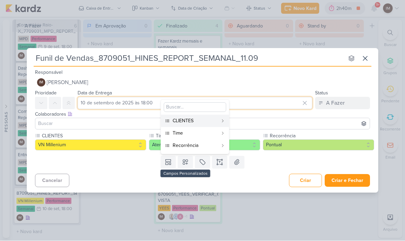
click at [242, 98] on input "10 de setembro de 2025 às 18:00" at bounding box center [195, 103] width 235 height 12
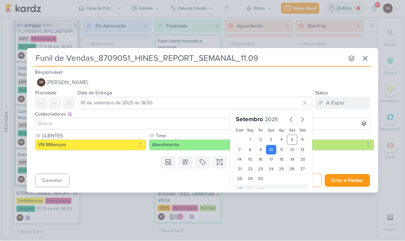
click at [262, 150] on div "9" at bounding box center [260, 150] width 11 height 10
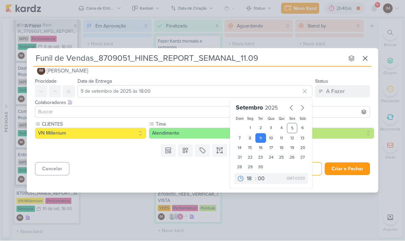
scroll to position [12, 0]
click at [354, 170] on button "Criar e Fechar" at bounding box center [347, 169] width 45 height 13
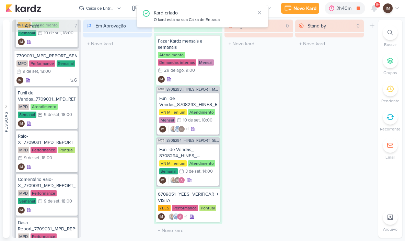
scroll to position [388, 0]
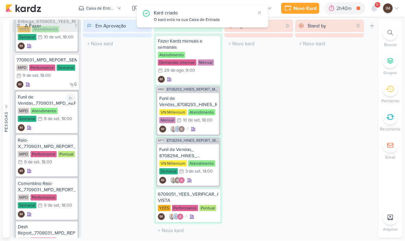
click at [62, 129] on div "IM" at bounding box center [47, 128] width 58 height 7
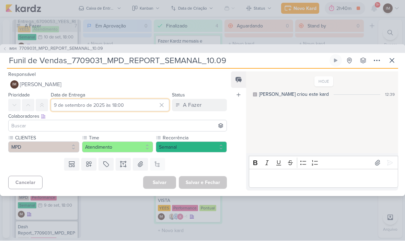
click at [108, 110] on input "9 de setembro de 2025 às 18:00" at bounding box center [110, 105] width 118 height 12
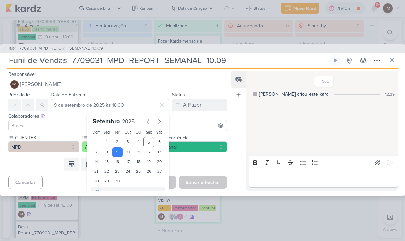
click at [105, 154] on div "8" at bounding box center [107, 153] width 11 height 10
click at [208, 182] on button "Salvar e Fechar" at bounding box center [203, 182] width 48 height 13
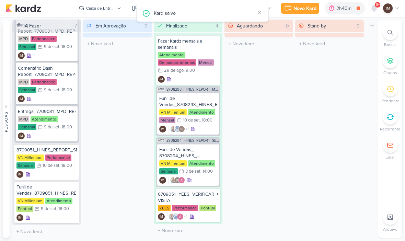
scroll to position [590, 0]
click at [305, 8] on div "Novo Kard" at bounding box center [304, 8] width 23 height 7
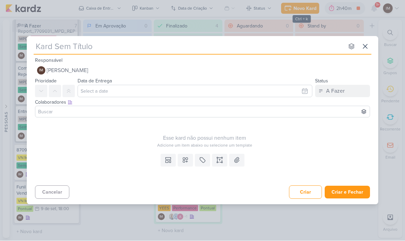
click at [371, 42] on button at bounding box center [365, 46] width 12 height 12
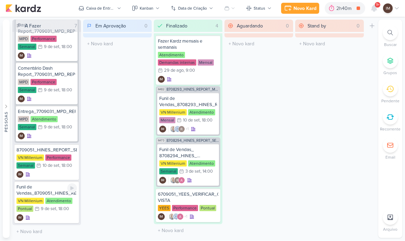
click at [64, 217] on div "IM" at bounding box center [46, 217] width 60 height 7
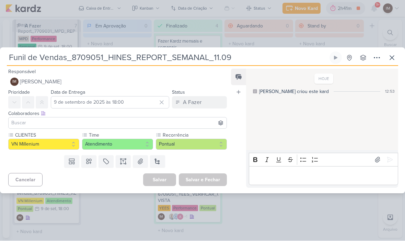
click at [204, 146] on button "Pontual" at bounding box center [191, 144] width 71 height 11
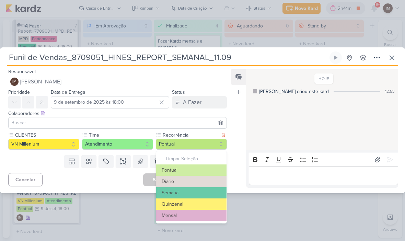
click at [200, 193] on button "Semanal" at bounding box center [191, 192] width 70 height 11
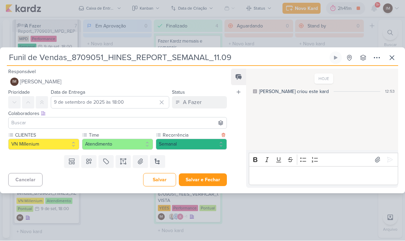
click at [208, 182] on button "Salvar e Fechar" at bounding box center [203, 180] width 48 height 13
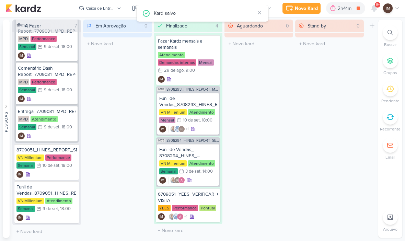
click at [301, 11] on div "Novo Kard" at bounding box center [306, 8] width 23 height 7
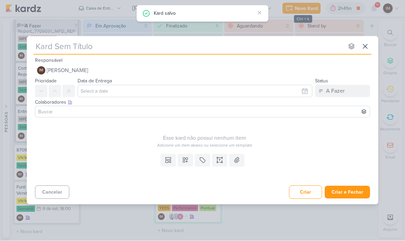
click at [73, 47] on input "text" at bounding box center [189, 46] width 310 height 12
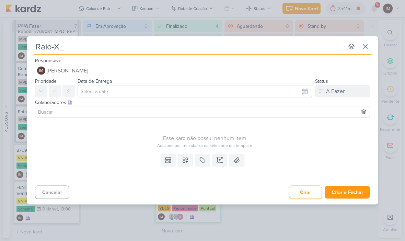
click at [79, 51] on input "Raio-X_" at bounding box center [189, 46] width 310 height 12
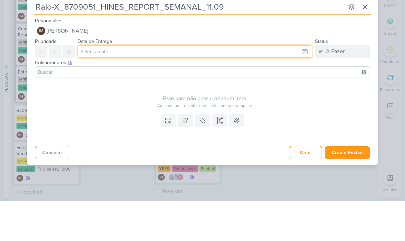
click at [179, 85] on input "text" at bounding box center [195, 91] width 235 height 12
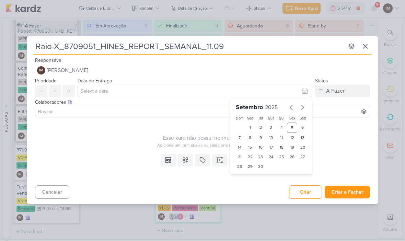
click at [270, 136] on div "10" at bounding box center [271, 138] width 11 height 10
click at [248, 178] on select "00 01 02 03 04 05 06 07 08 09 10 11 12 13 14 15 16 17 18 19 20 21 22 23" at bounding box center [250, 178] width 10 height 8
click at [262, 174] on select "00 05 10 15 20 25 30 35 40 45 50 55 59" at bounding box center [261, 178] width 10 height 8
click at [187, 164] on button at bounding box center [185, 160] width 15 height 12
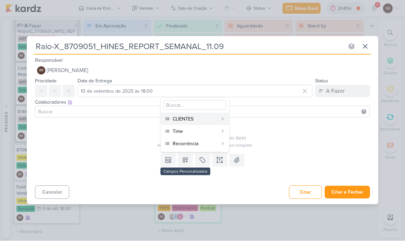
click at [198, 116] on div "CLIENTES" at bounding box center [195, 119] width 45 height 7
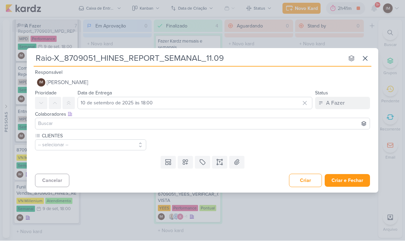
click at [190, 163] on button at bounding box center [185, 162] width 15 height 12
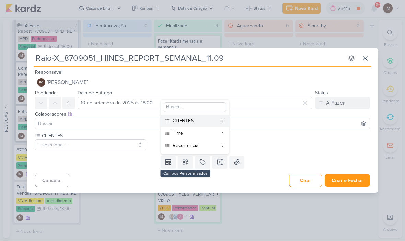
click at [179, 131] on div "Time" at bounding box center [195, 133] width 45 height 7
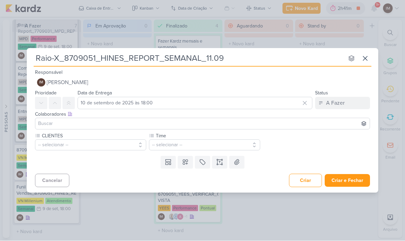
click at [185, 164] on icon at bounding box center [185, 162] width 7 height 7
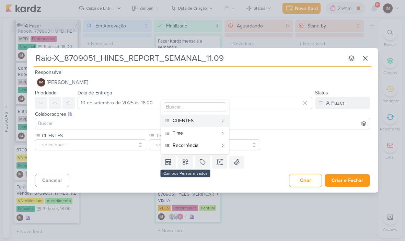
click at [186, 148] on div "Recorrência" at bounding box center [195, 145] width 45 height 7
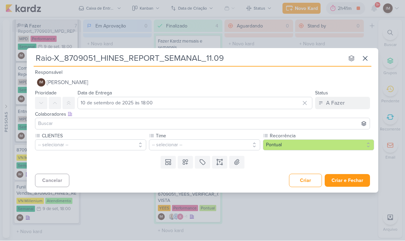
click at [120, 140] on button "-- selecionar --" at bounding box center [90, 145] width 111 height 11
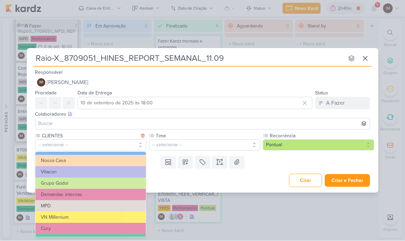
scroll to position [34, 0]
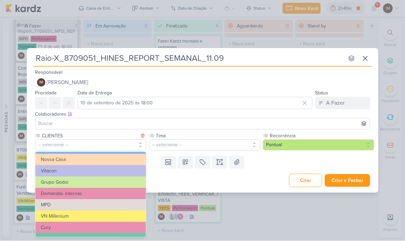
click at [104, 214] on button "VN Millenium" at bounding box center [90, 216] width 110 height 11
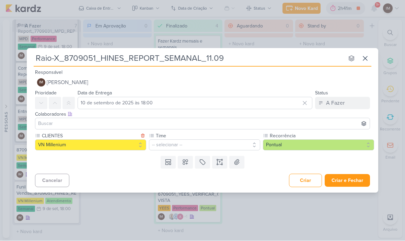
click at [167, 144] on button "-- selecionar --" at bounding box center [204, 145] width 111 height 11
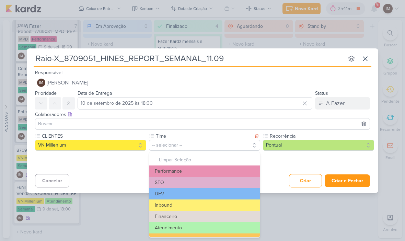
click at [206, 172] on button "Performance" at bounding box center [204, 170] width 110 height 11
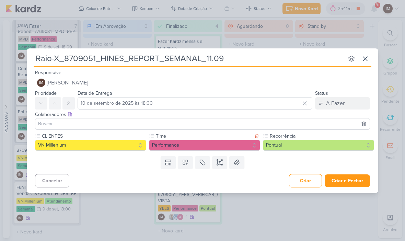
click at [296, 144] on button "Pontual" at bounding box center [318, 145] width 111 height 11
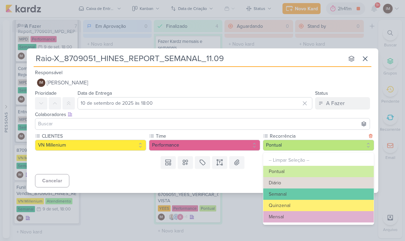
click at [269, 195] on button "Semanal" at bounding box center [318, 193] width 110 height 11
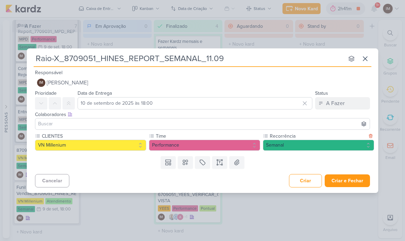
click at [355, 181] on button "Criar e Fechar" at bounding box center [347, 180] width 45 height 13
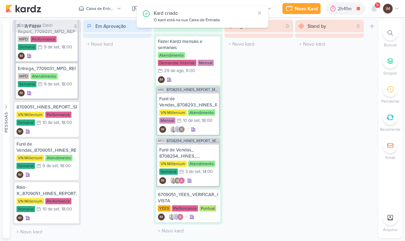
scroll to position [633, 0]
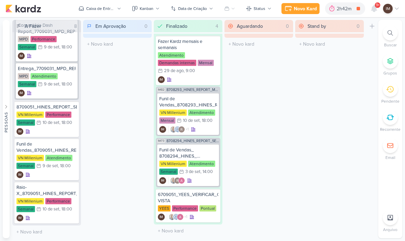
click at [304, 8] on div "Novo Kard" at bounding box center [305, 8] width 23 height 7
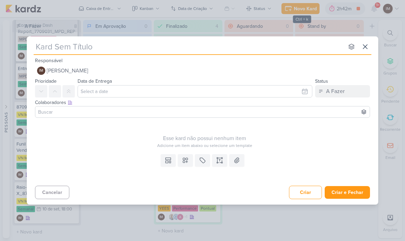
click at [177, 48] on input "text" at bounding box center [189, 46] width 310 height 12
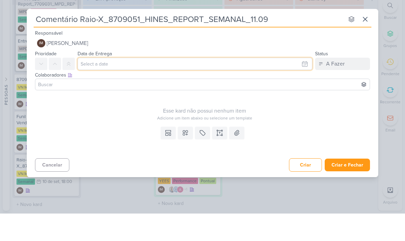
click at [139, 85] on input "text" at bounding box center [195, 91] width 235 height 12
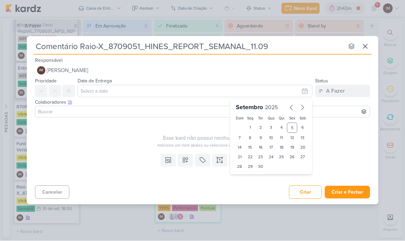
click at [270, 137] on div "10" at bounding box center [271, 138] width 11 height 10
click at [253, 182] on select "00 01 02 03 04 05 06 07 08 09 10 11 12 13 14 15 16 17 18 19 20 21 22 23" at bounding box center [250, 178] width 10 height 8
click at [262, 177] on select "00 05 10 15 20 25 30 35 40 45 50 55 59" at bounding box center [261, 178] width 10 height 8
click at [95, 147] on div "Adicione um item abaixo ou selecione um template" at bounding box center [204, 145] width 339 height 6
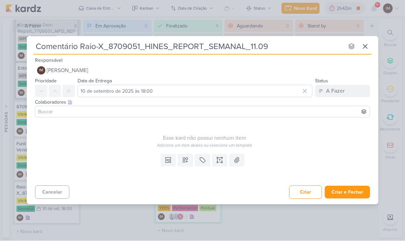
click at [185, 161] on icon at bounding box center [185, 160] width 5 height 5
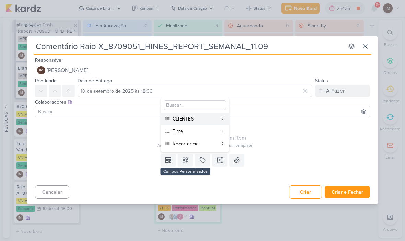
click at [196, 121] on div "CLIENTES" at bounding box center [195, 119] width 45 height 7
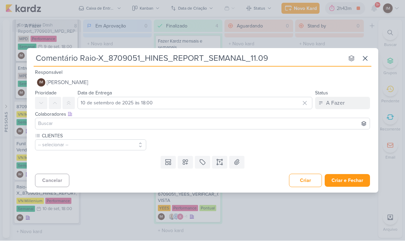
click at [191, 160] on button at bounding box center [185, 162] width 15 height 12
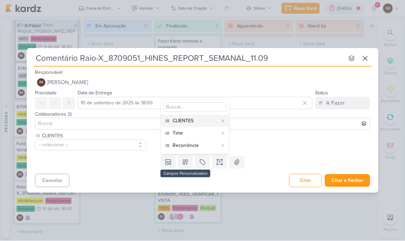
click at [214, 131] on div "Time" at bounding box center [195, 133] width 45 height 7
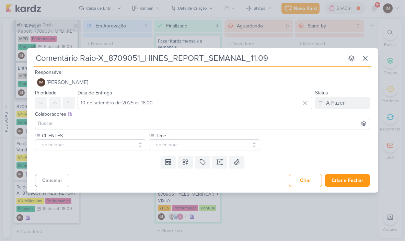
click at [188, 162] on icon at bounding box center [185, 162] width 7 height 7
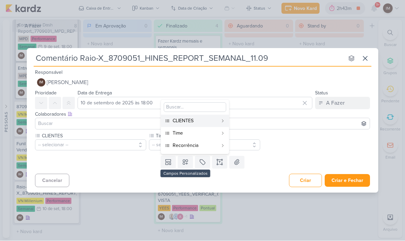
click at [201, 146] on div "Recorrência" at bounding box center [195, 145] width 45 height 7
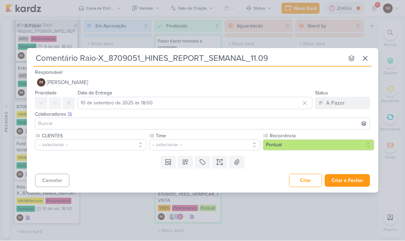
click at [112, 148] on button "-- selecionar --" at bounding box center [90, 145] width 111 height 11
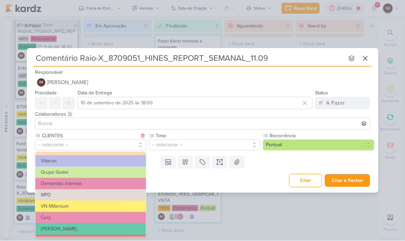
scroll to position [44, 0]
click at [103, 199] on button "MPD" at bounding box center [90, 194] width 110 height 11
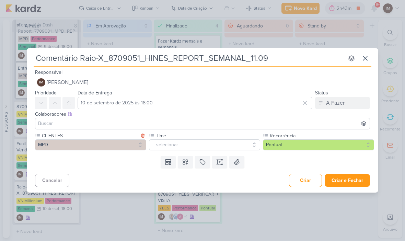
click at [166, 143] on button "-- selecionar --" at bounding box center [204, 145] width 111 height 11
click at [119, 146] on button "MPD" at bounding box center [90, 145] width 111 height 11
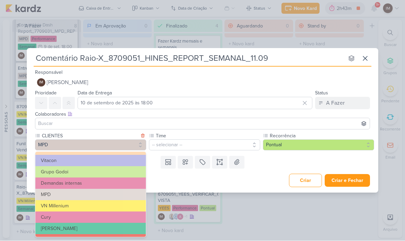
click at [108, 205] on button "VN Millenium" at bounding box center [90, 205] width 110 height 11
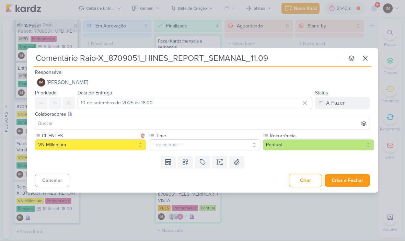
click at [173, 145] on button "-- selecionar --" at bounding box center [204, 145] width 111 height 11
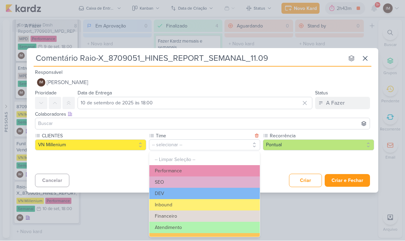
click at [187, 169] on button "Performance" at bounding box center [204, 170] width 110 height 11
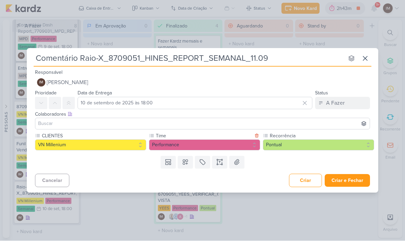
click at [282, 144] on button "Pontual" at bounding box center [318, 145] width 111 height 11
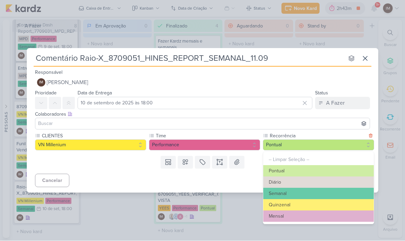
click at [293, 191] on button "Semanal" at bounding box center [318, 193] width 110 height 11
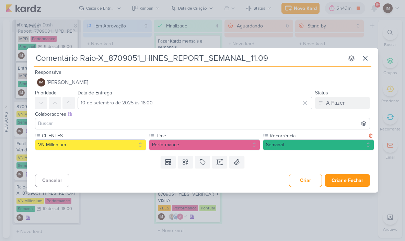
click at [344, 178] on button "Criar e Fechar" at bounding box center [347, 180] width 45 height 13
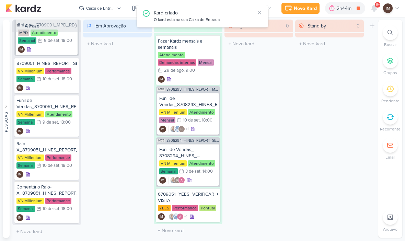
scroll to position [676, 0]
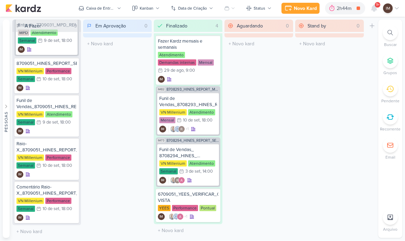
click at [302, 10] on div "Novo Kard" at bounding box center [305, 8] width 23 height 7
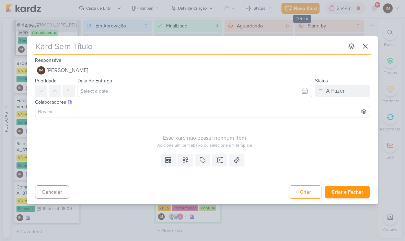
click at [115, 48] on input "text" at bounding box center [189, 46] width 310 height 12
click at [95, 49] on input "Dash Report_" at bounding box center [189, 46] width 310 height 12
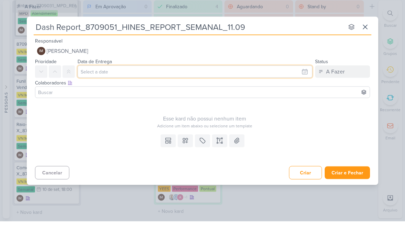
click at [162, 85] on input "text" at bounding box center [195, 91] width 235 height 12
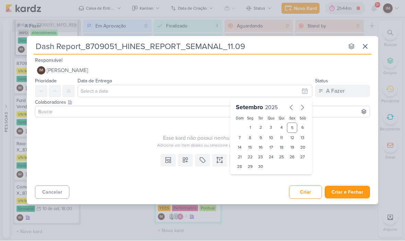
click at [272, 136] on div "10" at bounding box center [271, 138] width 11 height 10
click at [249, 181] on select "00 01 02 03 04 05 06 07 08 09 10 11 12 13 14 15 16 17 18 19 20 21 22 23" at bounding box center [250, 178] width 10 height 8
click at [260, 178] on select "00 05 10 15 20 25 30 35 40 45 50 55 59" at bounding box center [261, 178] width 10 height 8
click at [187, 161] on icon at bounding box center [185, 160] width 7 height 7
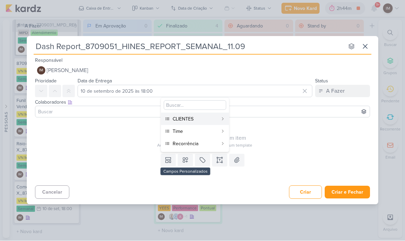
click at [200, 119] on div "CLIENTES" at bounding box center [195, 119] width 45 height 7
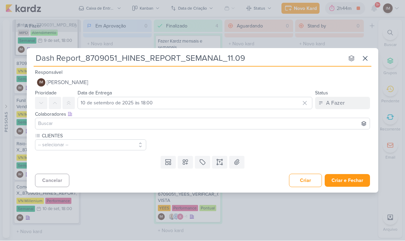
click at [114, 143] on button "-- selecionar --" at bounding box center [90, 145] width 111 height 11
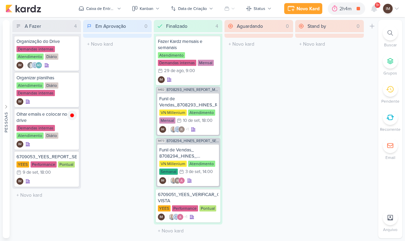
scroll to position [1, 18]
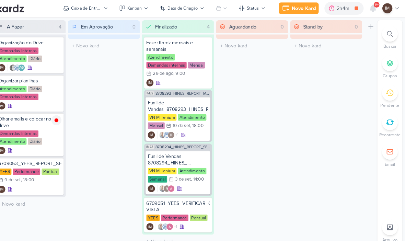
click at [91, 9] on div "Caixa de Entrada" at bounding box center [100, 8] width 29 height 6
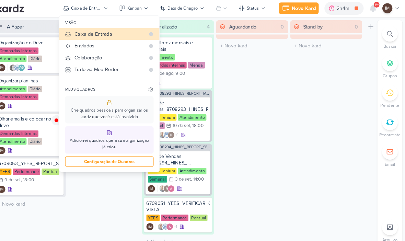
click at [130, 43] on div "Enviados" at bounding box center [122, 44] width 67 height 7
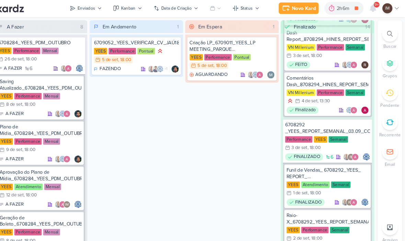
scroll to position [584, 0]
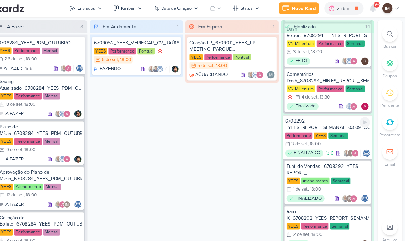
click at [315, 117] on div "6708292 _YEES_REPORT_SEMANAL_03.09_COMERCIAL" at bounding box center [330, 119] width 81 height 12
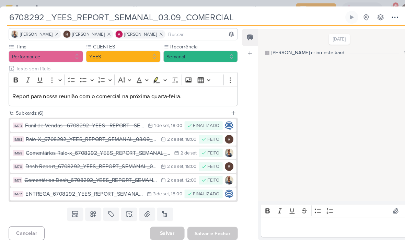
scroll to position [50, 0]
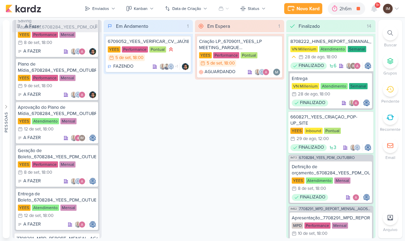
scroll to position [59, 0]
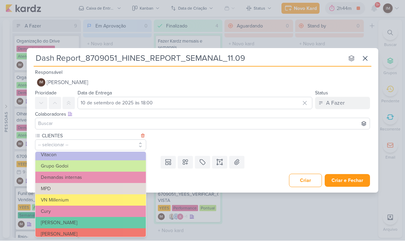
scroll to position [676, 0]
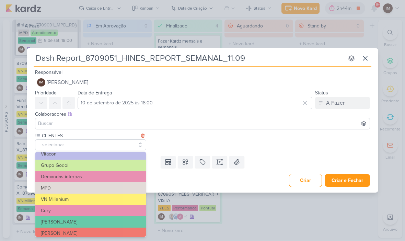
click at [113, 196] on button "VN Millenium" at bounding box center [90, 199] width 110 height 11
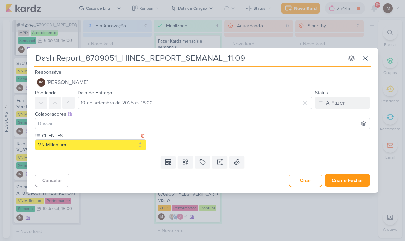
click at [187, 161] on icon at bounding box center [185, 162] width 5 height 5
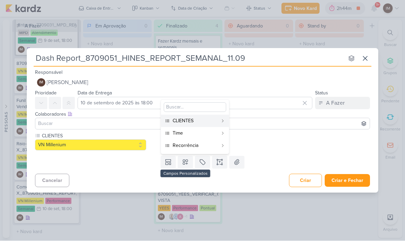
click at [202, 130] on div "Time" at bounding box center [195, 133] width 45 height 7
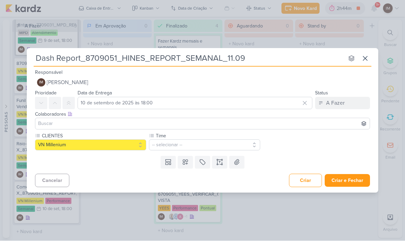
click at [189, 142] on button "-- selecionar --" at bounding box center [204, 145] width 111 height 11
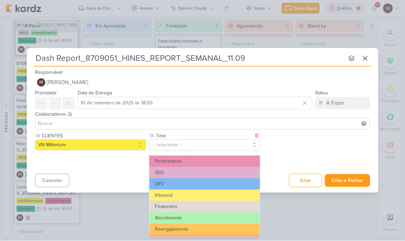
scroll to position [9, 0]
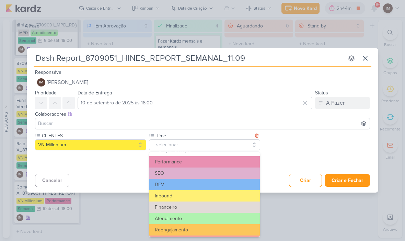
click at [205, 158] on button "Performance" at bounding box center [204, 161] width 110 height 11
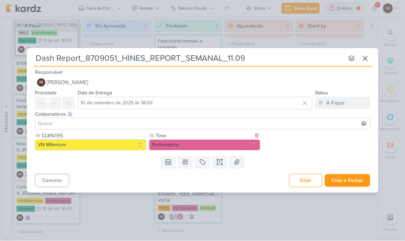
click at [185, 166] on button at bounding box center [185, 162] width 15 height 12
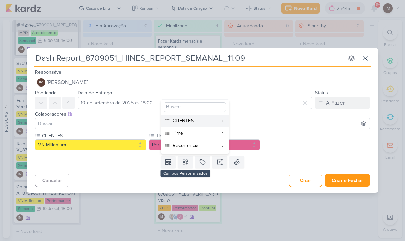
click at [202, 146] on div "Recorrência" at bounding box center [195, 145] width 45 height 7
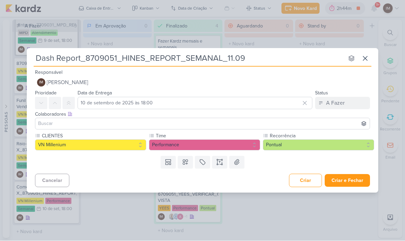
click at [286, 141] on button "Pontual" at bounding box center [318, 145] width 111 height 11
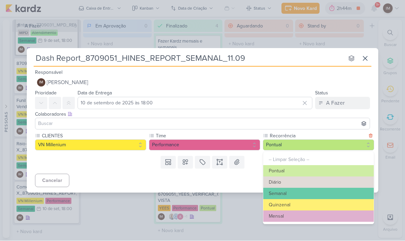
click at [283, 191] on button "Semanal" at bounding box center [318, 193] width 110 height 11
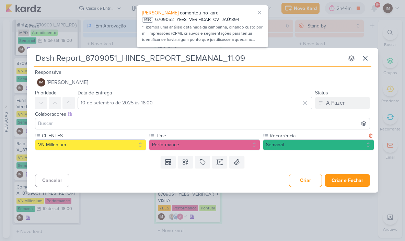
click at [347, 177] on button "Criar e Fechar" at bounding box center [347, 180] width 45 height 13
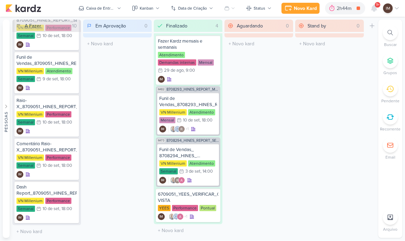
scroll to position [720, 0]
click at [297, 11] on div "Novo Kard" at bounding box center [305, 8] width 23 height 7
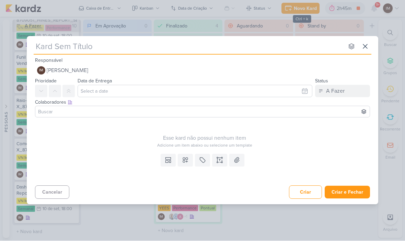
click at [149, 52] on input "text" at bounding box center [189, 46] width 310 height 12
type input "C"
type input "Come"
type input "Comentário"
type input "Comentário Dash"
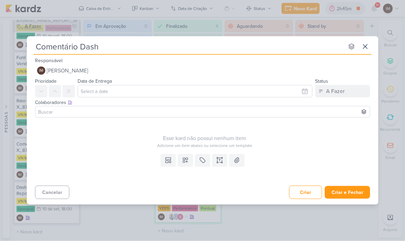
type input "Comentário Dash"
type input "Comentário Dash Re"
type input "Comentário Dash Report"
type input "Comentário Dash Report _"
click at [154, 45] on input "Comentário Dash Report _" at bounding box center [189, 46] width 310 height 12
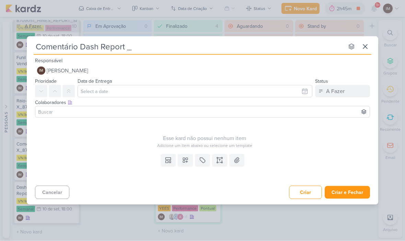
type input "Comentário Dash Report _8709051_HINES_REPORT_SEMANAL_11.09"
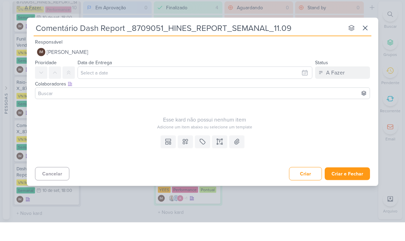
type input "Comentário Dash Report _8709051_HINES_REPORT_SEMANAL_11.09"
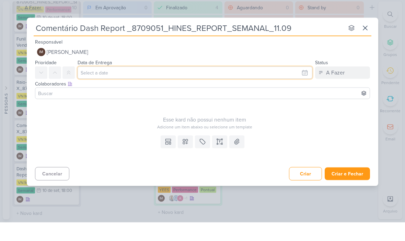
click at [156, 85] on input "text" at bounding box center [195, 91] width 235 height 12
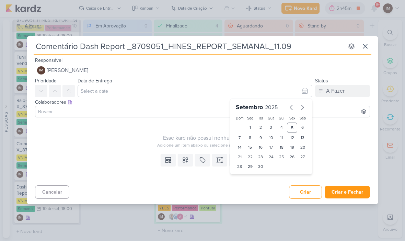
click at [269, 139] on div "10" at bounding box center [271, 138] width 11 height 10
type input "10 de setembro de 2025 às 23:59"
click at [251, 177] on select "00 01 02 03 04 05 06 07 08 09 10 11 12 13 14 15 16 17 18 19 20 21 22 23" at bounding box center [250, 178] width 10 height 8
select select "18"
type input "10 de setembro de 2025 às 18:59"
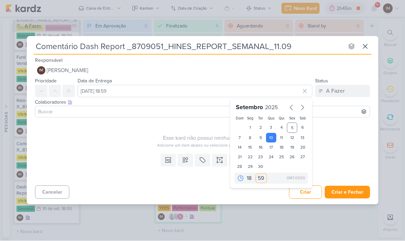
click at [258, 179] on select "00 05 10 15 20 25 30 35 40 45 50 55 59" at bounding box center [261, 178] width 10 height 8
select select "0"
type input "10 de setembro de 2025 às 18:00"
click at [184, 163] on button at bounding box center [185, 160] width 15 height 12
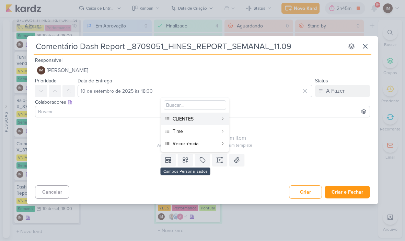
click at [195, 118] on div "CLIENTES" at bounding box center [195, 119] width 45 height 7
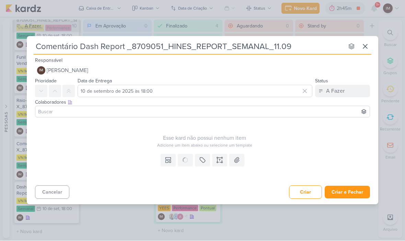
click at [0, 0] on icon at bounding box center [0, 0] width 0 height 0
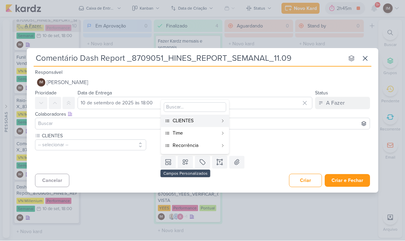
click at [193, 134] on div "Time" at bounding box center [195, 133] width 45 height 7
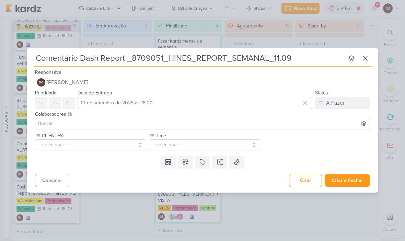
click at [185, 164] on icon at bounding box center [185, 162] width 7 height 7
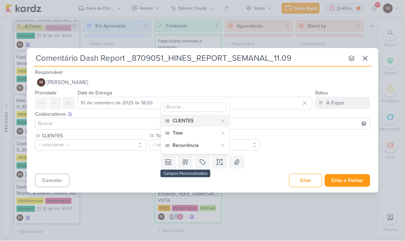
click at [192, 147] on div "Recorrência" at bounding box center [195, 145] width 45 height 7
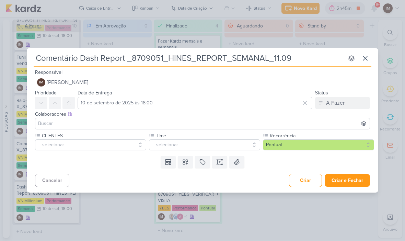
click at [115, 142] on button "-- selecionar --" at bounding box center [90, 145] width 111 height 11
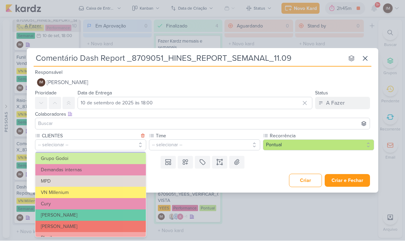
scroll to position [60, 0]
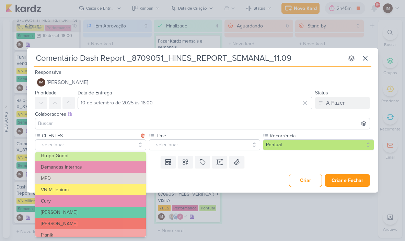
click at [123, 187] on button "VN Millenium" at bounding box center [90, 189] width 110 height 11
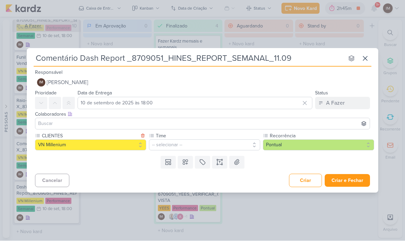
click at [181, 144] on button "-- selecionar --" at bounding box center [204, 145] width 111 height 11
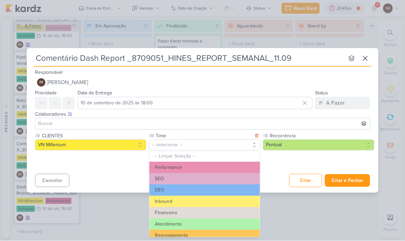
scroll to position [2, 0]
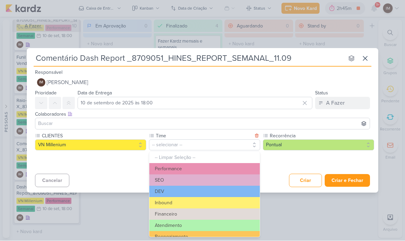
click at [203, 164] on button "Performance" at bounding box center [204, 168] width 110 height 11
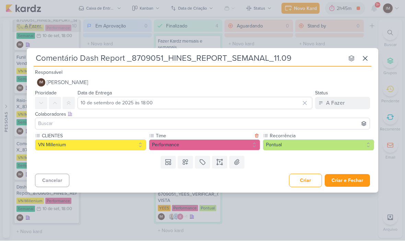
click at [292, 141] on button "Pontual" at bounding box center [318, 145] width 111 height 11
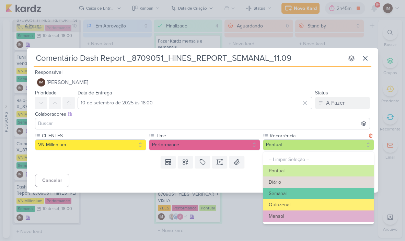
click at [284, 194] on button "Semanal" at bounding box center [318, 193] width 110 height 11
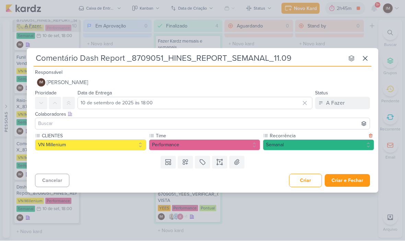
click at [347, 184] on button "Criar e Fechar" at bounding box center [347, 180] width 45 height 13
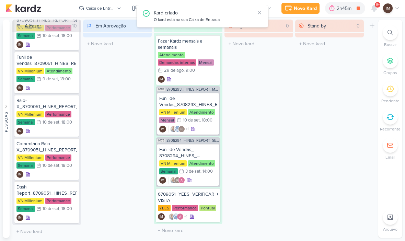
scroll to position [720, 0]
click at [301, 10] on div "Novo Kard" at bounding box center [305, 8] width 23 height 7
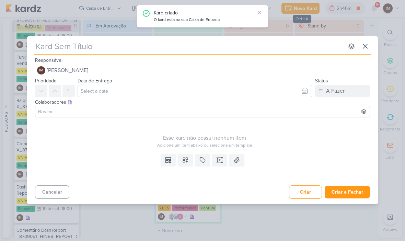
click at [195, 48] on input "text" at bounding box center [189, 46] width 310 height 12
type input "E"
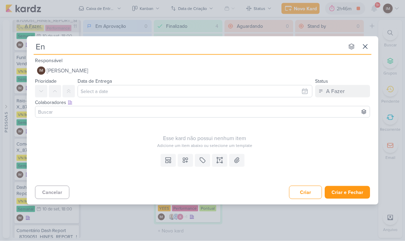
type input "Ent"
type input "Entreg"
type input "Entrega"
type input "Entrega_"
click at [76, 47] on input "Entrega_" at bounding box center [189, 46] width 310 height 12
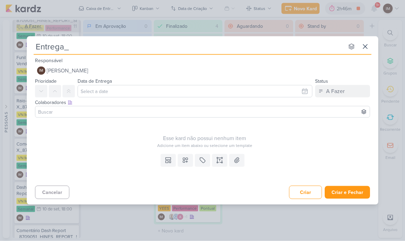
type input "Entrega_8709051_HINES_REPORT_SEMANAL_11.09"
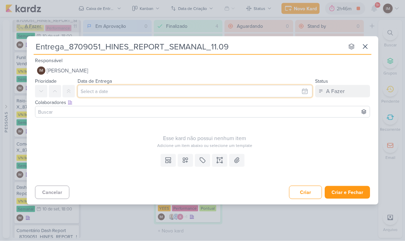
click at [170, 90] on input "text" at bounding box center [195, 91] width 235 height 12
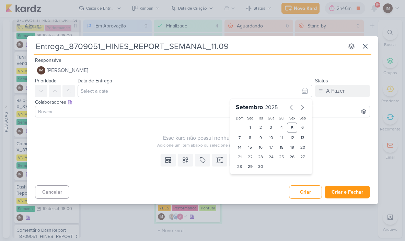
click at [279, 138] on div "11" at bounding box center [281, 138] width 11 height 10
type input "11 de setembro de 2025 às 23:59"
click at [248, 178] on select "00 01 02 03 04 05 06 07 08 09 10 11 12 13 14 15 16 17 18 19 20 21 22 23" at bounding box center [250, 178] width 10 height 8
select select "18"
type input "11 de setembro de 2025 às 18:59"
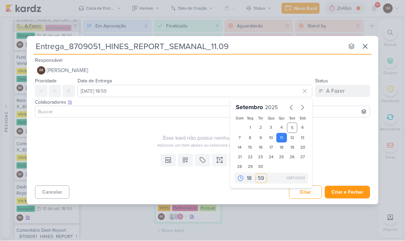
click at [263, 178] on select "00 05 10 15 20 25 30 35 40 45 50 55 59" at bounding box center [261, 178] width 10 height 8
select select "0"
type input "11 de setembro de 2025 às 18:00"
click at [187, 162] on icon at bounding box center [185, 160] width 5 height 5
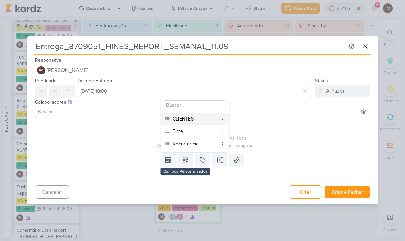
click at [209, 120] on div "CLIENTES" at bounding box center [195, 119] width 45 height 7
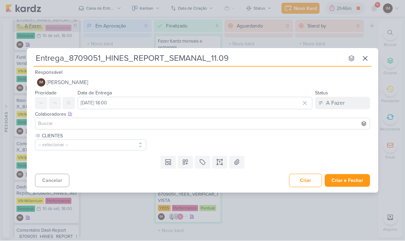
click at [124, 143] on button "-- selecionar --" at bounding box center [90, 145] width 111 height 11
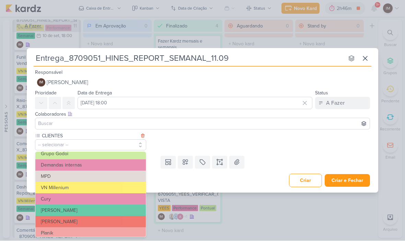
scroll to position [63, 0]
click at [116, 186] on button "VN Millenium" at bounding box center [90, 187] width 110 height 11
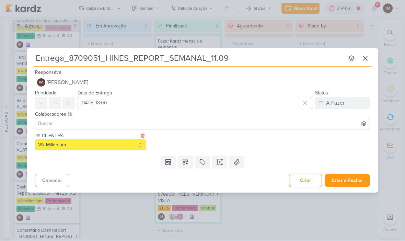
click at [185, 163] on icon at bounding box center [185, 162] width 7 height 7
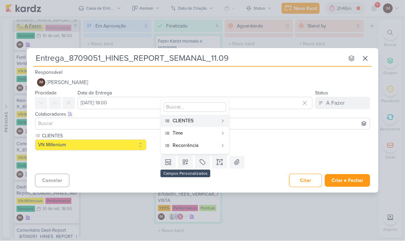
click at [195, 132] on div "Time" at bounding box center [195, 133] width 45 height 7
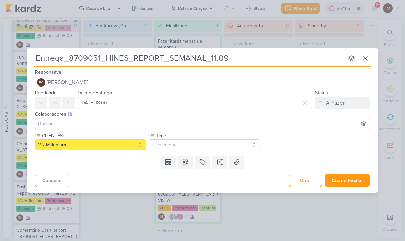
click at [188, 147] on button "-- selecionar --" at bounding box center [204, 145] width 111 height 11
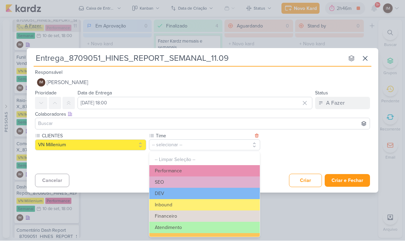
click at [203, 230] on button "Atendimento" at bounding box center [204, 227] width 110 height 11
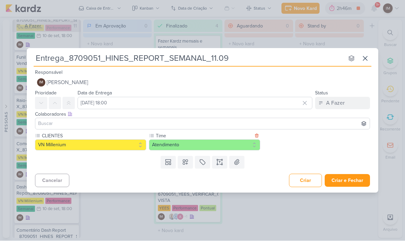
click at [187, 165] on button at bounding box center [185, 162] width 15 height 12
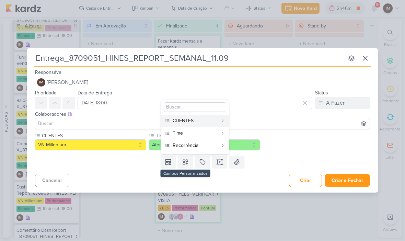
click at [217, 143] on div "Recorrência" at bounding box center [195, 145] width 45 height 7
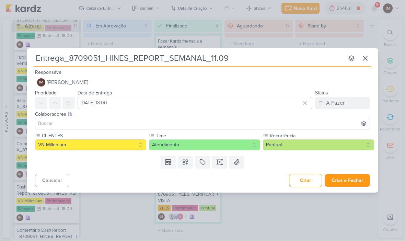
click at [285, 144] on button "Pontual" at bounding box center [318, 145] width 111 height 11
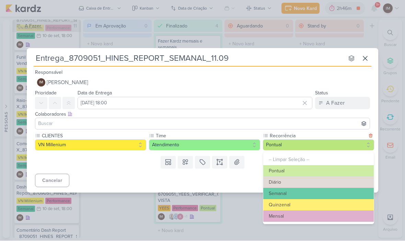
click at [283, 194] on button "Semanal" at bounding box center [318, 193] width 110 height 11
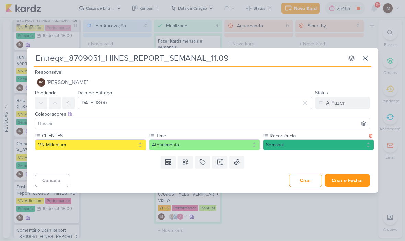
click at [349, 186] on button "Criar e Fechar" at bounding box center [347, 180] width 45 height 13
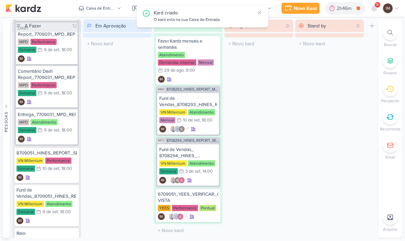
scroll to position [586, 0]
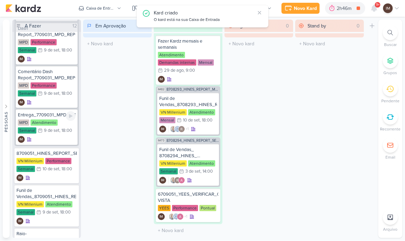
click at [60, 132] on div ", 18:00" at bounding box center [65, 131] width 13 height 4
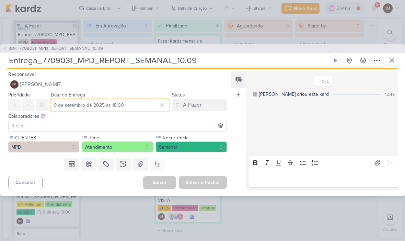
click at [97, 107] on input "9 de setembro de 2025 às 18:00" at bounding box center [110, 105] width 118 height 12
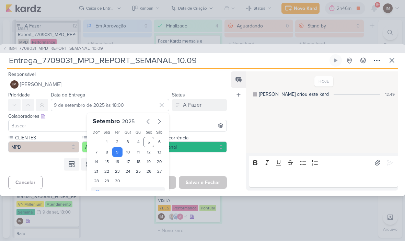
click at [126, 149] on div "10" at bounding box center [128, 153] width 11 height 10
type input "10 de setembro de 2025 às 18:00"
click at [190, 166] on div "Templates Campos Personalizados Marcadores Caixa De Texto Anexo Este kard já é …" at bounding box center [115, 164] width 230 height 18
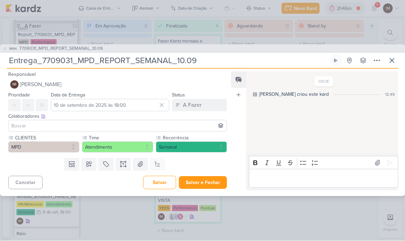
click at [203, 184] on button "Salvar e Fechar" at bounding box center [203, 182] width 48 height 13
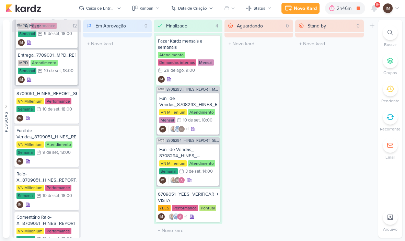
scroll to position [639, 0]
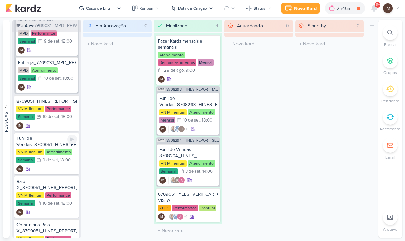
click at [56, 169] on div "IM" at bounding box center [46, 169] width 60 height 7
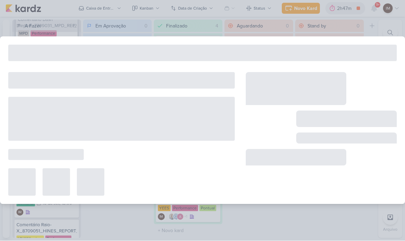
type input "Funil de Vendas_8709051_HINES_REPORT_SEMANAL_11.09"
type input "9 de setembro de 2025 às 18:00"
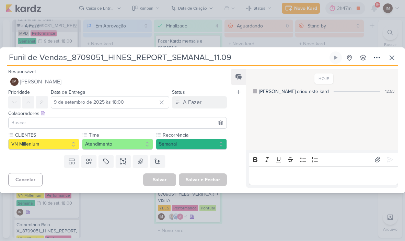
click at [372, 58] on button at bounding box center [377, 58] width 12 height 12
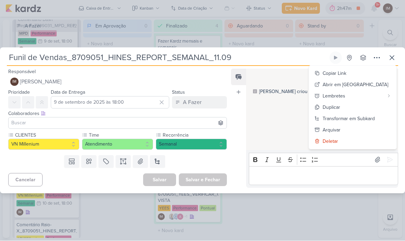
click at [350, 120] on div "Transformar em Subkard" at bounding box center [349, 118] width 52 height 7
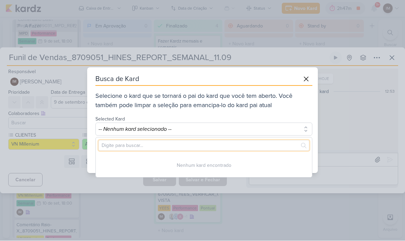
click at [193, 146] on input "text" at bounding box center [203, 145] width 211 height 11
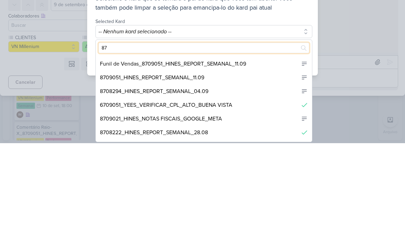
scroll to position [68, 0]
click at [224, 168] on div "8709051_HINES_REPORT_SEMANAL_11.09" at bounding box center [204, 175] width 216 height 14
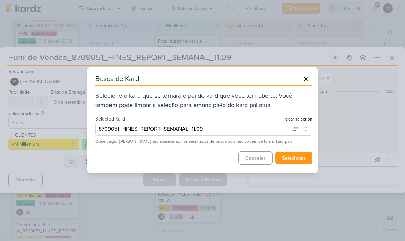
click at [296, 162] on button "selecionar" at bounding box center [293, 158] width 37 height 13
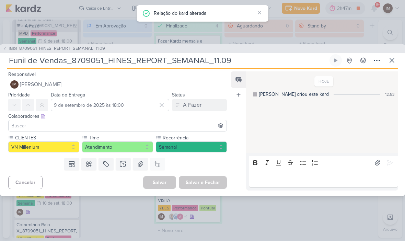
click at [387, 62] on button at bounding box center [392, 61] width 12 height 12
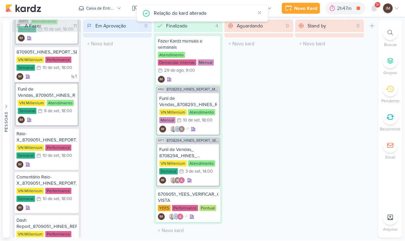
scroll to position [688, 0]
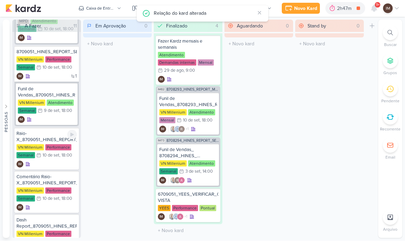
click at [55, 165] on div "IM" at bounding box center [46, 164] width 60 height 7
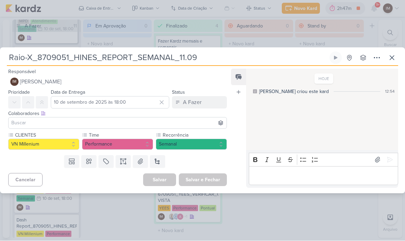
click at [374, 58] on icon at bounding box center [376, 58] width 5 height 1
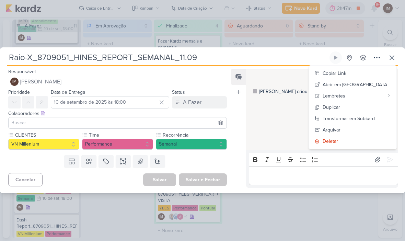
click at [358, 117] on div "Transformar em Subkard" at bounding box center [349, 118] width 52 height 7
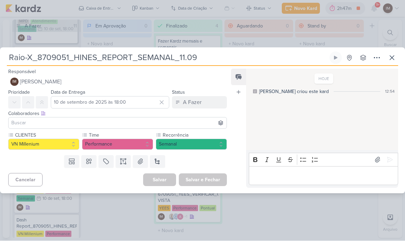
scroll to position [0, 0]
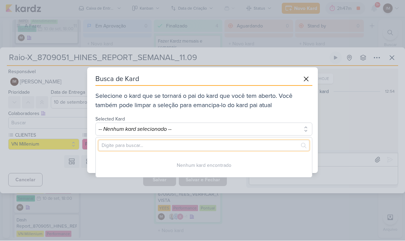
click at [165, 145] on input "text" at bounding box center [203, 145] width 211 height 11
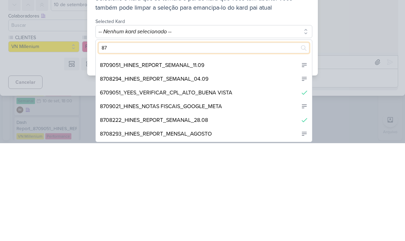
scroll to position [66, 0]
click at [209, 156] on div "8709051_HINES_REPORT_SEMANAL_11.09" at bounding box center [204, 163] width 216 height 14
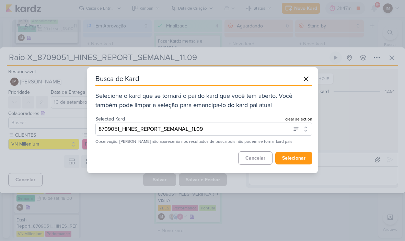
click at [296, 159] on button "selecionar" at bounding box center [293, 158] width 37 height 13
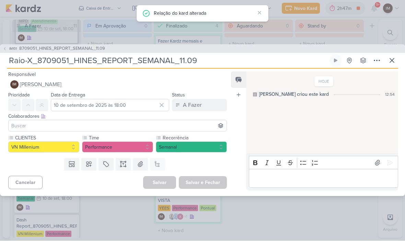
click at [397, 64] on button at bounding box center [392, 61] width 12 height 12
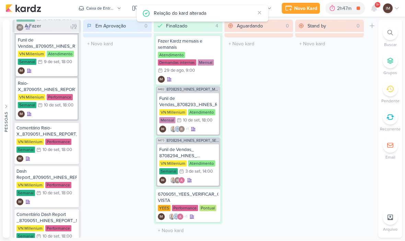
scroll to position [737, 0]
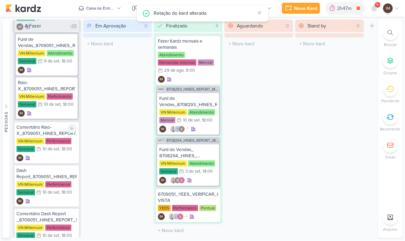
click at [59, 160] on div "IM" at bounding box center [46, 158] width 60 height 7
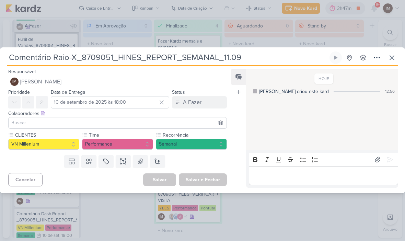
click at [377, 57] on icon at bounding box center [377, 58] width 8 height 8
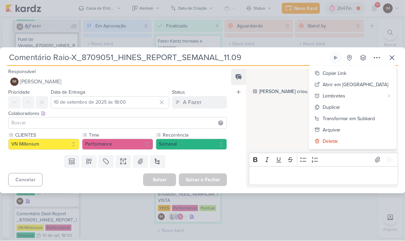
click at [354, 118] on div "Transformar em Subkard" at bounding box center [349, 118] width 52 height 7
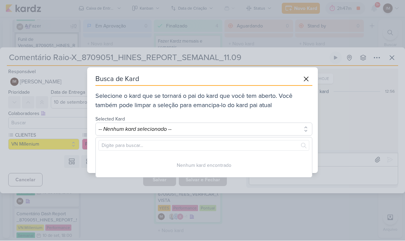
scroll to position [0, 0]
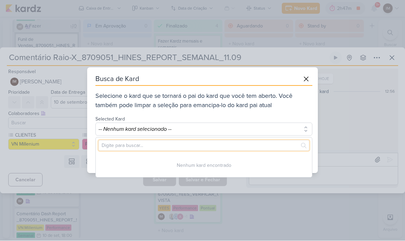
click at [194, 143] on input "text" at bounding box center [203, 145] width 211 height 11
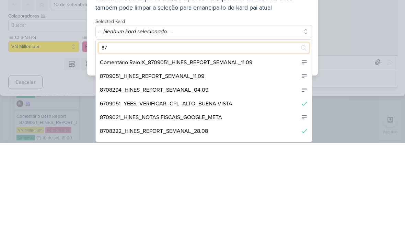
scroll to position [43, 0]
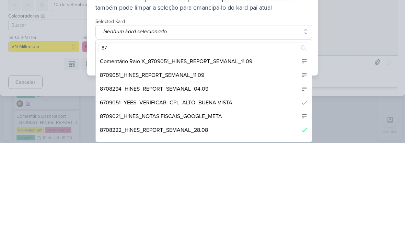
click at [221, 166] on div "8709051_HINES_REPORT_SEMANAL_11.09" at bounding box center [204, 173] width 216 height 14
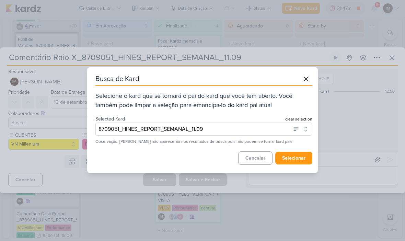
click at [297, 158] on button "selecionar" at bounding box center [293, 158] width 37 height 13
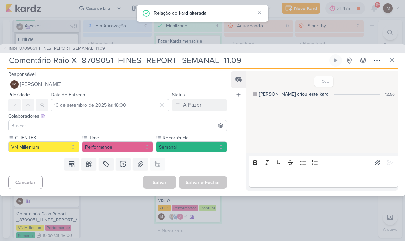
click at [393, 60] on icon at bounding box center [392, 61] width 4 height 4
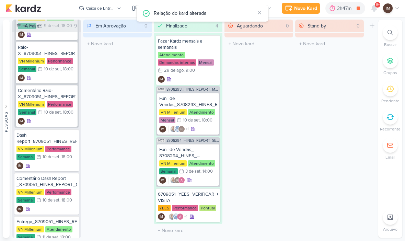
scroll to position [773, 0]
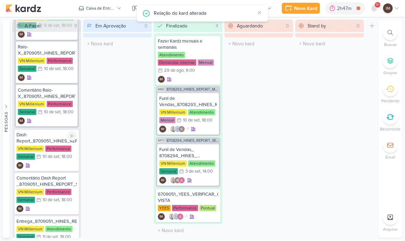
click at [61, 163] on div "IM" at bounding box center [46, 165] width 60 height 7
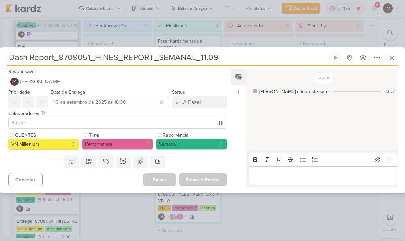
click at [376, 57] on icon at bounding box center [377, 58] width 8 height 8
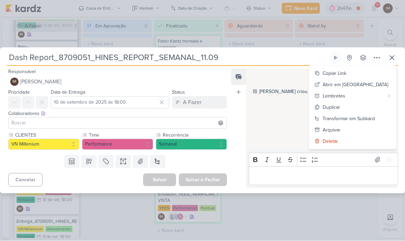
click at [356, 117] on div "Transformar em Subkard" at bounding box center [349, 118] width 52 height 7
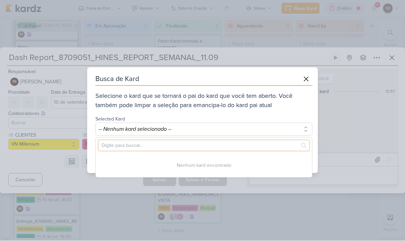
click at [233, 141] on input "text" at bounding box center [203, 145] width 211 height 11
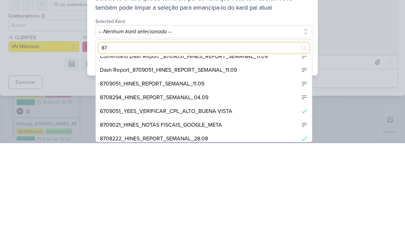
scroll to position [20, 0]
click at [221, 175] on div "8709051_HINES_REPORT_SEMANAL_11.09" at bounding box center [204, 182] width 216 height 14
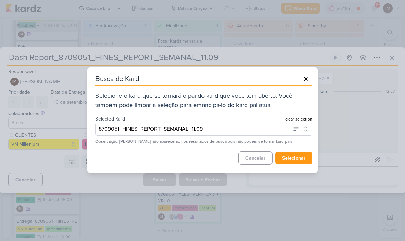
click at [297, 159] on button "selecionar" at bounding box center [293, 158] width 37 height 13
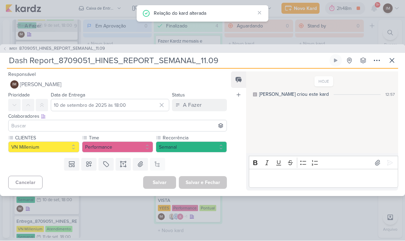
click at [395, 53] on div "IM101 8709051_HINES_REPORT_SEMANAL_11.09" at bounding box center [202, 49] width 405 height 9
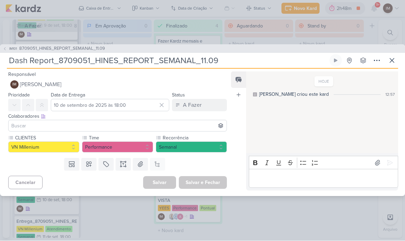
click at [395, 60] on icon at bounding box center [392, 61] width 8 height 8
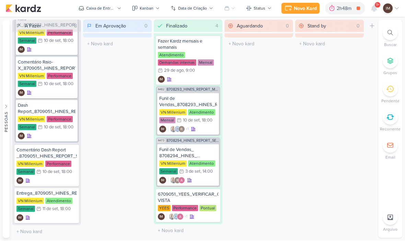
scroll to position [801, 0]
click at [62, 177] on div "IM" at bounding box center [46, 180] width 60 height 7
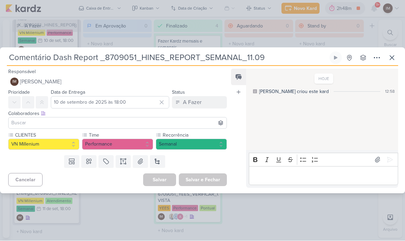
click at [381, 58] on button at bounding box center [377, 58] width 12 height 12
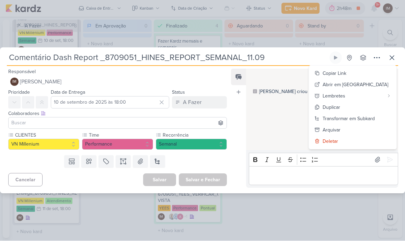
click at [371, 118] on div "Transformar em Subkard" at bounding box center [349, 118] width 52 height 7
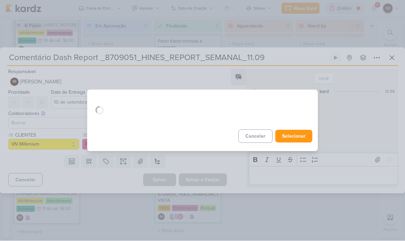
scroll to position [0, 0]
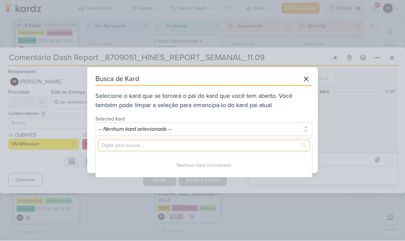
click at [270, 147] on input "text" at bounding box center [203, 145] width 211 height 11
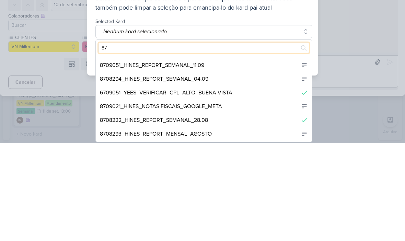
scroll to position [25, 0]
click at [231, 156] on div "8709051_HINES_REPORT_SEMANAL_11.09" at bounding box center [204, 163] width 216 height 14
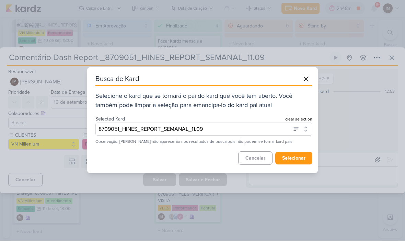
click at [296, 162] on button "selecionar" at bounding box center [293, 158] width 37 height 13
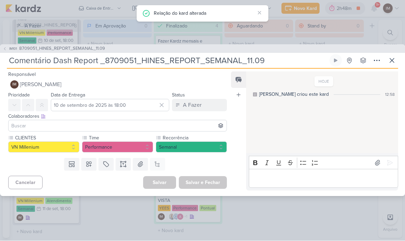
click at [394, 62] on icon at bounding box center [392, 61] width 4 height 4
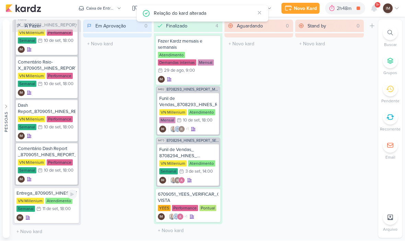
click at [61, 216] on div "IM" at bounding box center [46, 217] width 60 height 7
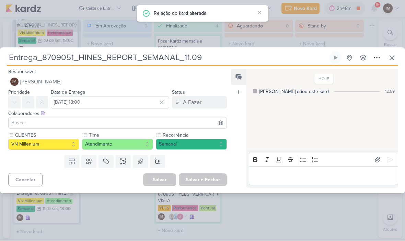
click at [376, 52] on button at bounding box center [377, 58] width 12 height 12
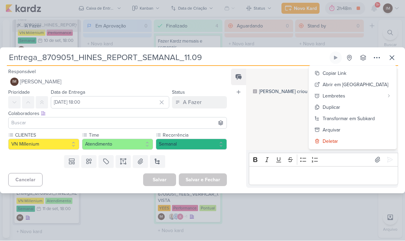
click at [368, 118] on div "Transformar em Subkard" at bounding box center [349, 118] width 52 height 7
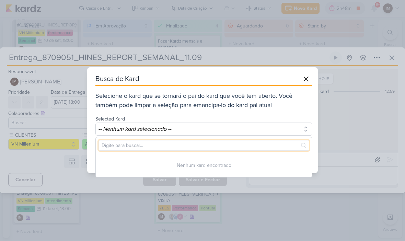
click at [275, 144] on input "text" at bounding box center [203, 145] width 211 height 11
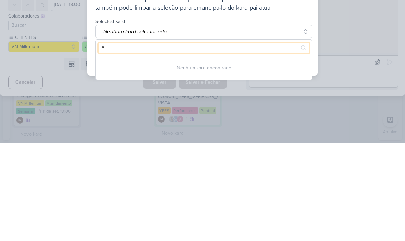
type input "87"
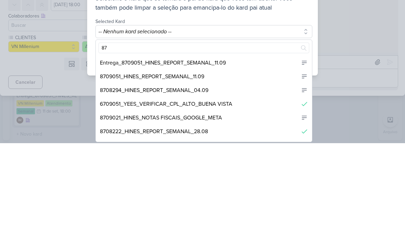
click at [235, 167] on div "8709051_HINES_REPORT_SEMANAL_11.09" at bounding box center [204, 174] width 216 height 14
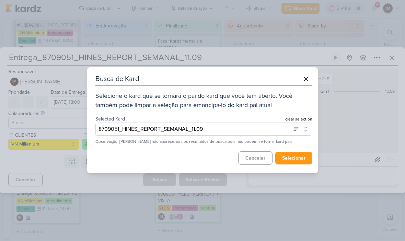
click at [298, 160] on button "selecionar" at bounding box center [293, 158] width 37 height 13
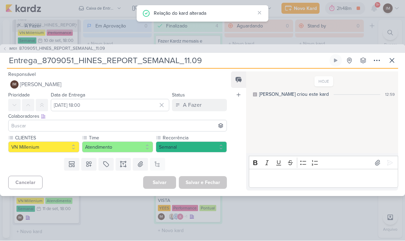
click at [395, 59] on icon at bounding box center [392, 61] width 8 height 8
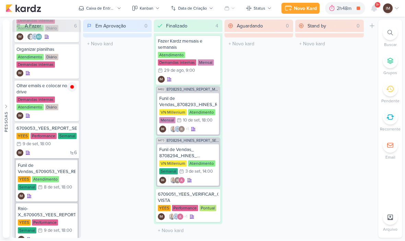
scroll to position [28, 0]
click at [61, 154] on div "6 IM" at bounding box center [46, 153] width 60 height 7
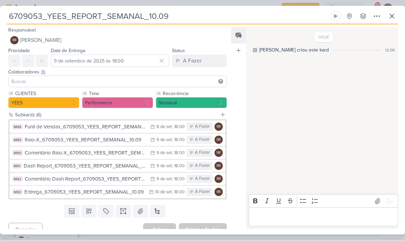
click at [375, 19] on icon at bounding box center [377, 16] width 8 height 8
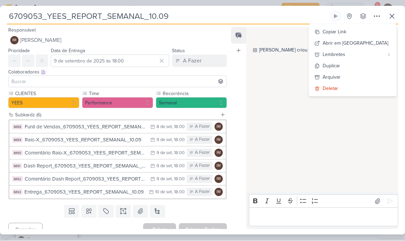
click at [346, 32] on div "Copiar Link" at bounding box center [335, 31] width 24 height 7
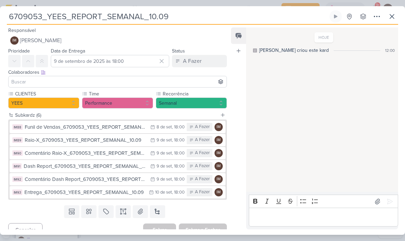
click at [390, 19] on icon at bounding box center [392, 16] width 8 height 8
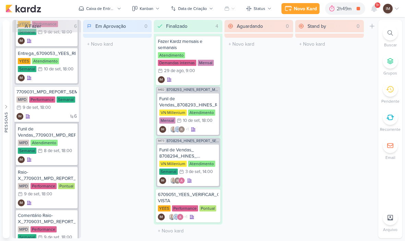
scroll to position [355, 0]
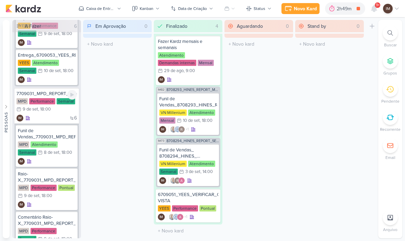
click at [58, 115] on div "6 IM" at bounding box center [46, 118] width 60 height 7
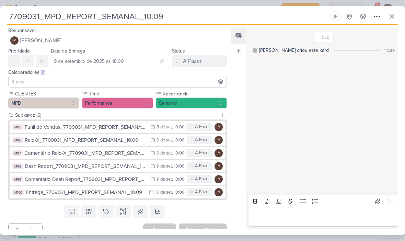
click at [376, 15] on icon at bounding box center [377, 16] width 8 height 8
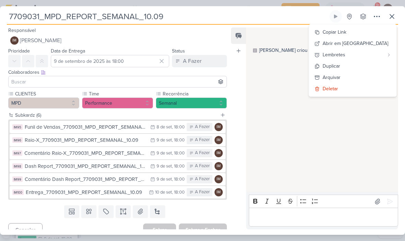
click at [346, 32] on div "Copiar Link" at bounding box center [335, 31] width 24 height 7
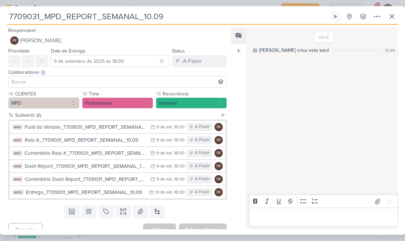
click at [388, 18] on icon at bounding box center [392, 16] width 8 height 8
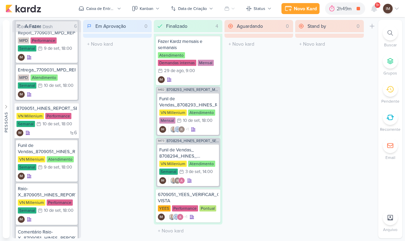
scroll to position [635, 0]
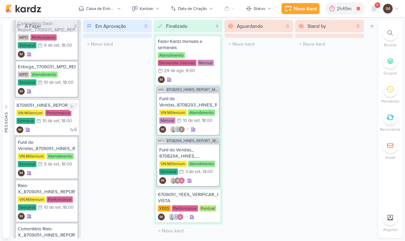
click at [57, 130] on div "6 IM" at bounding box center [46, 129] width 60 height 7
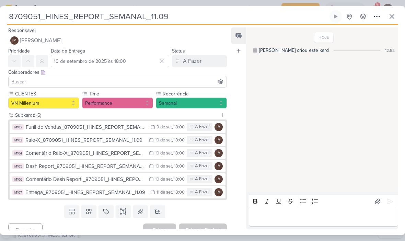
click at [380, 17] on icon at bounding box center [376, 16] width 5 height 1
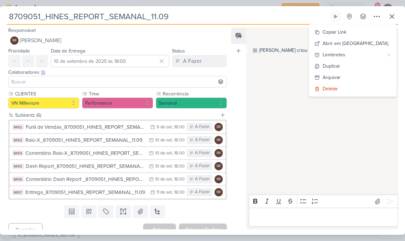
click at [371, 28] on button "Copiar Link" at bounding box center [353, 31] width 88 height 11
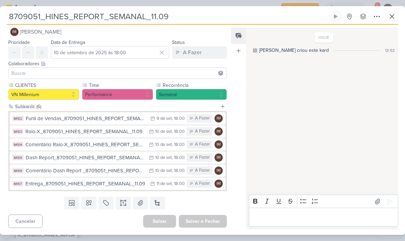
scroll to position [0, 0]
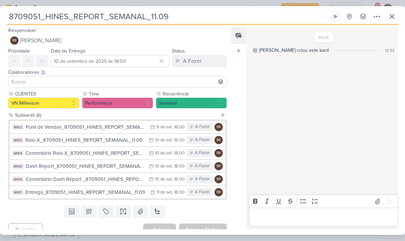
click at [390, 18] on icon at bounding box center [392, 16] width 4 height 4
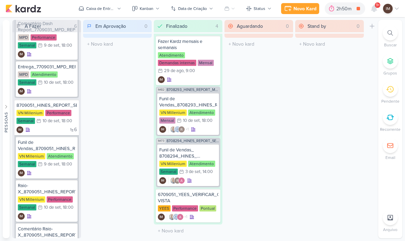
click at [101, 6] on div "Caixa de Entrada" at bounding box center [100, 8] width 29 height 6
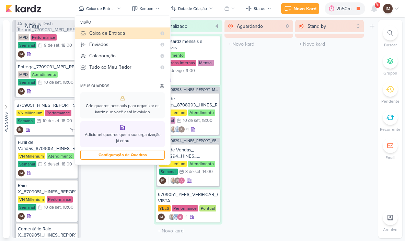
click at [93, 42] on div "Enviados" at bounding box center [122, 44] width 67 height 7
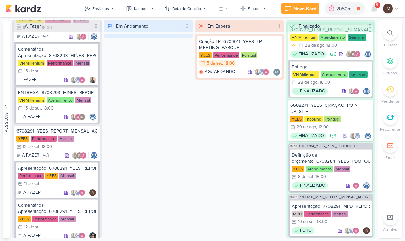
scroll to position [12, 0]
click at [263, 48] on div "Criação LP_6709011_YEES_LP MEETING_PARQUE BUENA VISTA" at bounding box center [239, 44] width 81 height 12
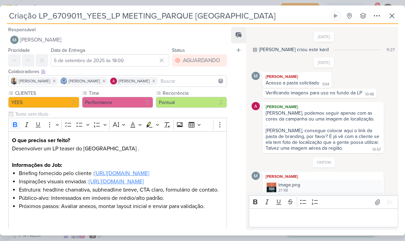
scroll to position [290, 0]
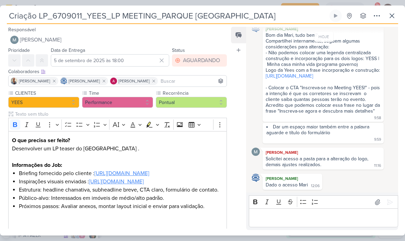
click at [393, 14] on icon at bounding box center [392, 16] width 8 height 8
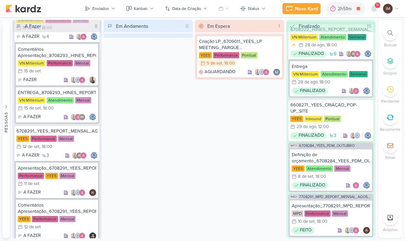
click at [391, 32] on icon at bounding box center [389, 32] width 5 height 5
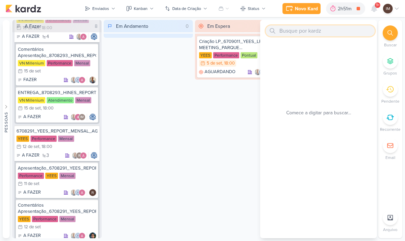
click at [316, 30] on input "text" at bounding box center [320, 30] width 109 height 11
click at [283, 29] on input "text" at bounding box center [320, 30] width 109 height 11
paste input "2500478_MPD_NEO_ALPHAVILLE_VERIFICAR_SEGMENTÇÃO_REGIAO"
type input "2500478_MPD_NEO_ALPHAVILLE_VERIFICAR_SEGMENTÇÃO_REGIAO"
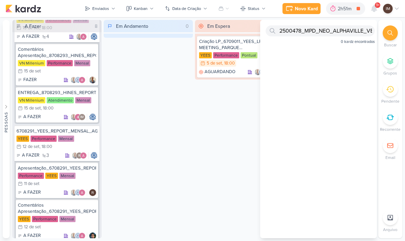
click at [195, 78] on div "Criação LP_6709011_YEES_LP MEETING_PARQUE BUENA VISTA YEES Performance Pontual …" at bounding box center [239, 57] width 89 height 46
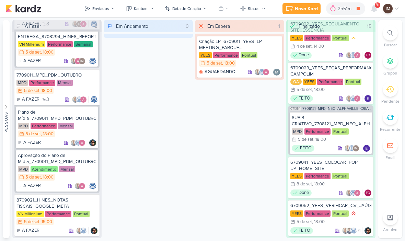
scroll to position [1068, 0]
click at [360, 212] on div "YEES Performance Pontual 5/9 5 de set , 18:00" at bounding box center [330, 218] width 81 height 16
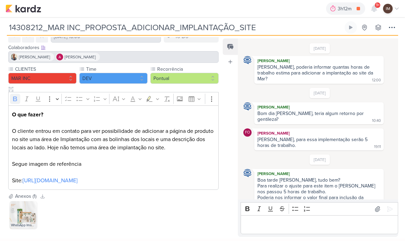
scroll to position [36, 0]
click at [390, 28] on icon at bounding box center [392, 27] width 8 height 8
